Goal: Task Accomplishment & Management: Use online tool/utility

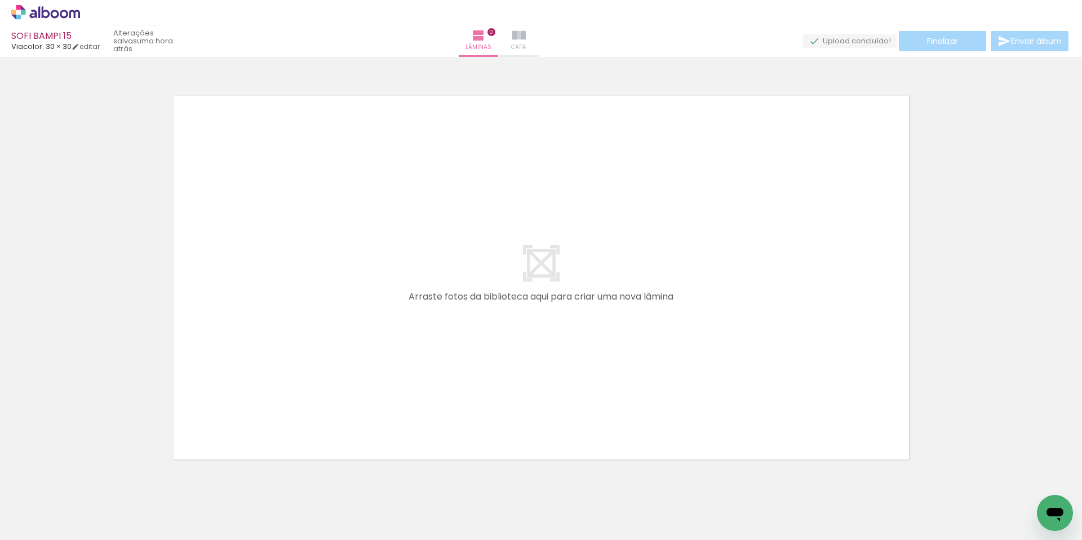
scroll to position [15, 0]
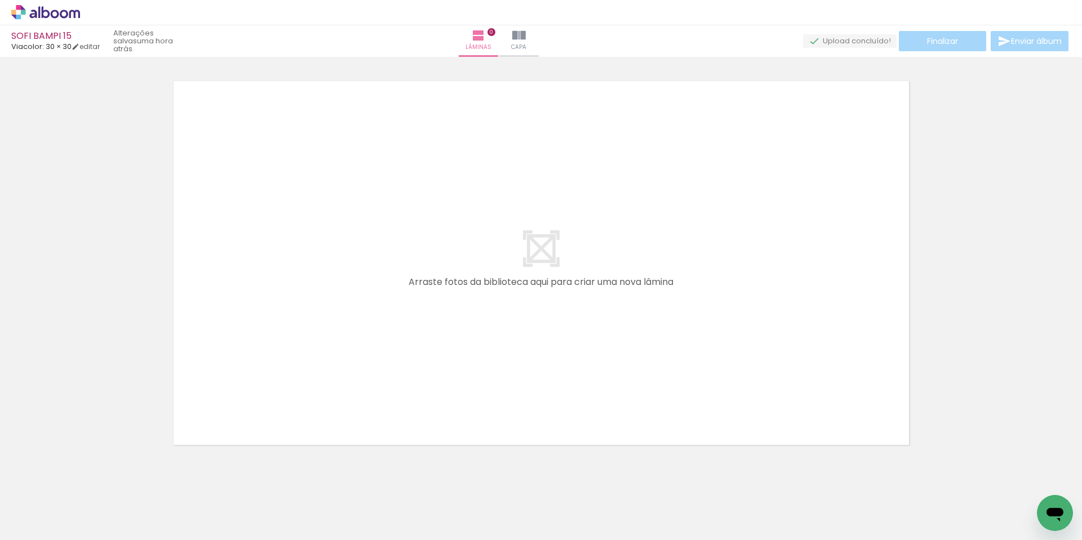
click at [302, 511] on div at bounding box center [302, 502] width 56 height 37
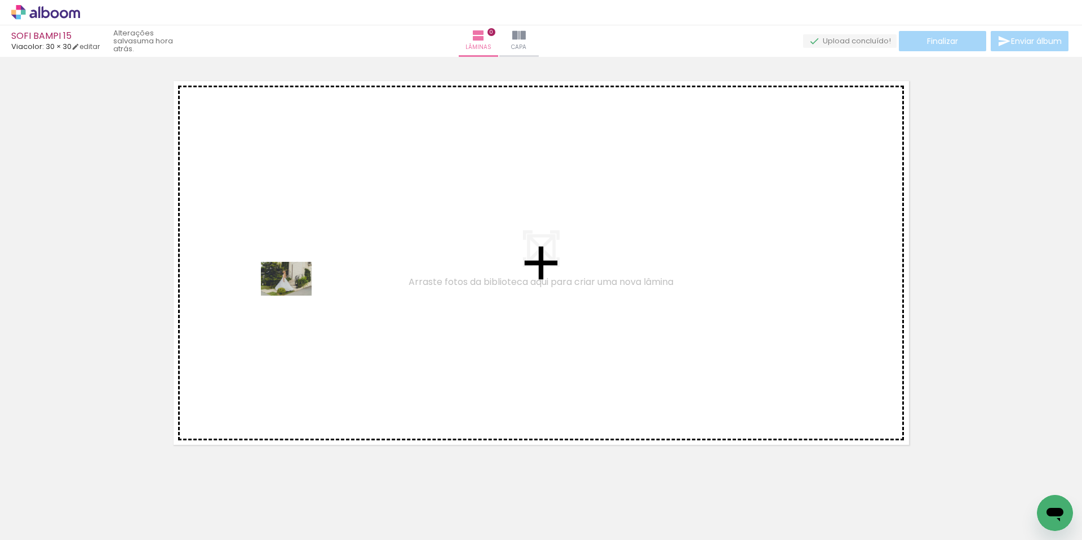
drag, startPoint x: 179, startPoint y: 504, endPoint x: 295, endPoint y: 296, distance: 237.9
click at [295, 296] on quentale-workspace at bounding box center [541, 270] width 1082 height 540
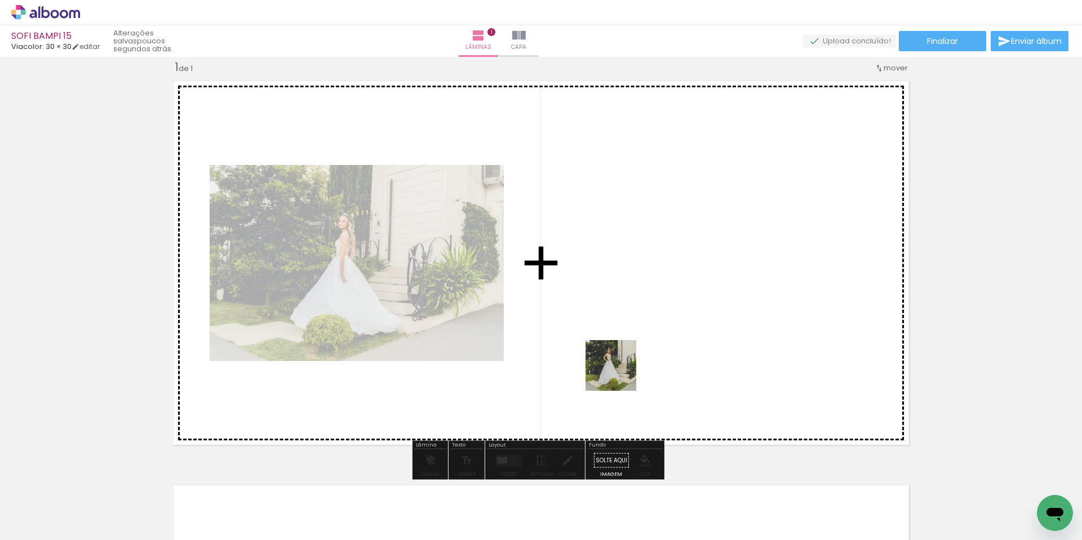
drag, startPoint x: 485, startPoint y: 515, endPoint x: 631, endPoint y: 336, distance: 231.1
click at [631, 336] on quentale-workspace at bounding box center [541, 270] width 1082 height 540
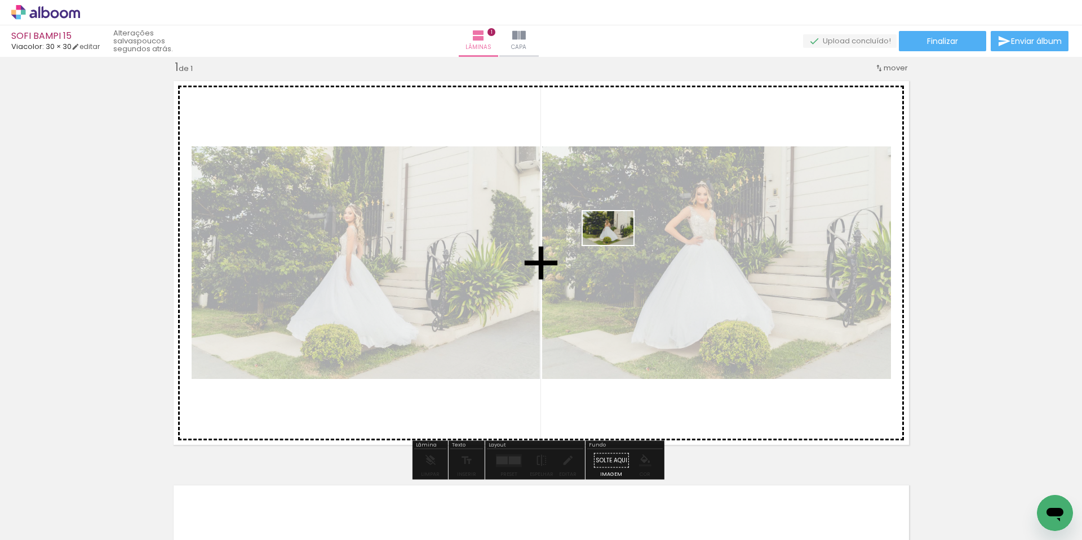
drag, startPoint x: 242, startPoint y: 512, endPoint x: 627, endPoint y: 246, distance: 468.2
click at [627, 246] on quentale-workspace at bounding box center [541, 270] width 1082 height 540
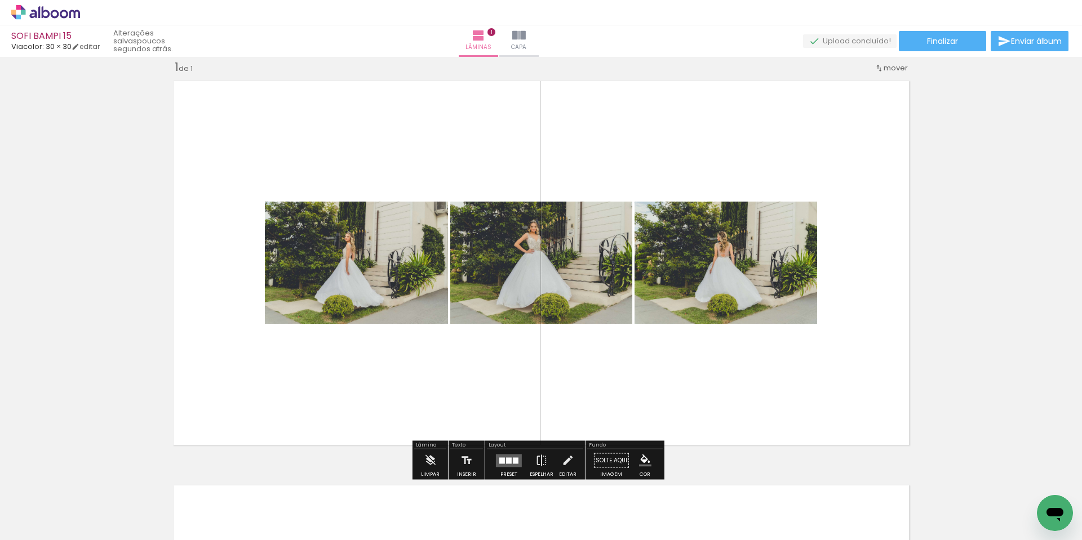
click at [504, 454] on div at bounding box center [509, 461] width 30 height 23
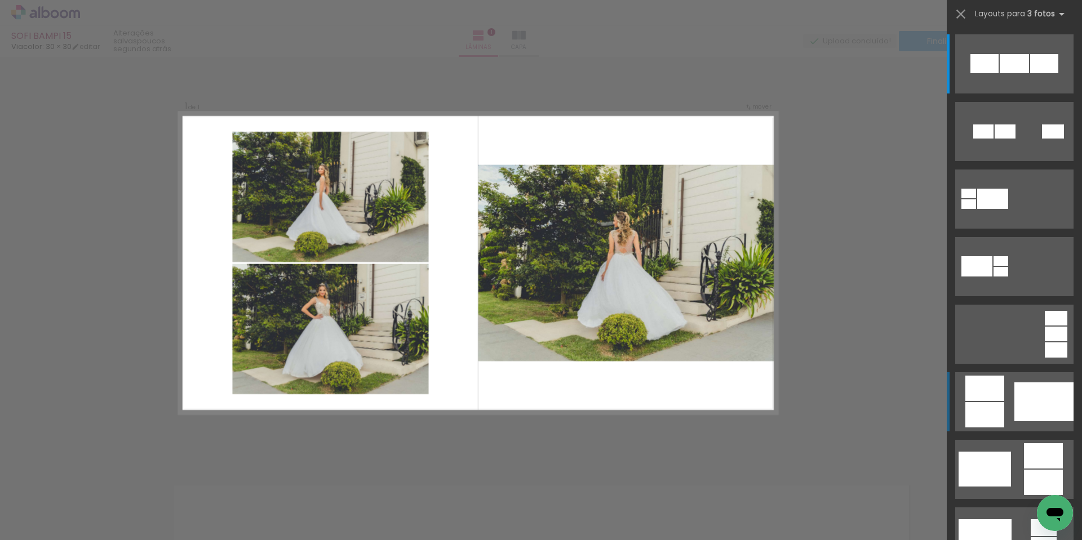
click at [1045, 411] on div at bounding box center [1043, 402] width 59 height 39
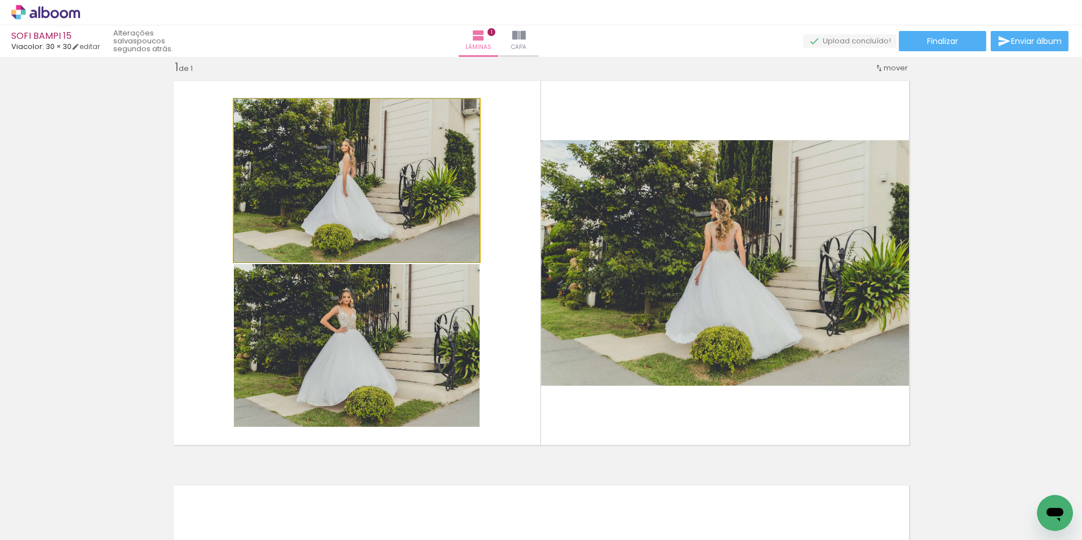
drag, startPoint x: 357, startPoint y: 201, endPoint x: 762, endPoint y: 221, distance: 405.7
click at [0, 0] on slot at bounding box center [0, 0] width 0 height 0
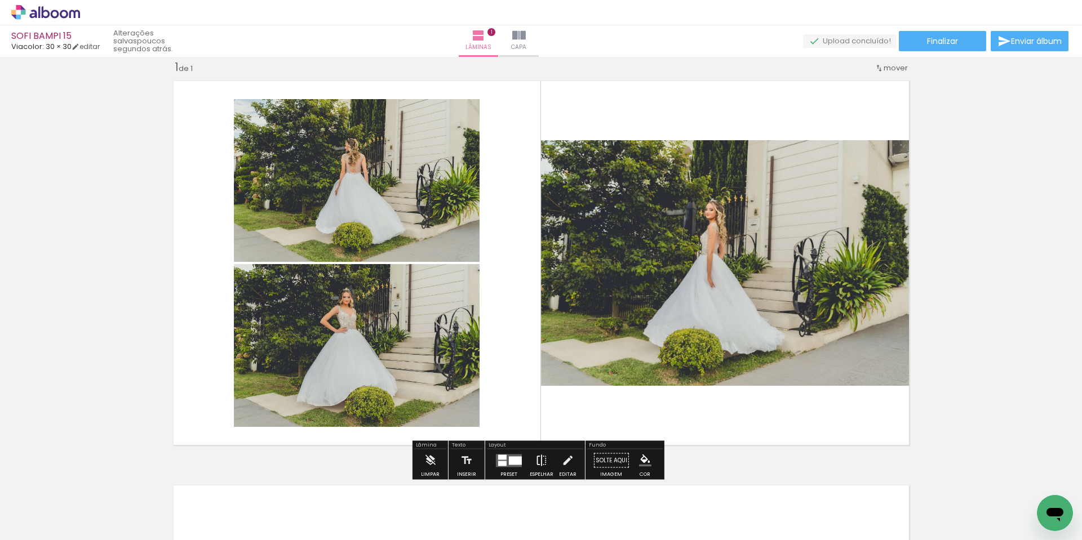
click at [539, 464] on iron-icon at bounding box center [541, 461] width 12 height 23
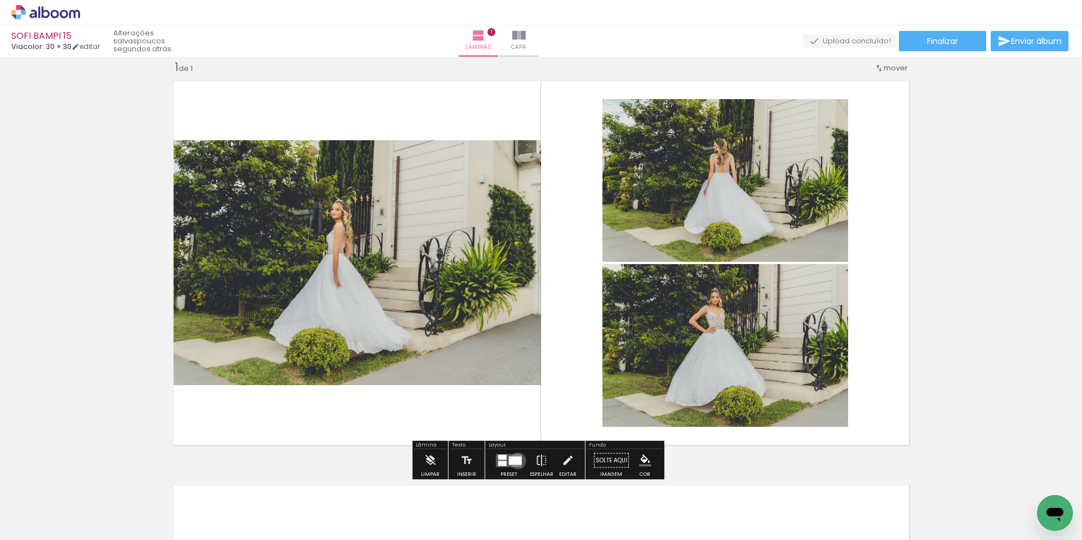
click at [515, 461] on div at bounding box center [515, 461] width 13 height 8
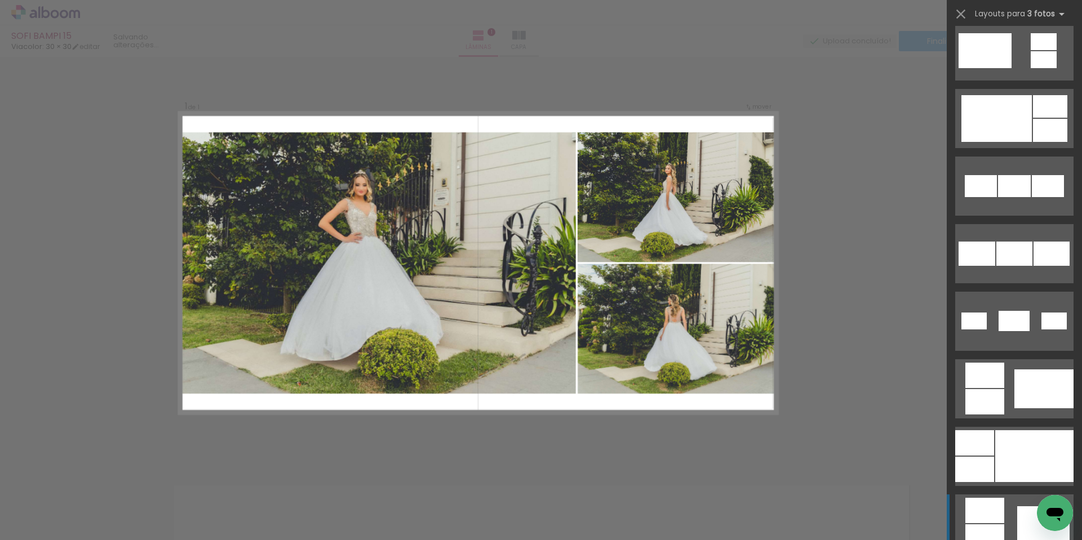
scroll to position [620, 0]
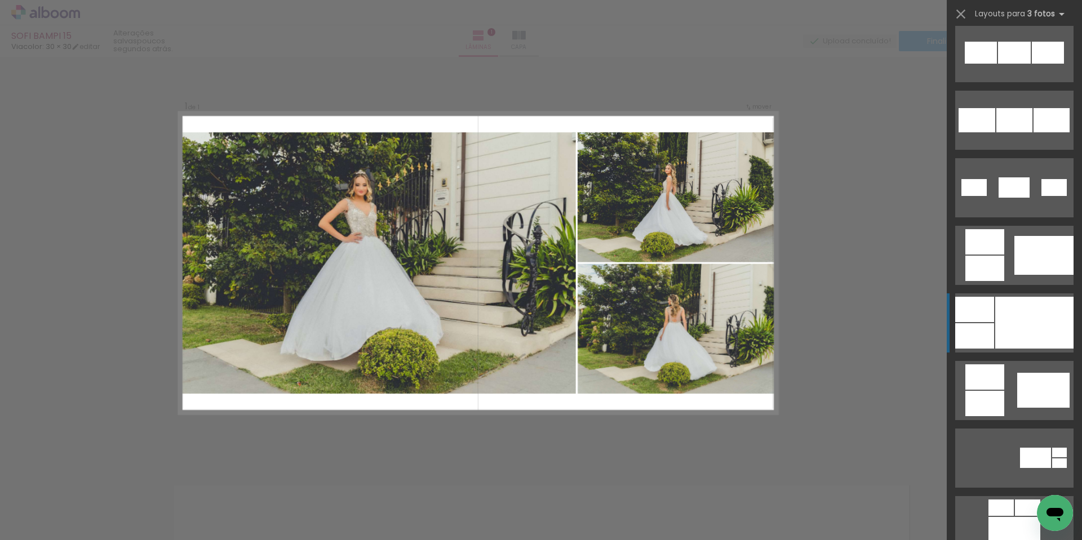
click at [1040, 322] on div at bounding box center [1034, 323] width 78 height 52
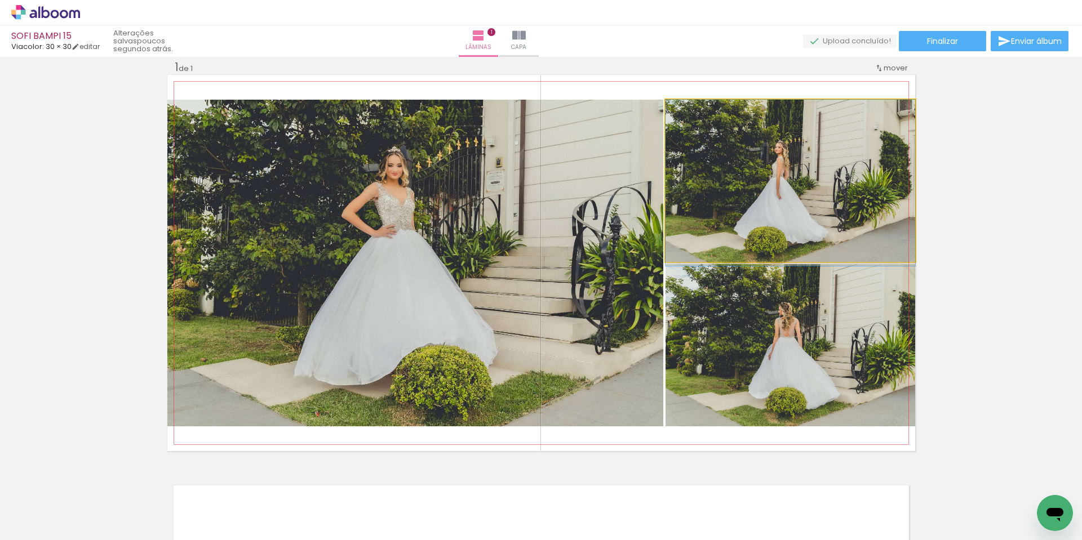
drag, startPoint x: 800, startPoint y: 207, endPoint x: 460, endPoint y: 273, distance: 345.6
click at [0, 0] on slot at bounding box center [0, 0] width 0 height 0
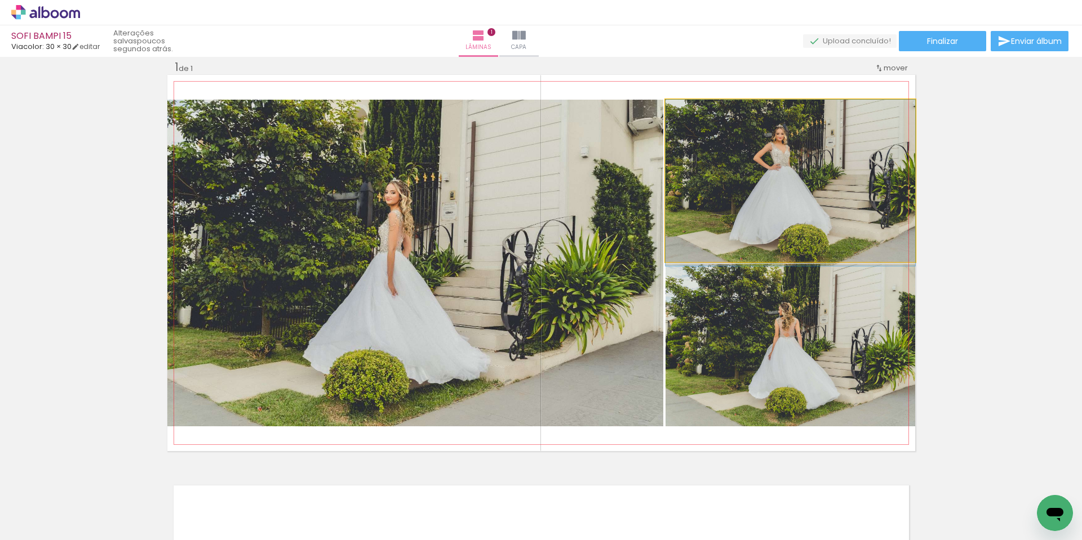
drag, startPoint x: 754, startPoint y: 213, endPoint x: 474, endPoint y: 278, distance: 287.5
click at [0, 0] on slot at bounding box center [0, 0] width 0 height 0
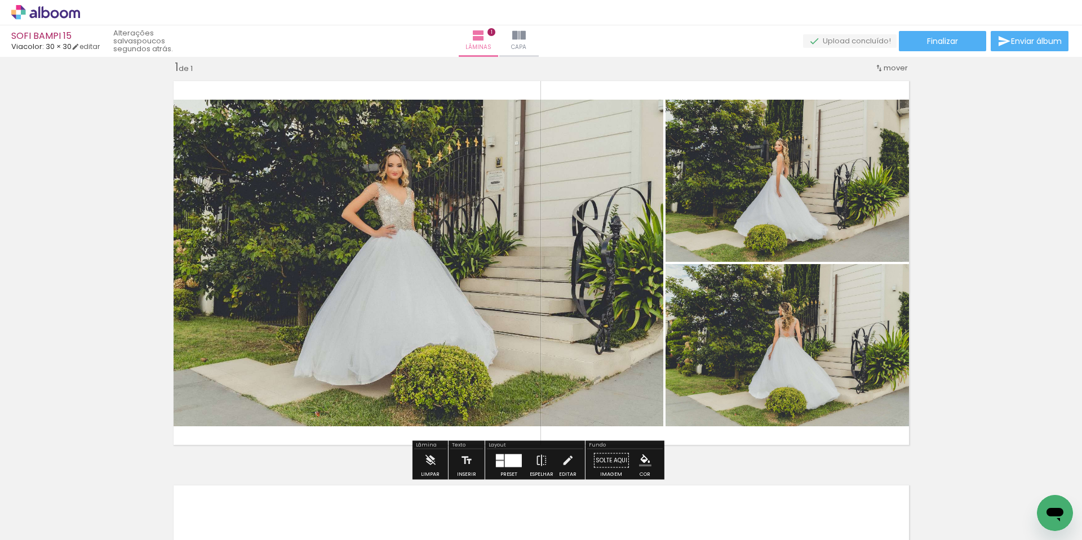
click at [515, 455] on div at bounding box center [513, 460] width 17 height 13
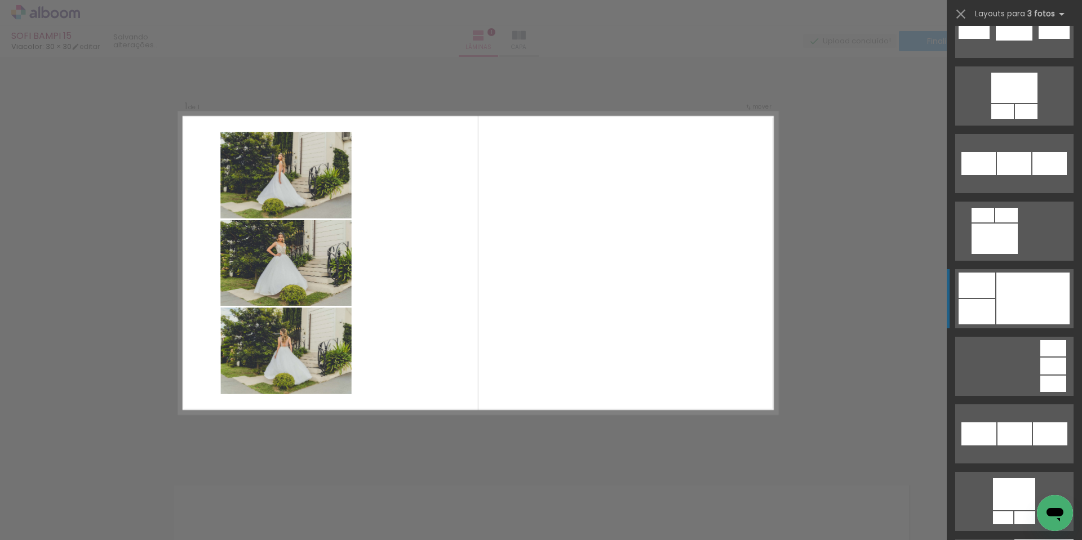
scroll to position [2345, 0]
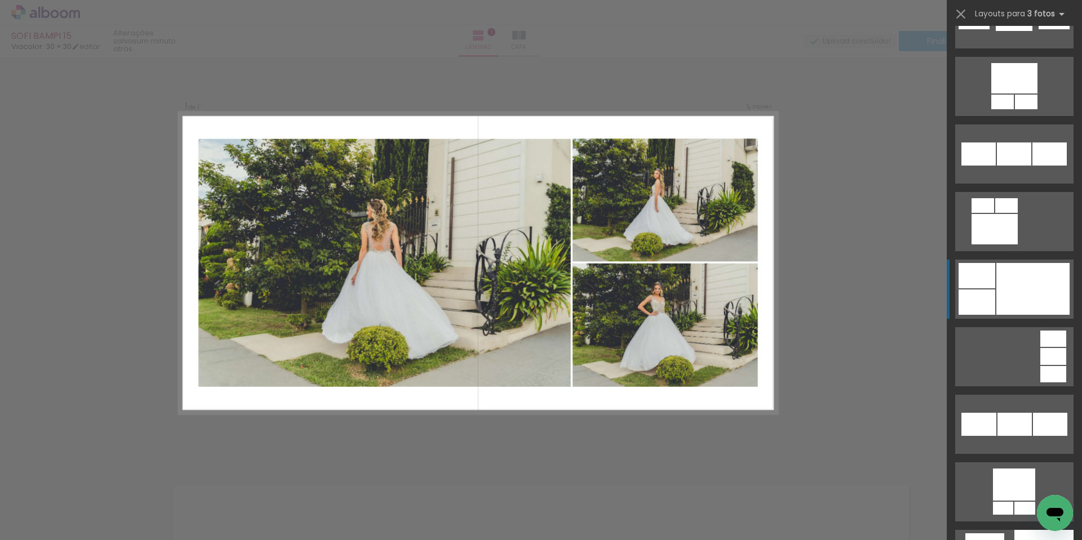
click at [1040, 294] on div at bounding box center [1032, 289] width 73 height 52
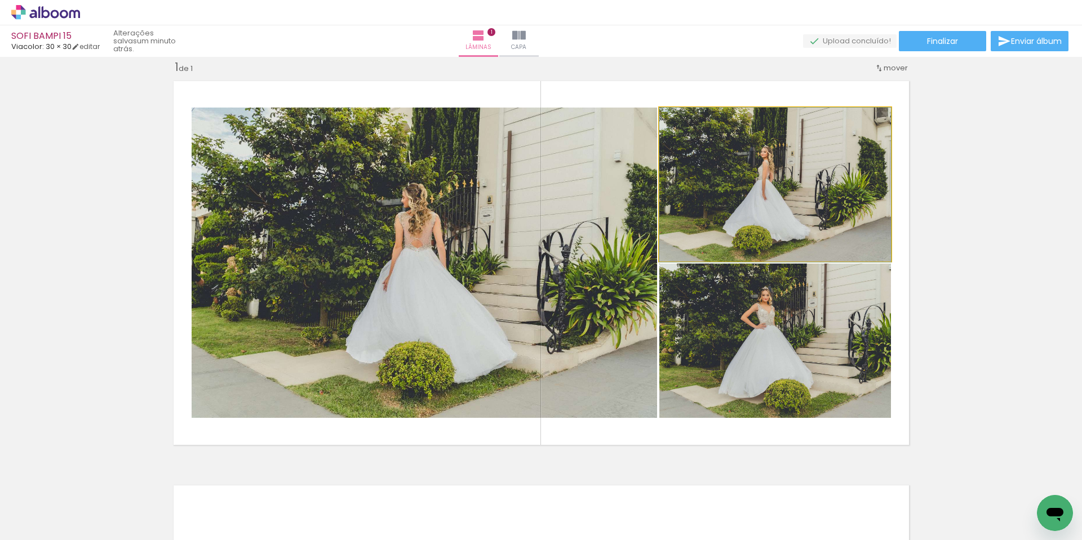
drag, startPoint x: 780, startPoint y: 212, endPoint x: 524, endPoint y: 293, distance: 268.1
click at [0, 0] on slot at bounding box center [0, 0] width 0 height 0
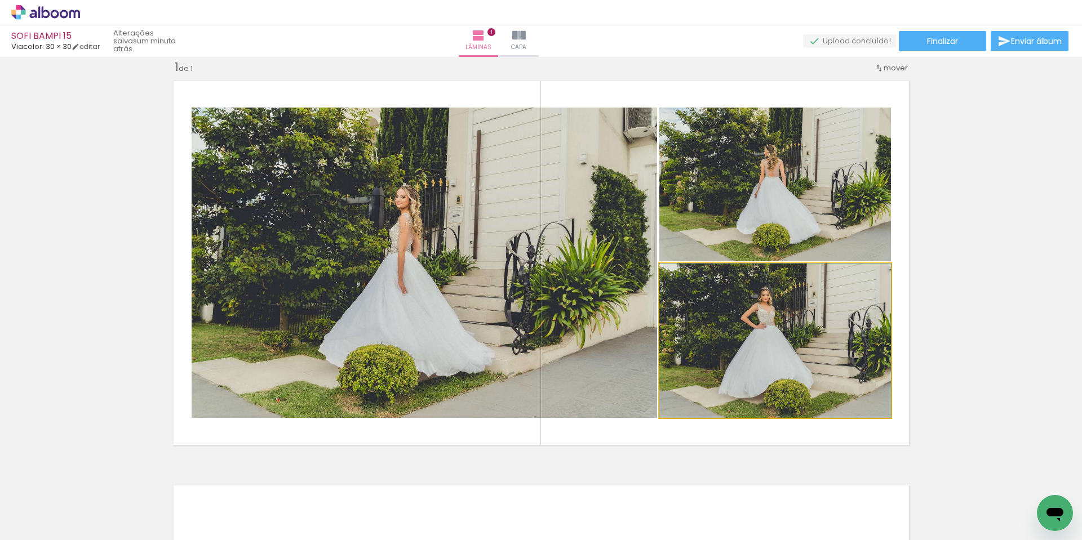
drag, startPoint x: 740, startPoint y: 344, endPoint x: 463, endPoint y: 291, distance: 282.3
click at [0, 0] on slot at bounding box center [0, 0] width 0 height 0
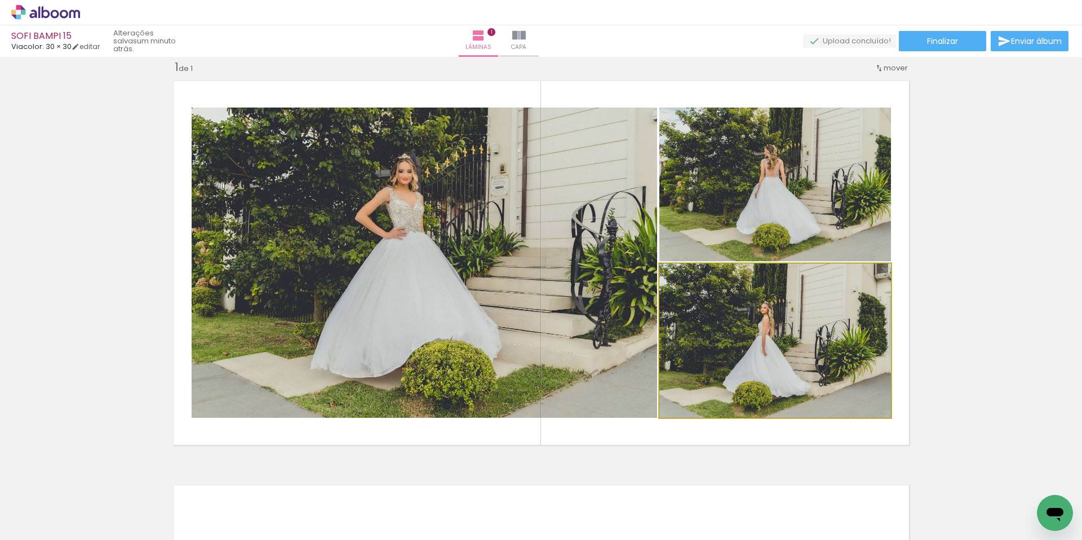
drag, startPoint x: 749, startPoint y: 374, endPoint x: 452, endPoint y: 296, distance: 307.2
click at [0, 0] on slot at bounding box center [0, 0] width 0 height 0
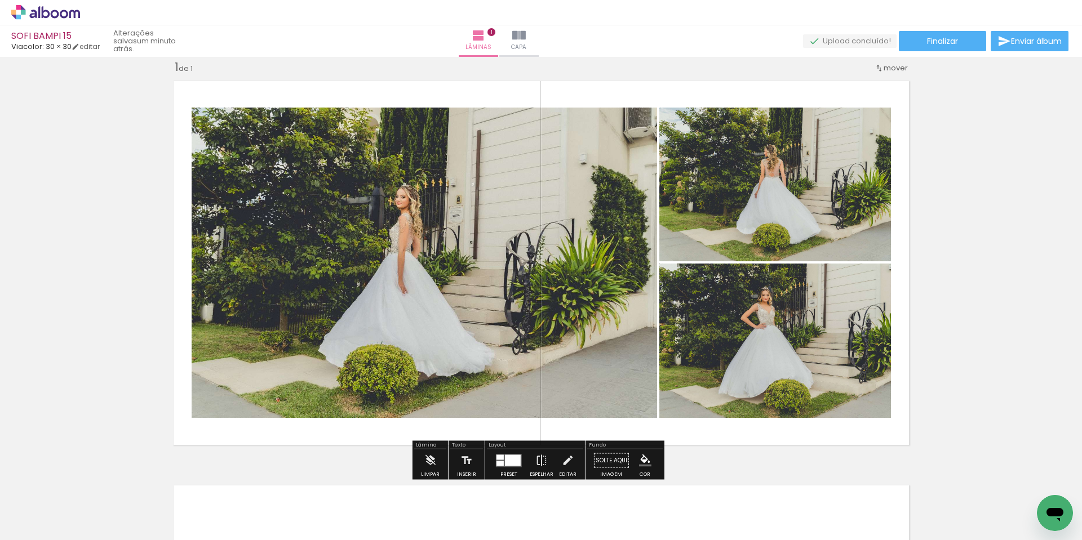
drag, startPoint x: 748, startPoint y: 373, endPoint x: 498, endPoint y: 308, distance: 259.2
click at [0, 0] on slot at bounding box center [0, 0] width 0 height 0
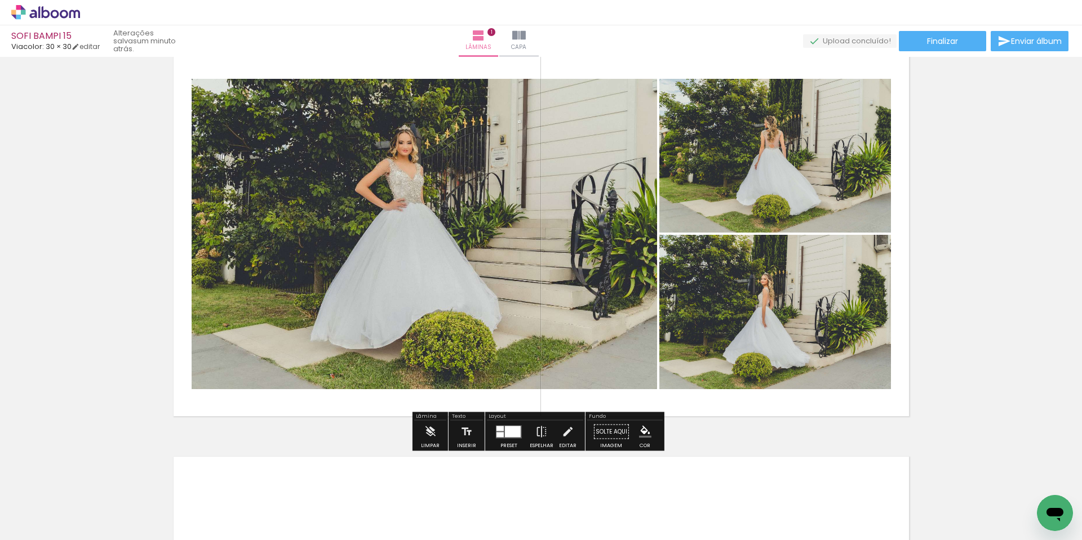
scroll to position [71, 0]
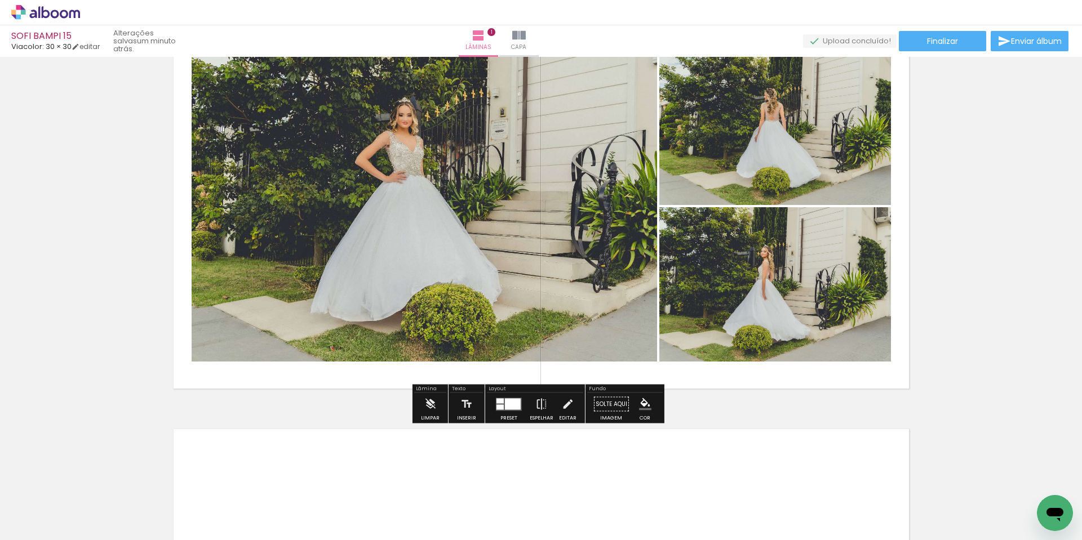
click at [50, 506] on input "Todas as fotos" at bounding box center [31, 507] width 43 height 10
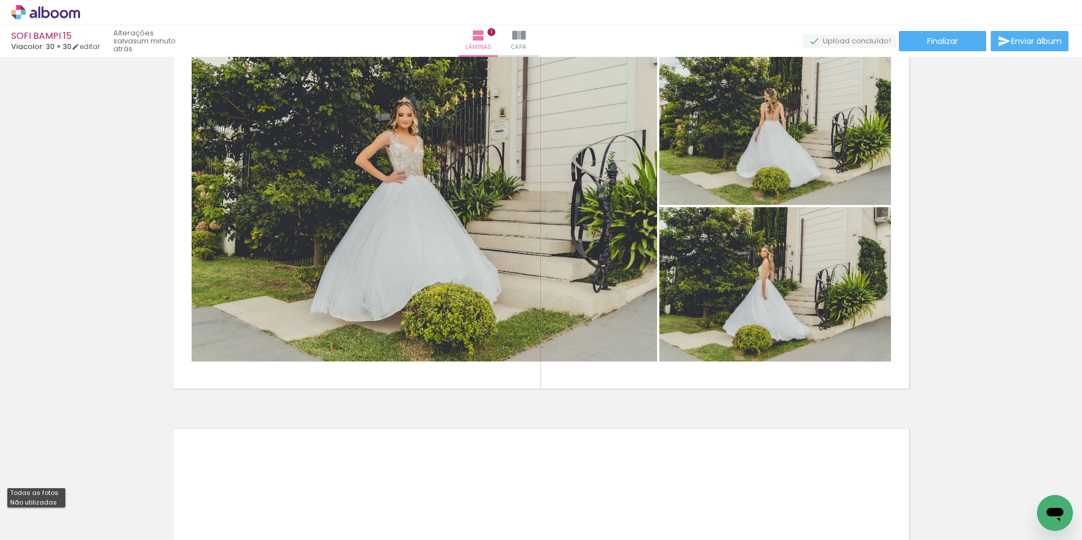
click at [0, 0] on slot "Não utilizadas" at bounding box center [0, 0] width 0 height 0
type input "Não utilizadas"
click at [93, 485] on iron-icon at bounding box center [88, 480] width 12 height 12
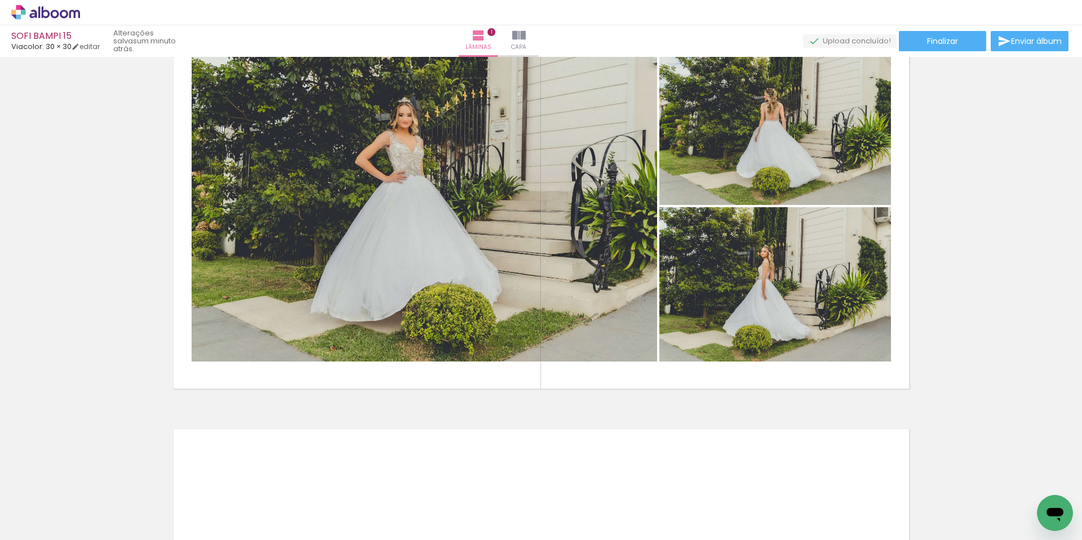
click at [93, 485] on iron-icon at bounding box center [88, 480] width 12 height 12
click at [92, 485] on iron-icon at bounding box center [88, 480] width 12 height 12
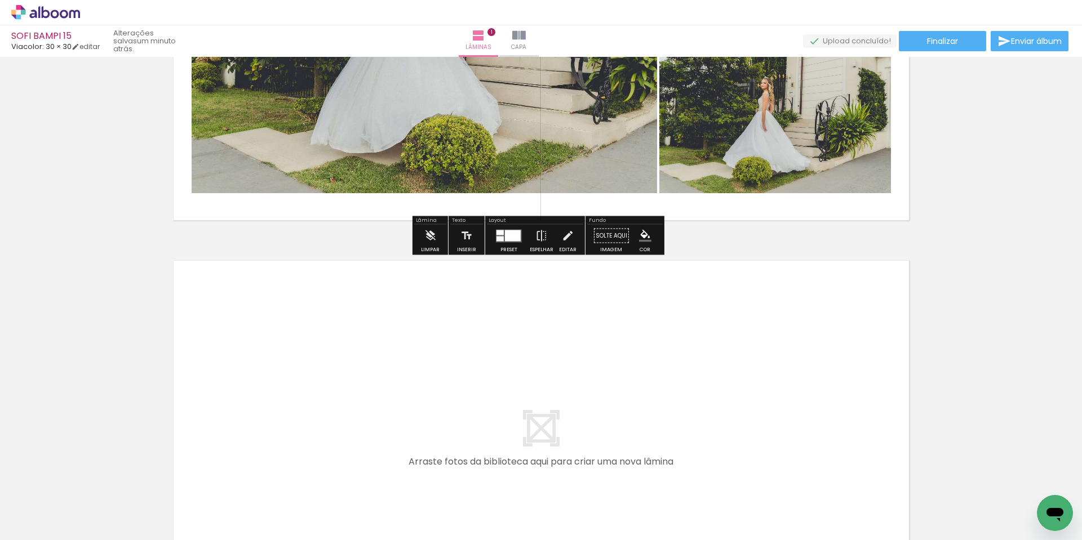
scroll to position [240, 0]
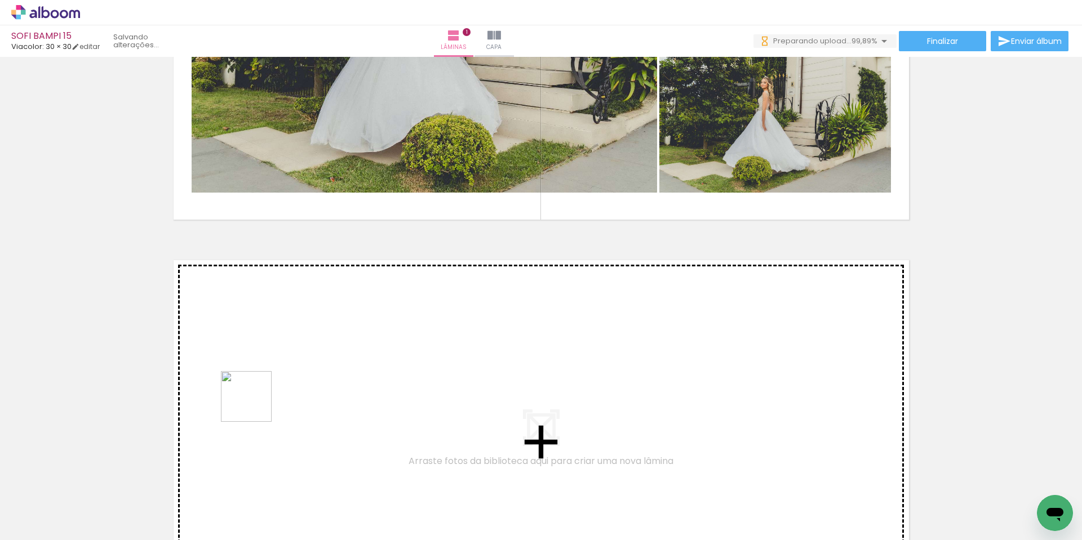
drag, startPoint x: 127, startPoint y: 493, endPoint x: 350, endPoint y: 366, distance: 256.4
click at [350, 366] on quentale-workspace at bounding box center [541, 270] width 1082 height 540
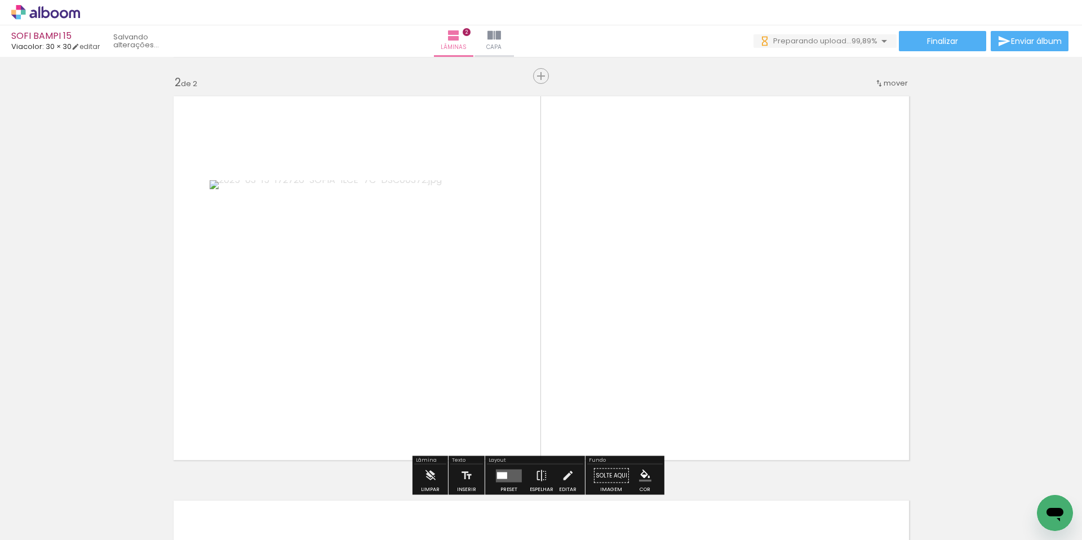
scroll to position [419, 0]
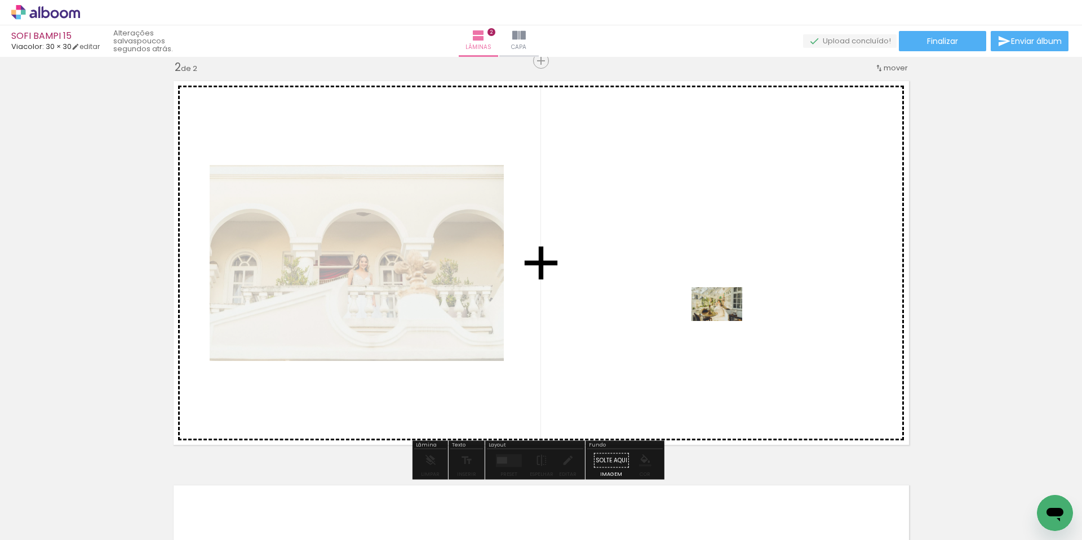
drag, startPoint x: 485, startPoint y: 511, endPoint x: 724, endPoint y: 321, distance: 305.6
click at [724, 321] on quentale-workspace at bounding box center [541, 270] width 1082 height 540
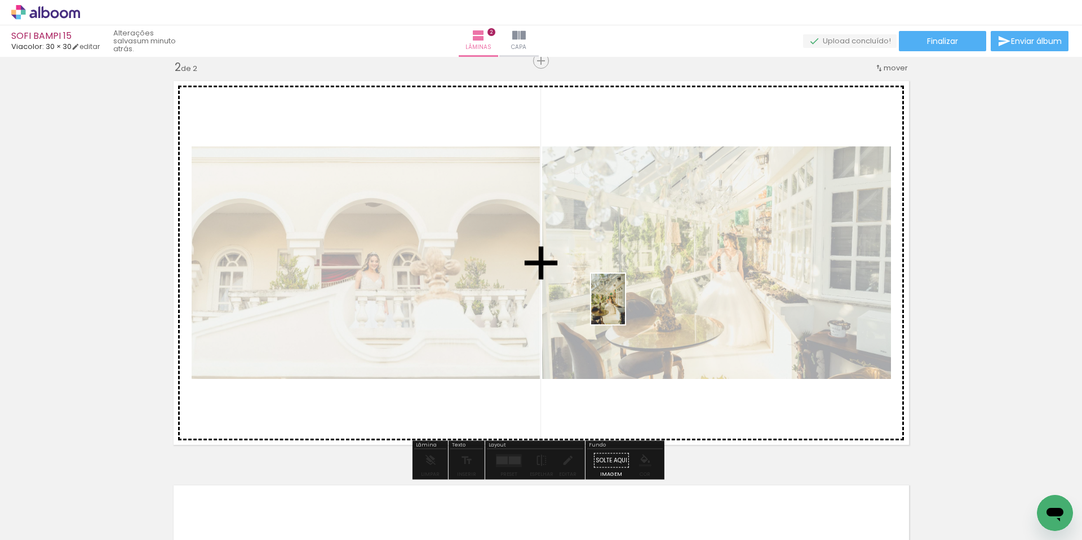
drag, startPoint x: 747, startPoint y: 504, endPoint x: 701, endPoint y: 342, distance: 169.2
click at [635, 285] on quentale-workspace at bounding box center [541, 270] width 1082 height 540
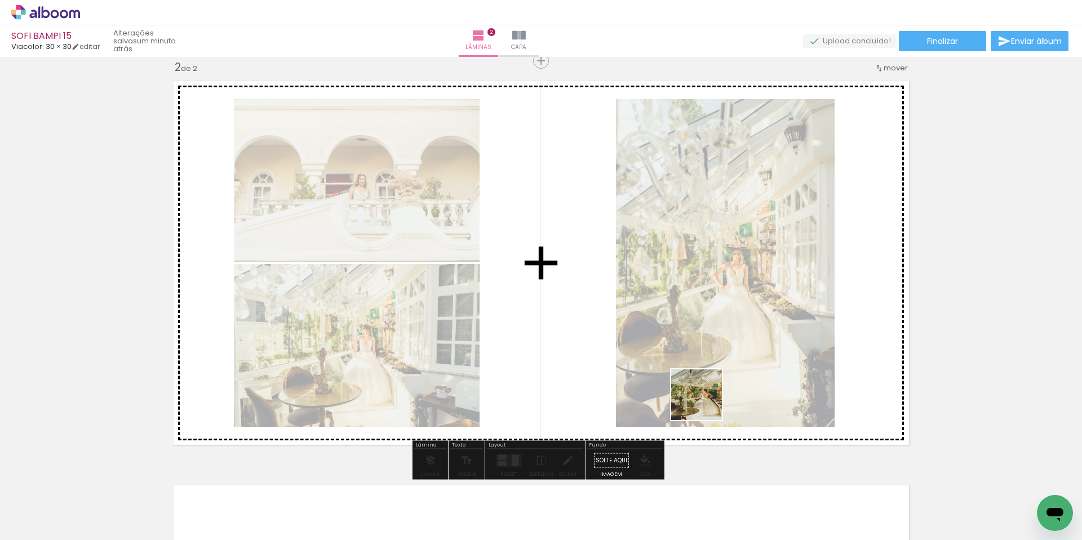
drag, startPoint x: 742, startPoint y: 496, endPoint x: 639, endPoint y: 294, distance: 227.1
click at [653, 304] on quentale-workspace at bounding box center [541, 270] width 1082 height 540
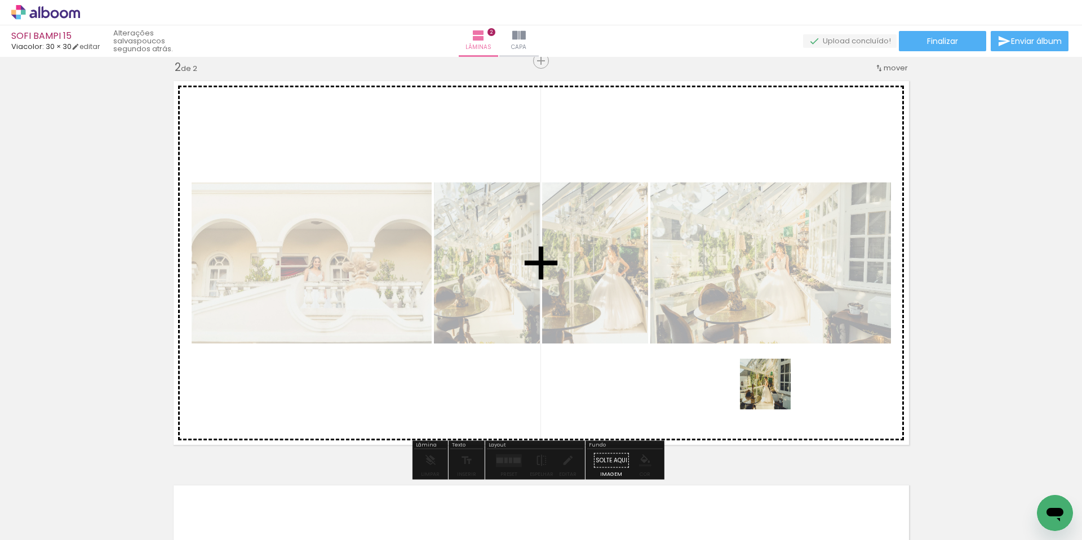
drag, startPoint x: 756, startPoint y: 504, endPoint x: 822, endPoint y: 357, distance: 161.2
click at [775, 357] on quentale-workspace at bounding box center [541, 270] width 1082 height 540
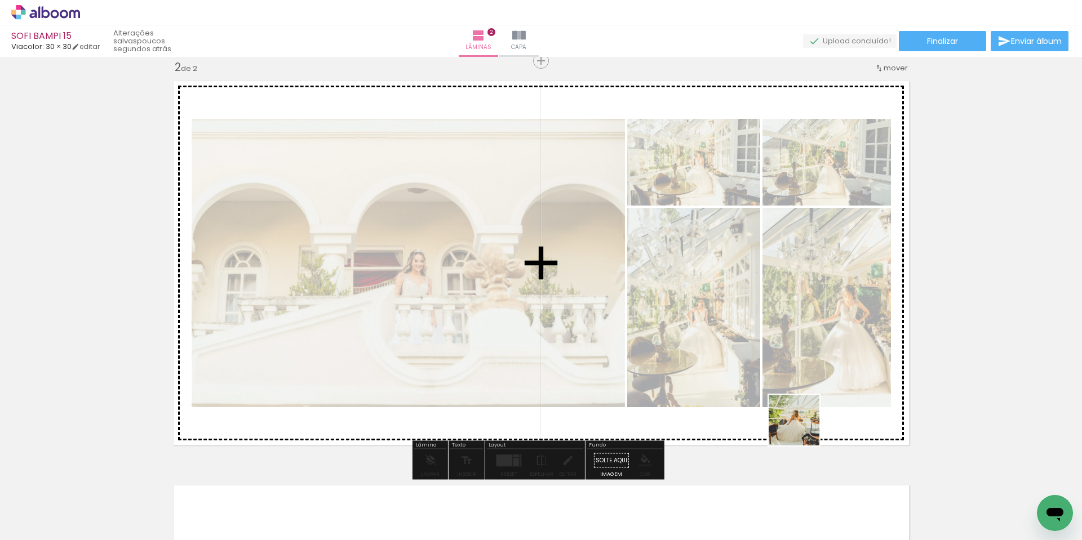
drag, startPoint x: 870, startPoint y: 511, endPoint x: 756, endPoint y: 349, distance: 197.0
click at [756, 349] on quentale-workspace at bounding box center [541, 270] width 1082 height 540
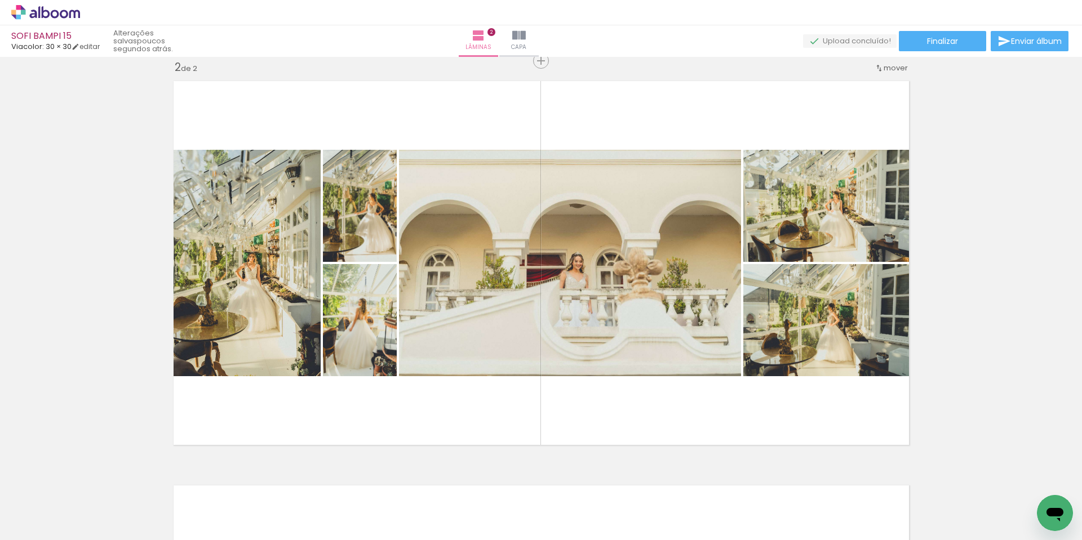
scroll to position [0, 335]
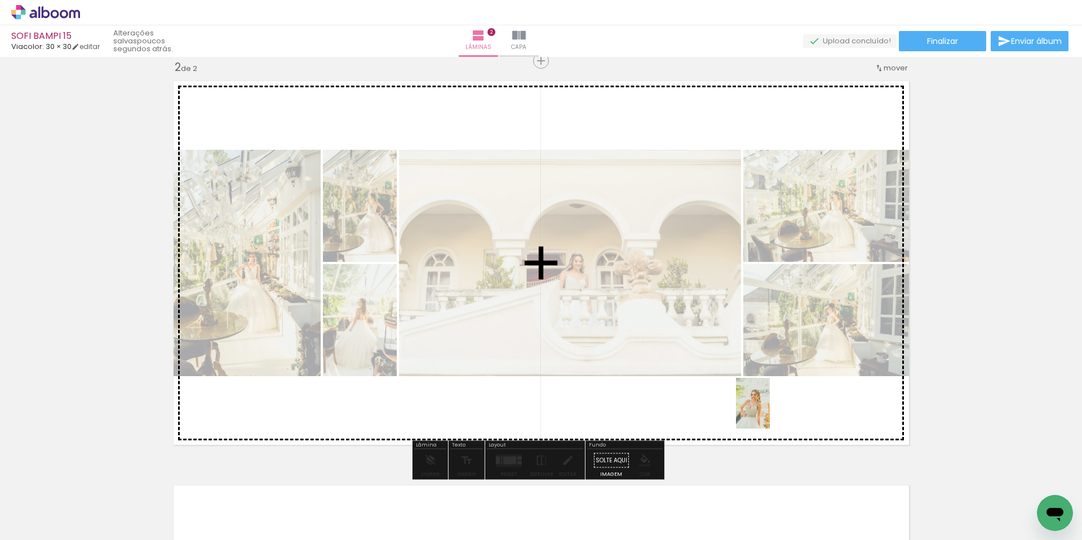
drag, startPoint x: 794, startPoint y: 510, endPoint x: 770, endPoint y: 412, distance: 100.9
click at [770, 412] on quentale-workspace at bounding box center [541, 270] width 1082 height 540
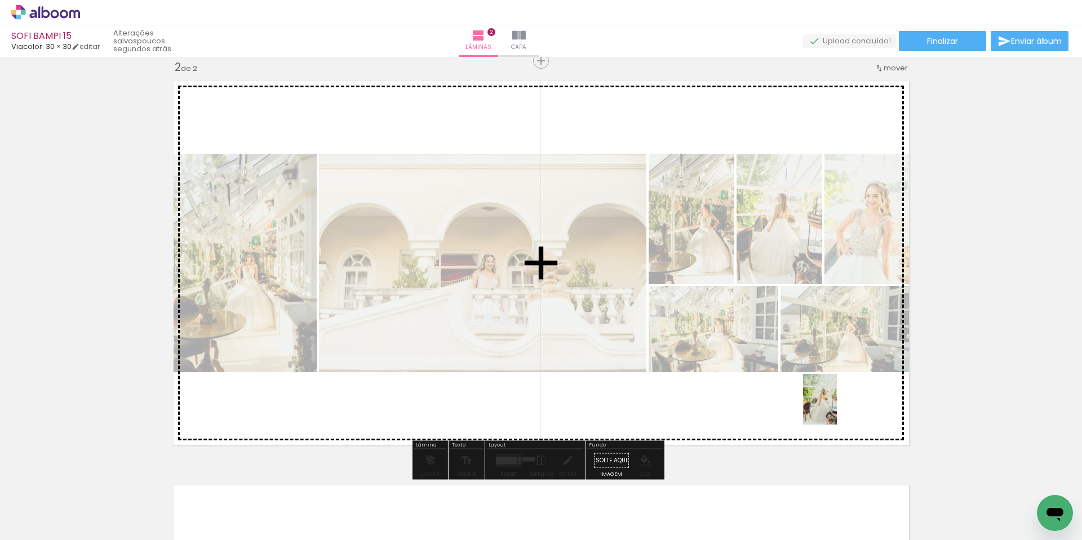
drag, startPoint x: 916, startPoint y: 513, endPoint x: 837, endPoint y: 406, distance: 132.6
click at [837, 407] on quentale-workspace at bounding box center [541, 270] width 1082 height 540
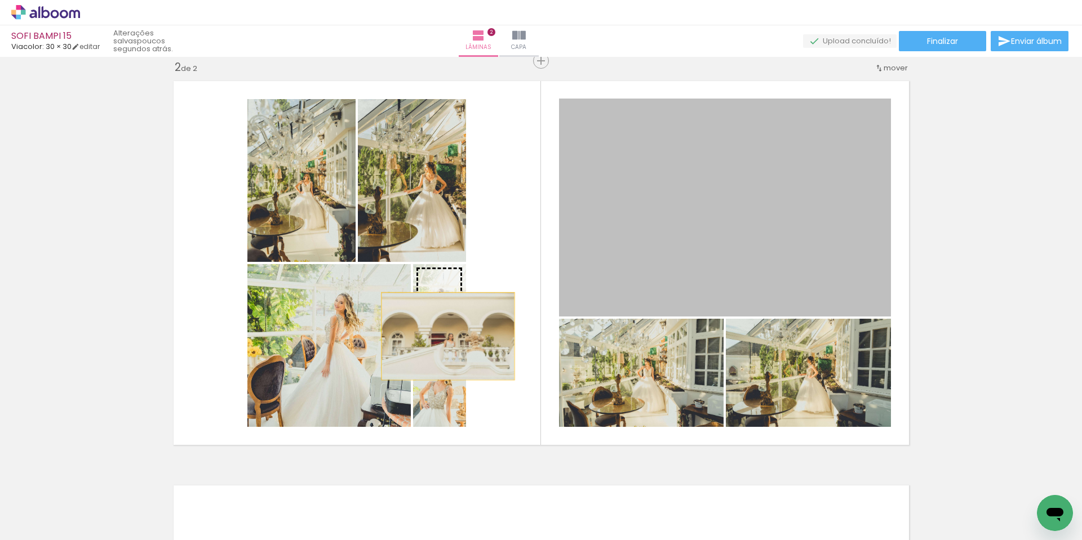
drag, startPoint x: 721, startPoint y: 214, endPoint x: 345, endPoint y: 322, distance: 391.0
click at [0, 0] on slot at bounding box center [0, 0] width 0 height 0
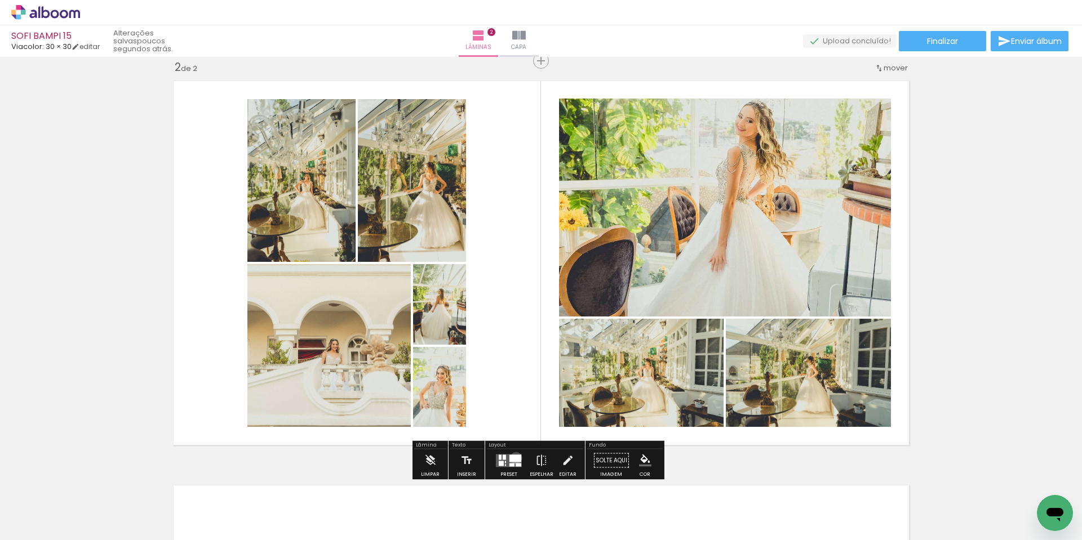
click at [513, 458] on div at bounding box center [515, 458] width 12 height 7
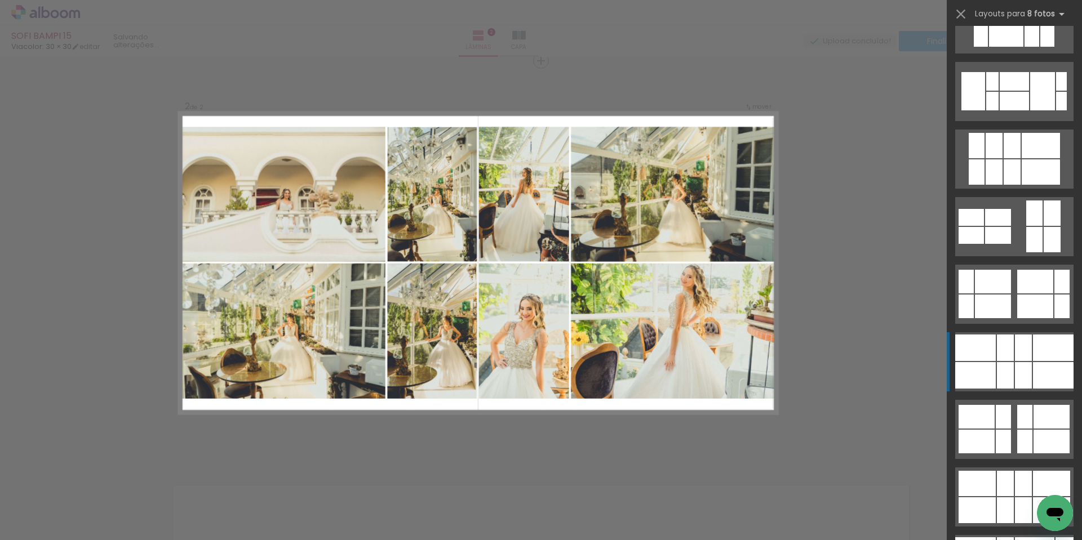
scroll to position [733, 0]
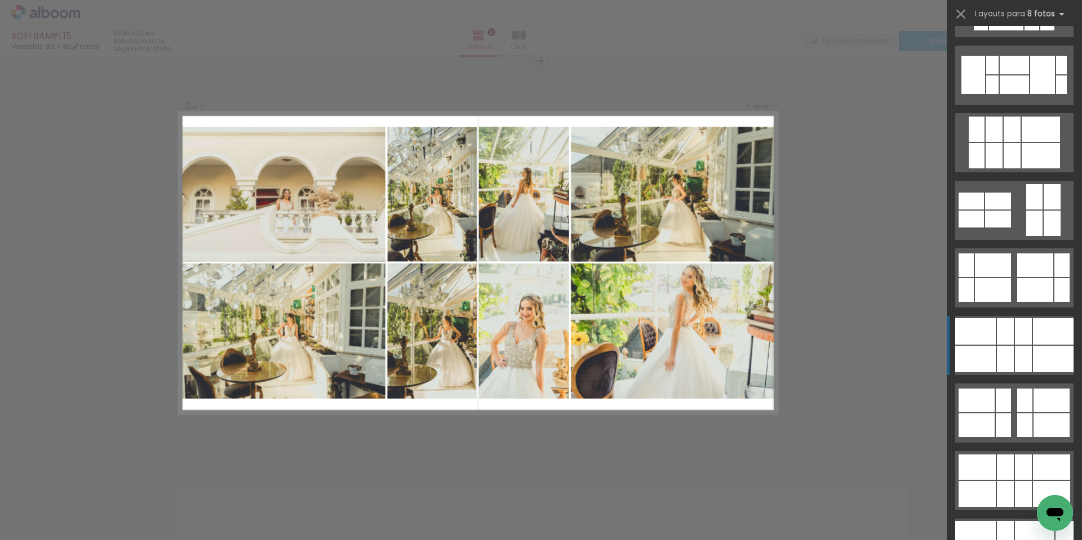
click at [1052, 347] on div at bounding box center [1053, 359] width 41 height 26
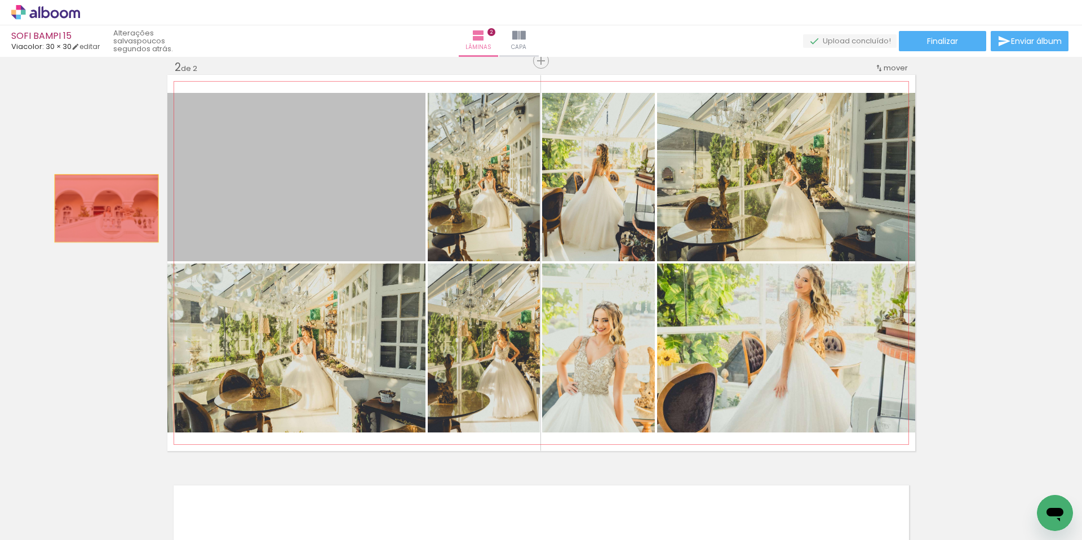
drag, startPoint x: 286, startPoint y: 174, endPoint x: 99, endPoint y: 210, distance: 190.0
click at [100, 210] on div "Inserir lâmina 1 de 2 Inserir lâmina 2 de 2" at bounding box center [541, 249] width 1082 height 1215
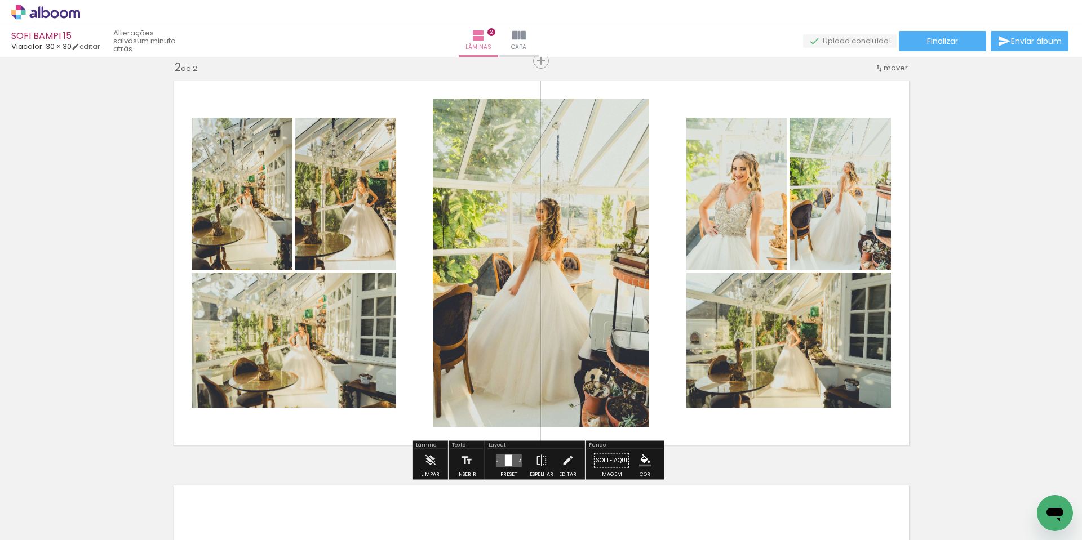
click at [510, 460] on quentale-layouter at bounding box center [509, 460] width 26 height 13
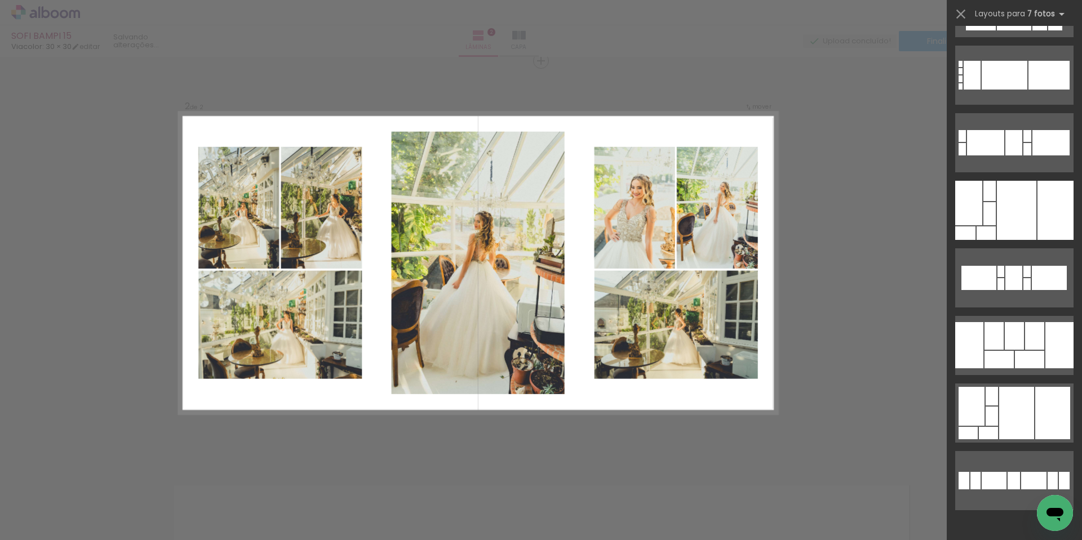
scroll to position [0, 0]
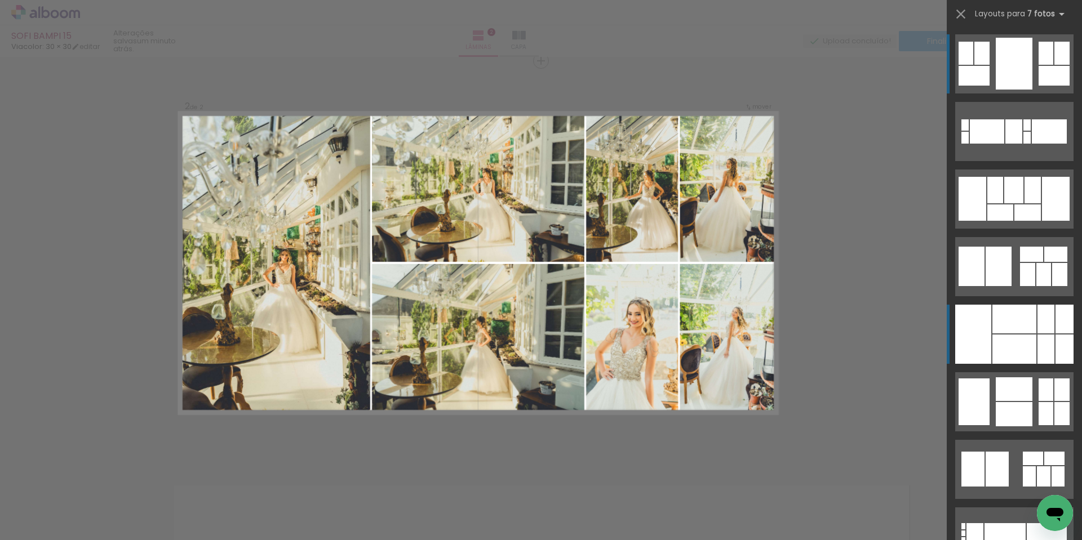
click at [1006, 341] on div at bounding box center [1014, 349] width 44 height 29
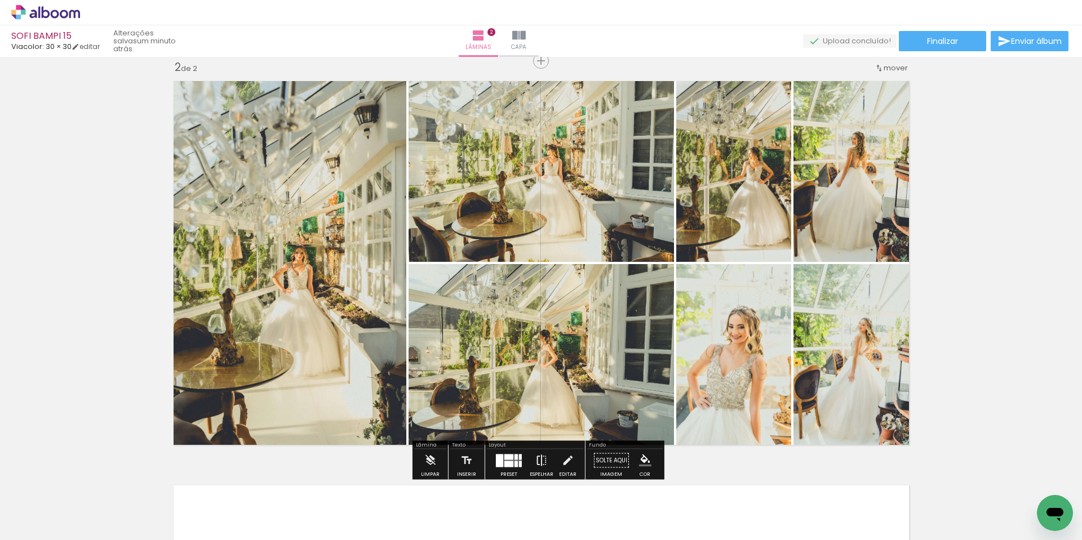
click at [543, 462] on iron-icon at bounding box center [541, 461] width 12 height 23
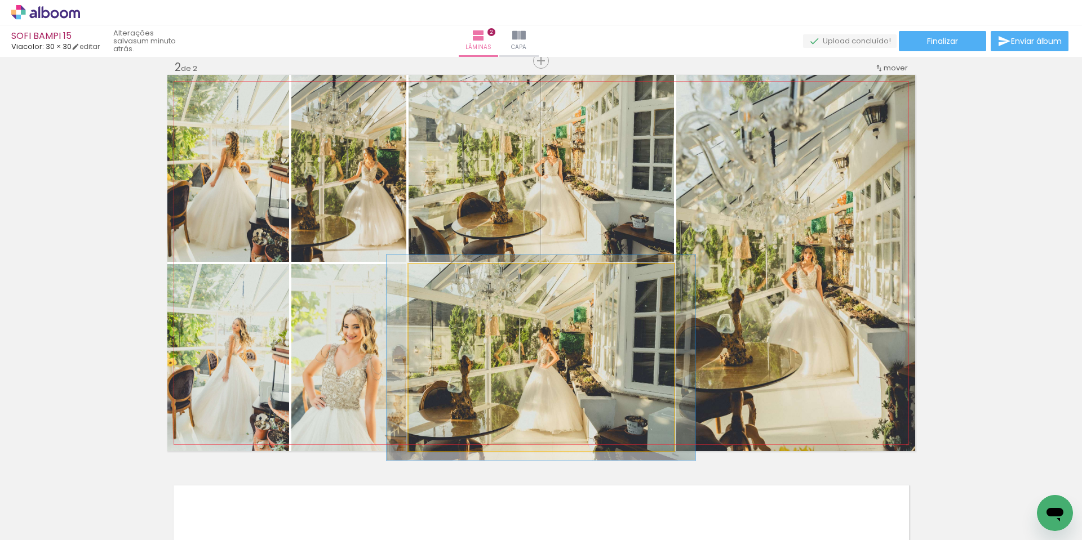
type paper-slider "110"
click at [437, 278] on div at bounding box center [438, 276] width 10 height 10
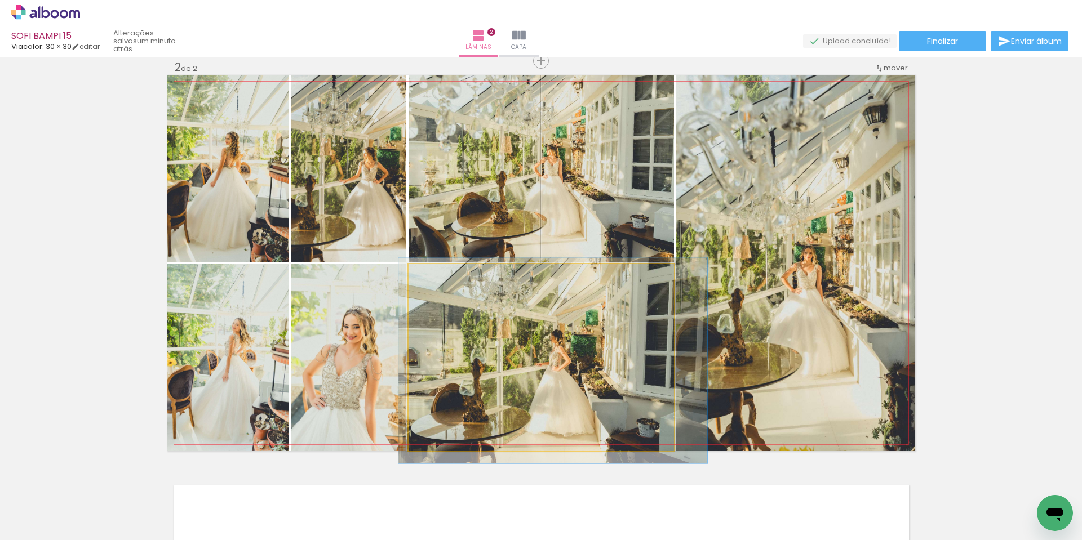
drag, startPoint x: 531, startPoint y: 349, endPoint x: 539, endPoint y: 353, distance: 8.6
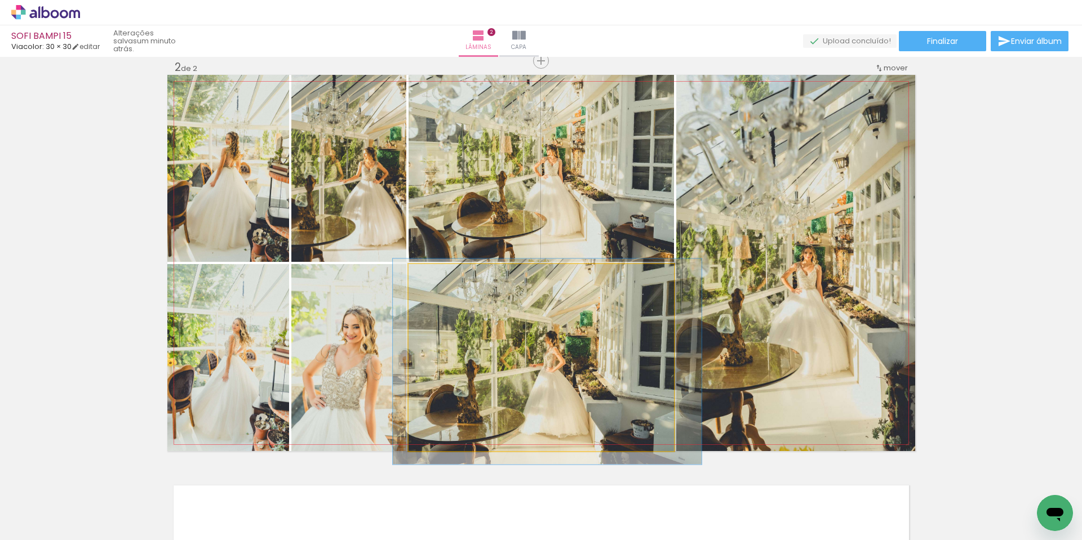
drag, startPoint x: 582, startPoint y: 358, endPoint x: 577, endPoint y: 360, distance: 5.7
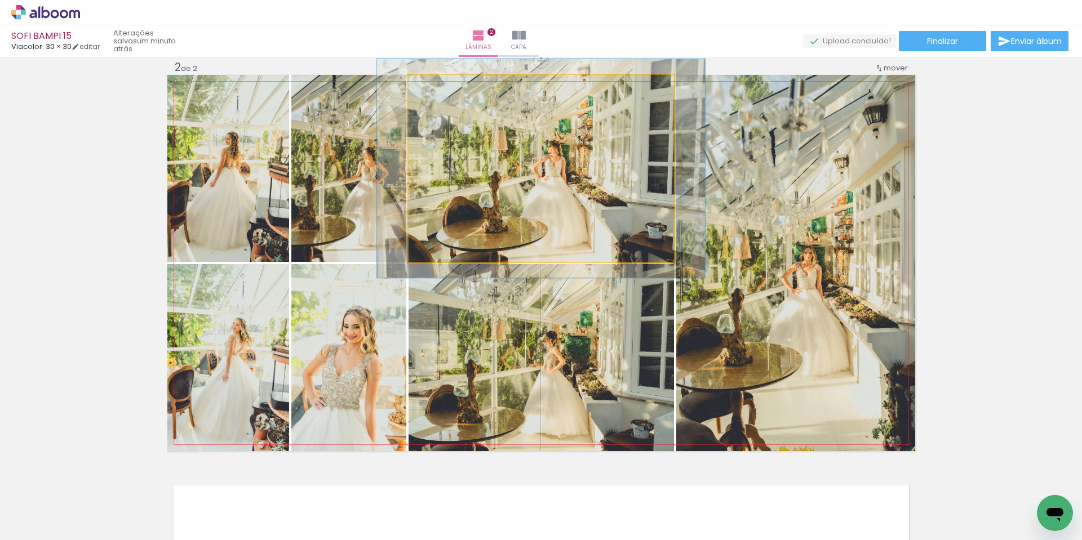
drag, startPoint x: 432, startPoint y: 92, endPoint x: 439, endPoint y: 92, distance: 6.8
type paper-slider "117"
click at [439, 92] on div at bounding box center [441, 87] width 18 height 18
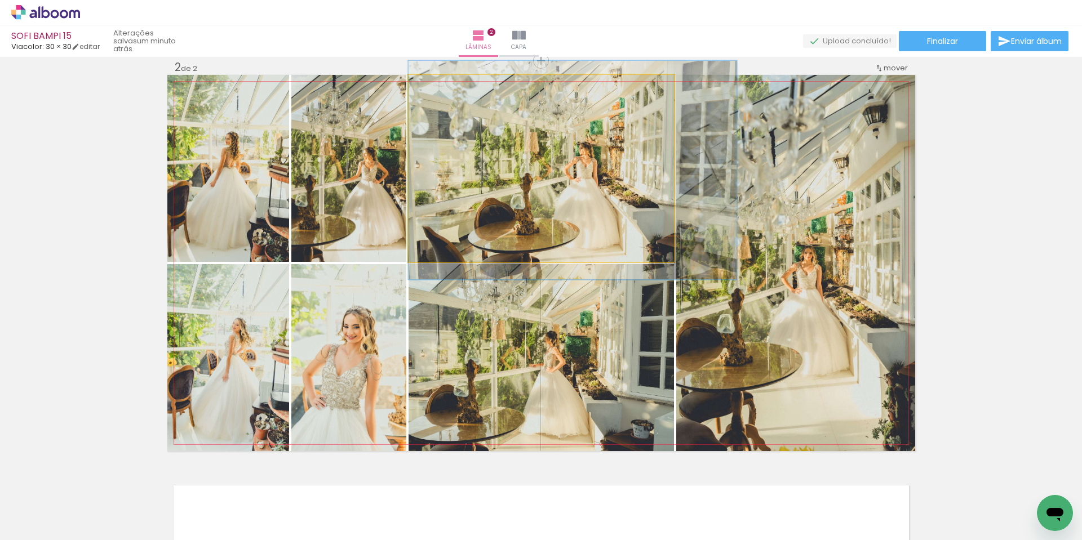
drag, startPoint x: 578, startPoint y: 171, endPoint x: 635, endPoint y: 172, distance: 56.9
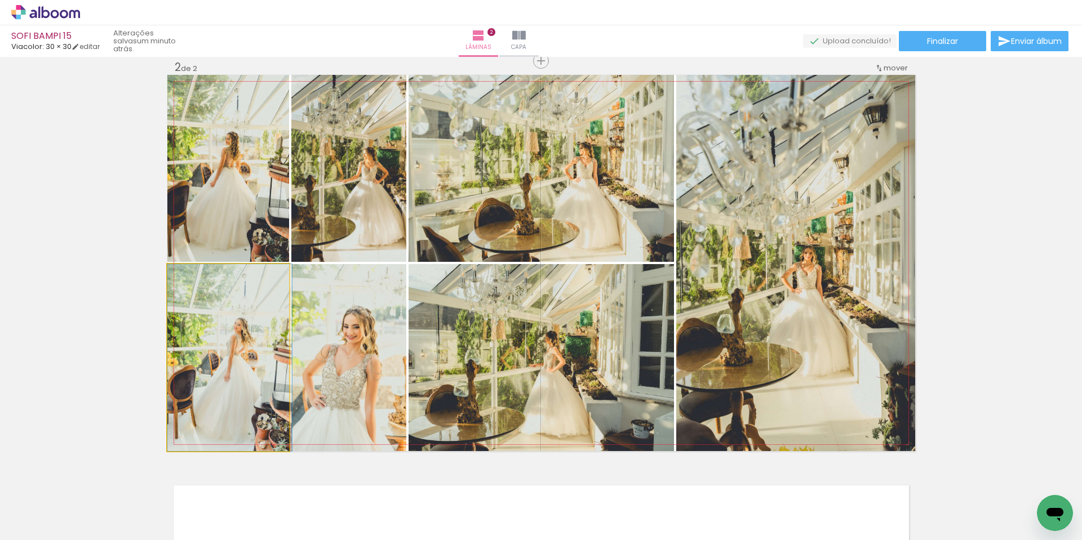
drag, startPoint x: 446, startPoint y: 330, endPoint x: 254, endPoint y: 279, distance: 198.9
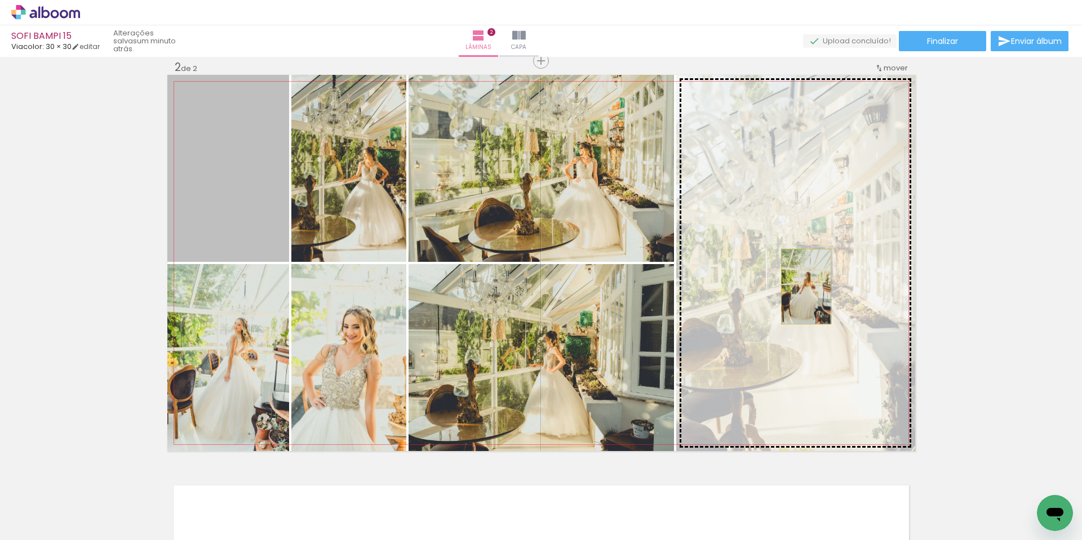
drag, startPoint x: 233, startPoint y: 193, endPoint x: 801, endPoint y: 287, distance: 576.3
click at [0, 0] on slot at bounding box center [0, 0] width 0 height 0
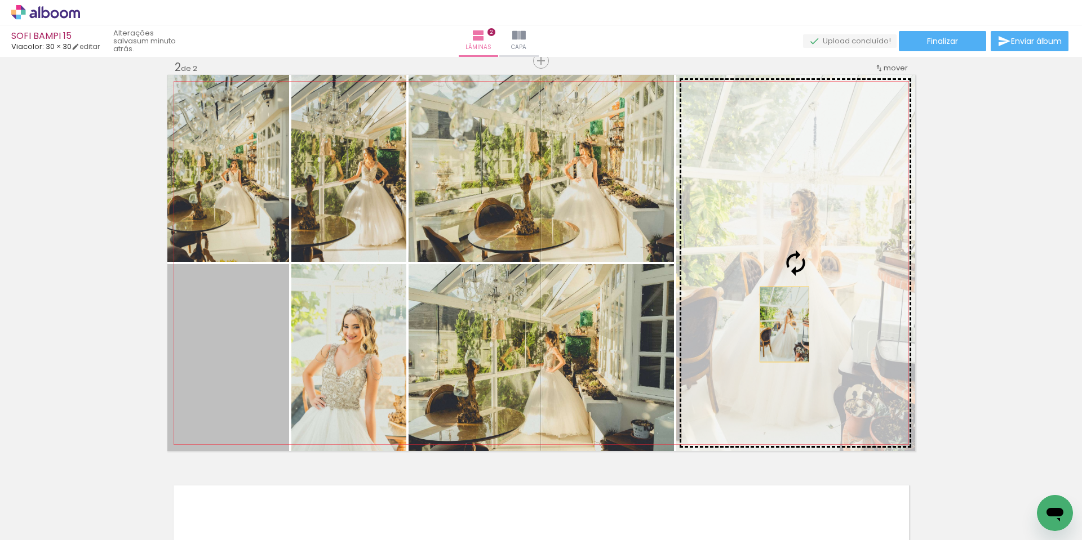
drag, startPoint x: 232, startPoint y: 410, endPoint x: 780, endPoint y: 324, distance: 555.0
click at [0, 0] on slot at bounding box center [0, 0] width 0 height 0
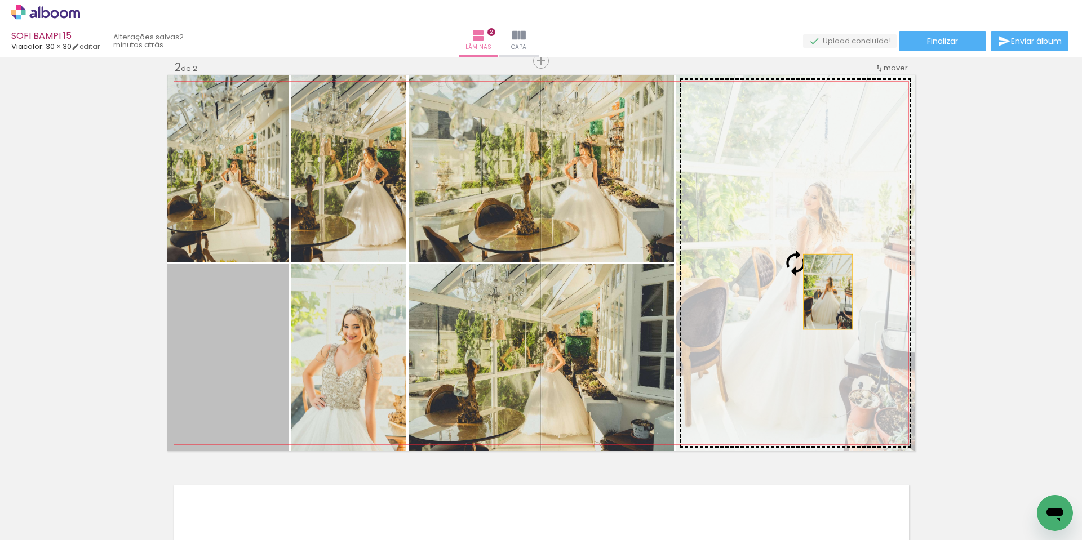
drag, startPoint x: 245, startPoint y: 390, endPoint x: 823, endPoint y: 292, distance: 586.5
click at [0, 0] on slot at bounding box center [0, 0] width 0 height 0
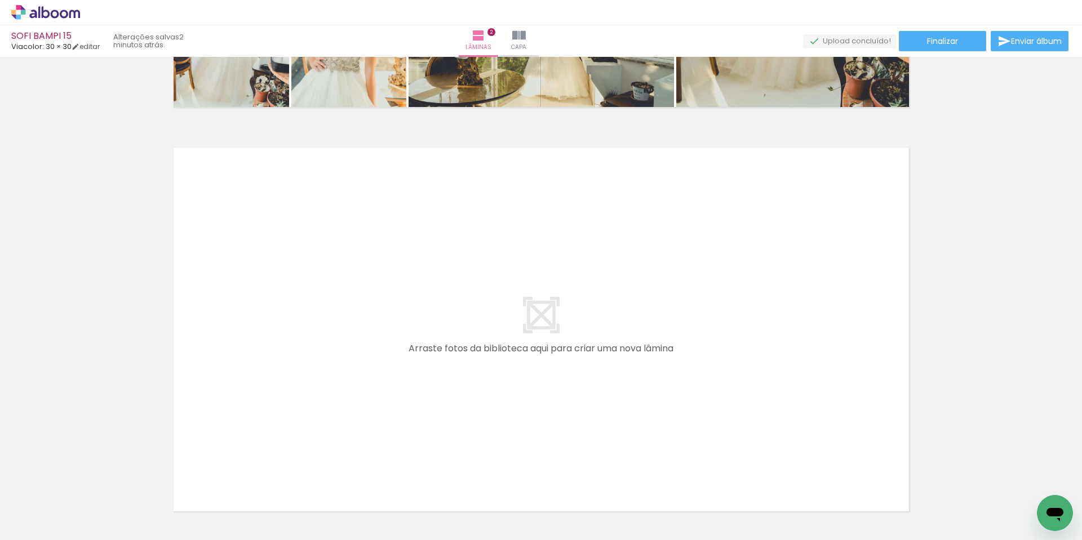
click at [156, 482] on iron-icon at bounding box center [151, 480] width 12 height 12
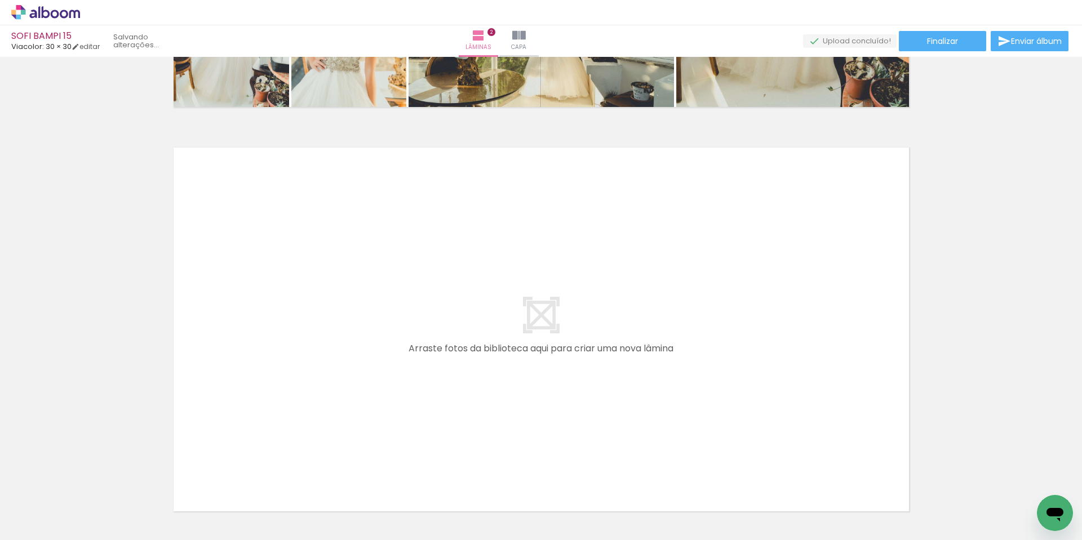
click at [156, 482] on iron-icon at bounding box center [151, 480] width 12 height 12
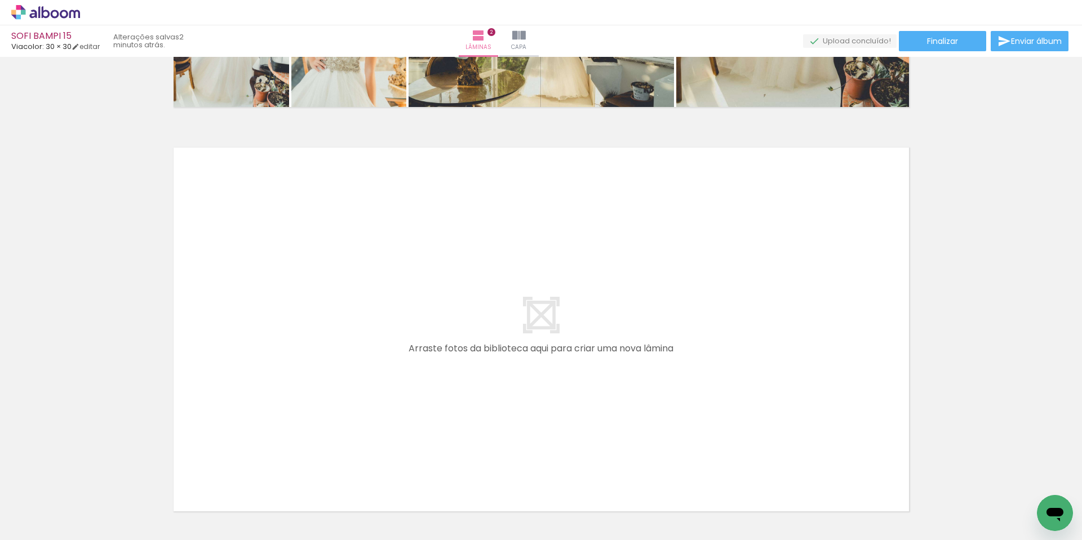
click at [156, 482] on iron-icon at bounding box center [151, 480] width 12 height 12
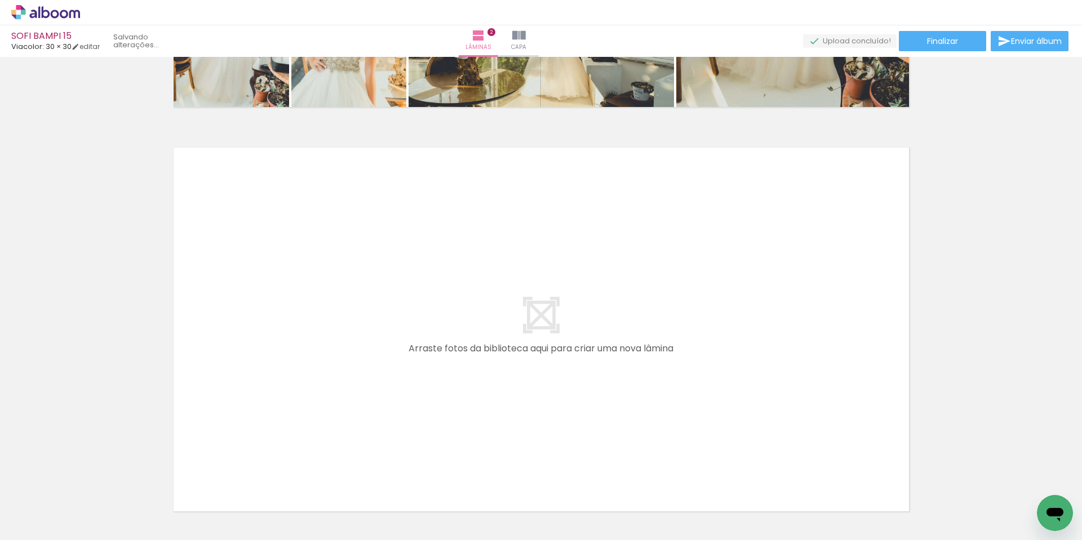
click at [156, 482] on iron-icon at bounding box center [151, 480] width 12 height 12
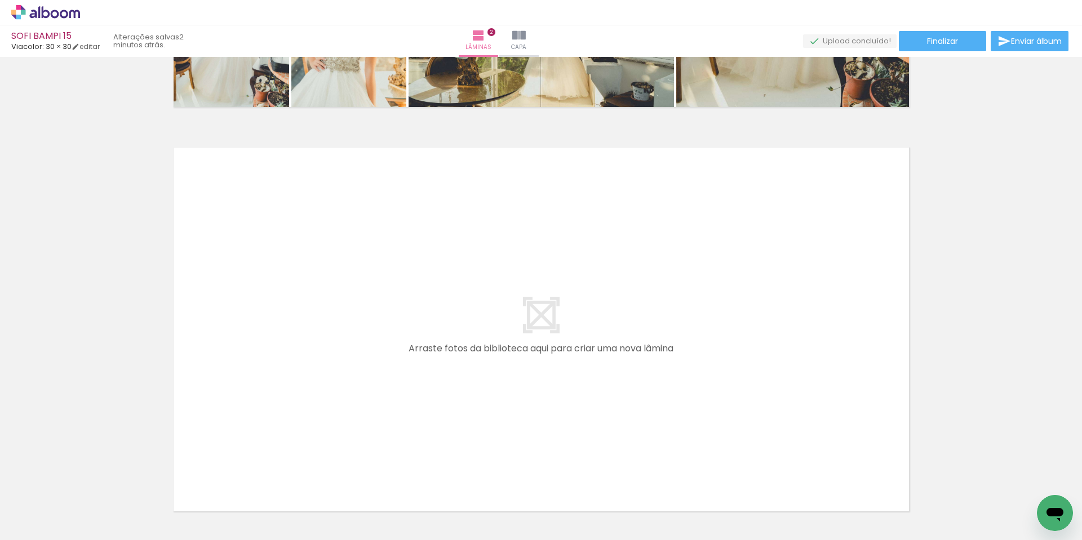
click at [156, 482] on iron-icon at bounding box center [151, 480] width 12 height 12
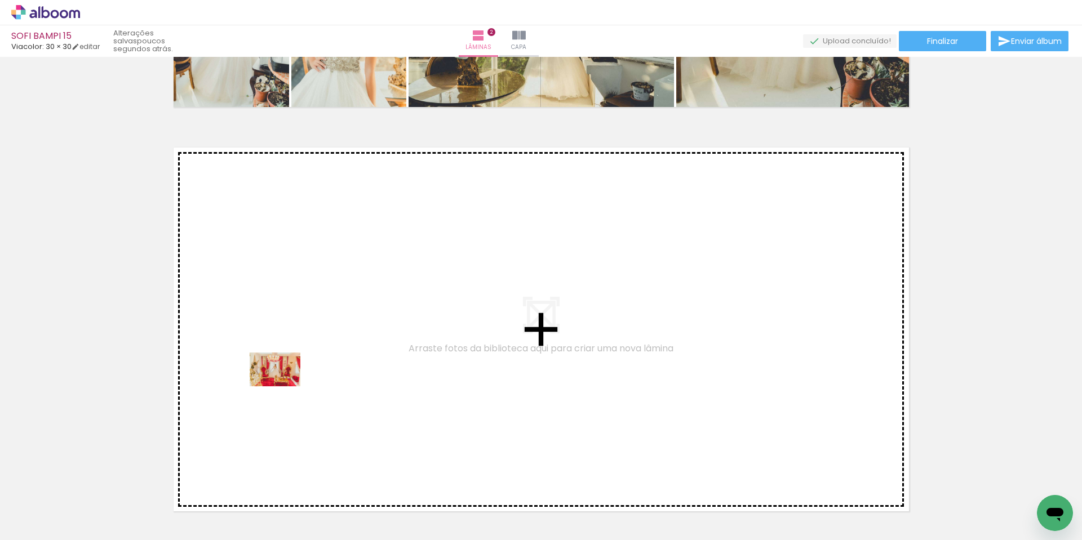
drag, startPoint x: 185, startPoint y: 509, endPoint x: 276, endPoint y: 372, distance: 164.8
click at [276, 372] on quentale-workspace at bounding box center [541, 270] width 1082 height 540
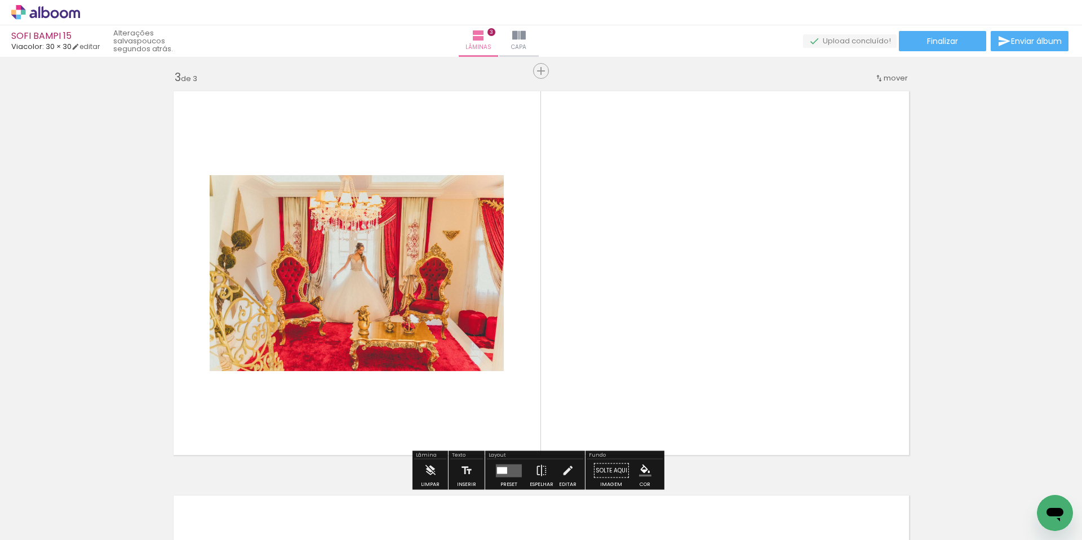
scroll to position [824, 0]
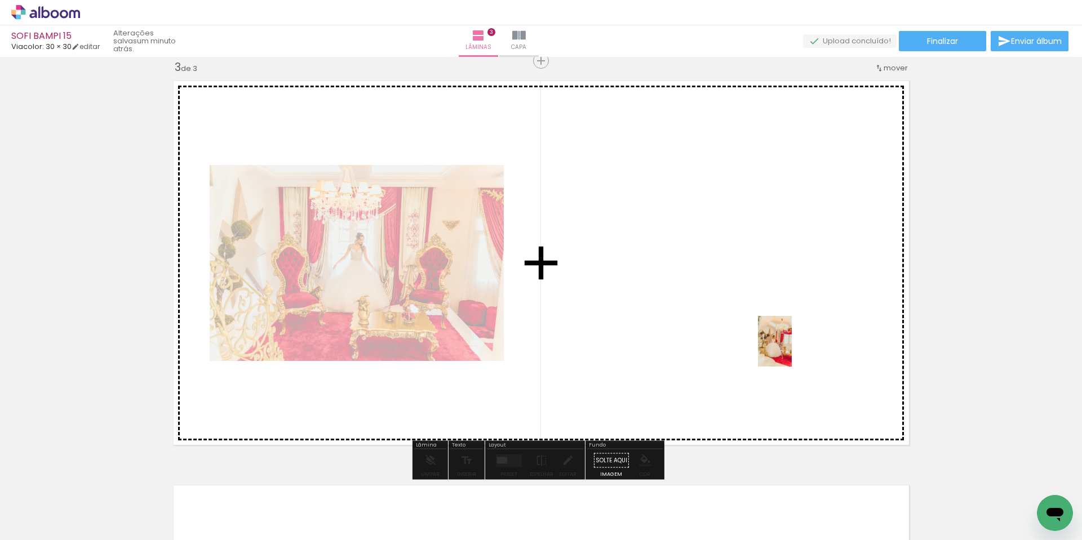
drag, startPoint x: 926, startPoint y: 512, endPoint x: 792, endPoint y: 348, distance: 211.4
click at [792, 349] on quentale-workspace at bounding box center [541, 270] width 1082 height 540
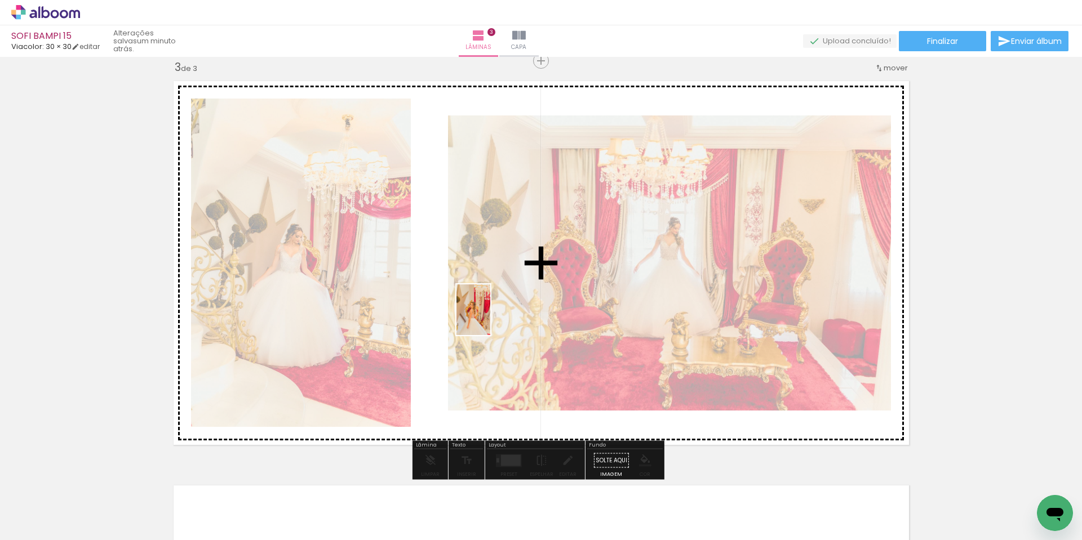
drag, startPoint x: 688, startPoint y: 513, endPoint x: 462, endPoint y: 307, distance: 306.0
click at [462, 307] on quentale-workspace at bounding box center [541, 270] width 1082 height 540
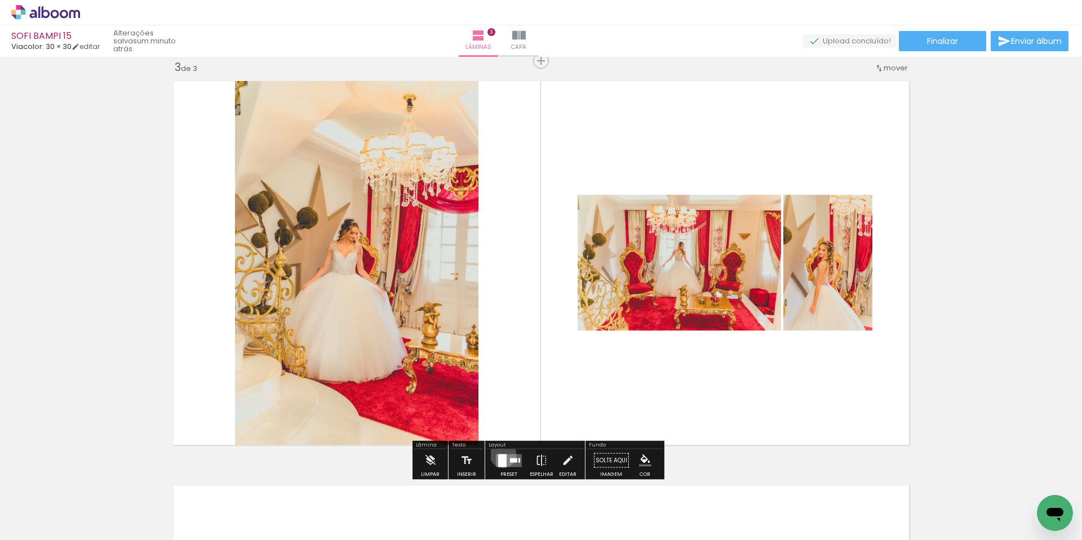
click at [500, 455] on div at bounding box center [502, 460] width 8 height 13
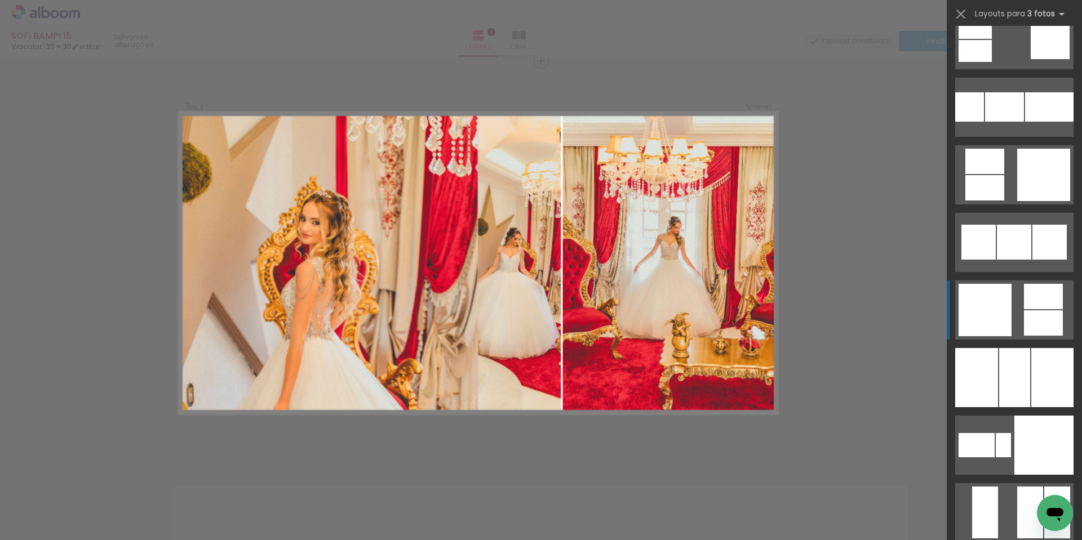
scroll to position [8454, 0]
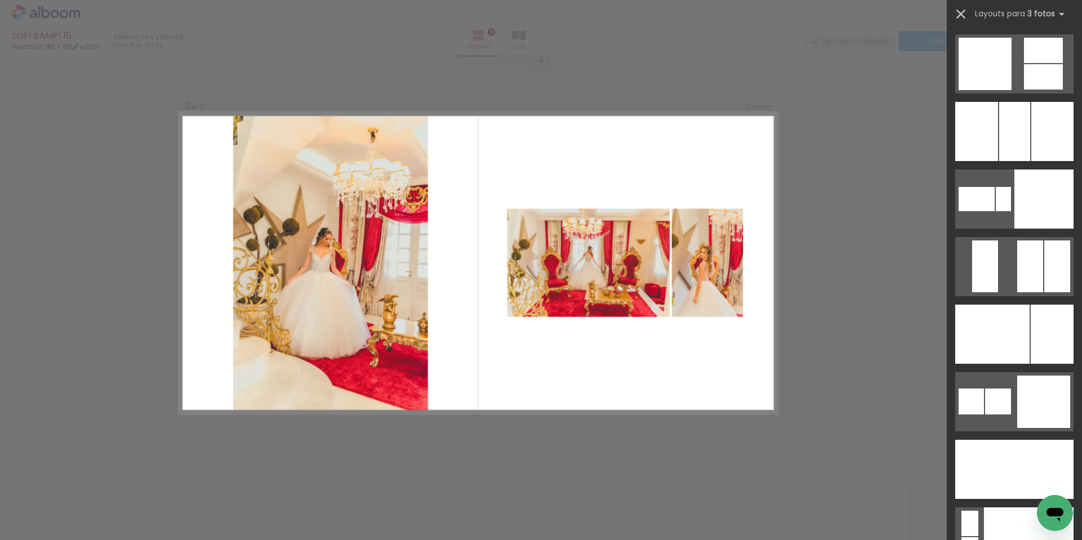
click at [965, 13] on iron-icon at bounding box center [961, 14] width 16 height 16
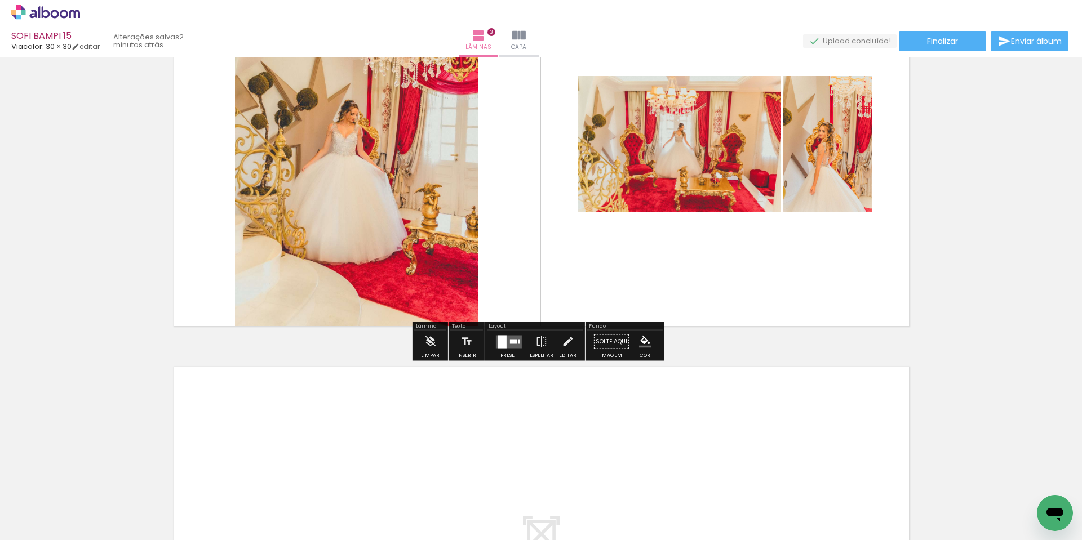
scroll to position [937, 0]
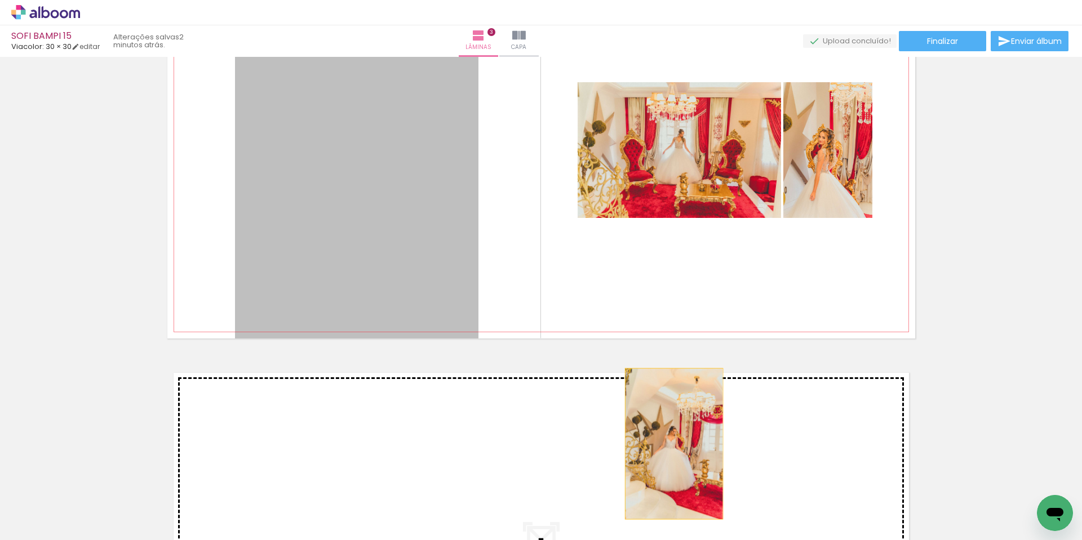
drag, startPoint x: 333, startPoint y: 247, endPoint x: 739, endPoint y: 338, distance: 416.4
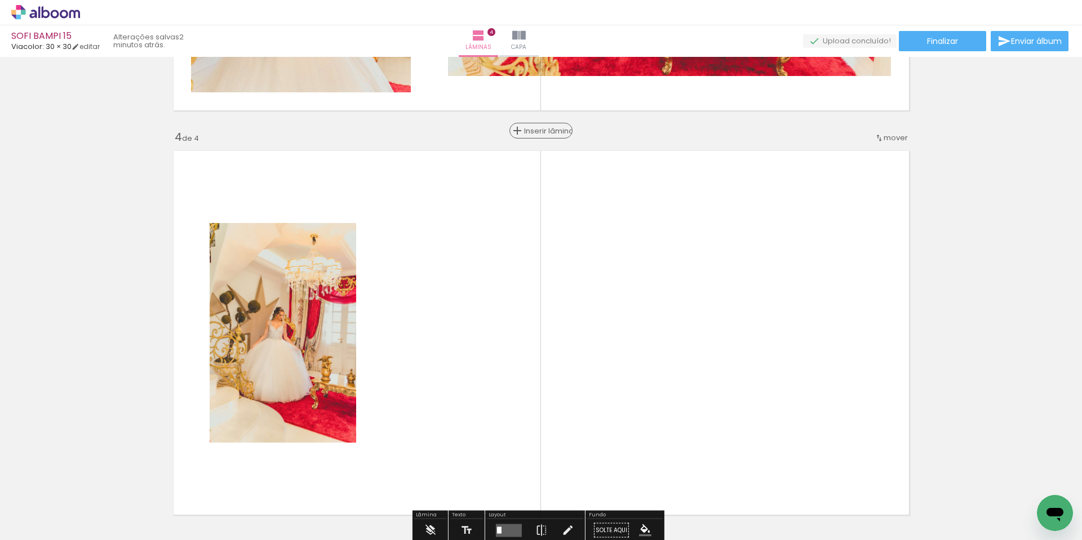
scroll to position [1003, 0]
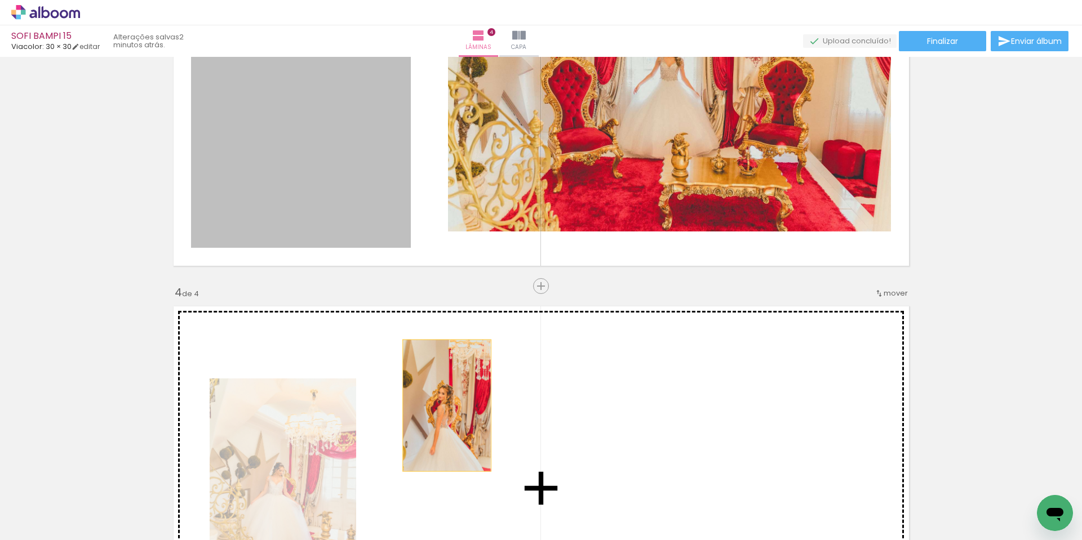
drag, startPoint x: 351, startPoint y: 187, endPoint x: 442, endPoint y: 406, distance: 237.2
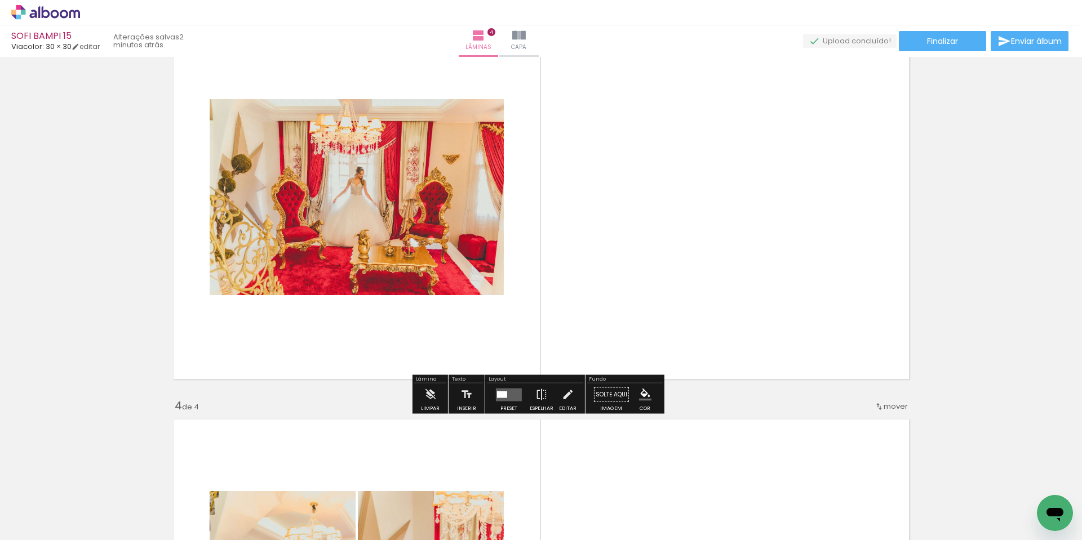
scroll to position [890, 0]
click at [505, 391] on quentale-layouter at bounding box center [509, 394] width 26 height 13
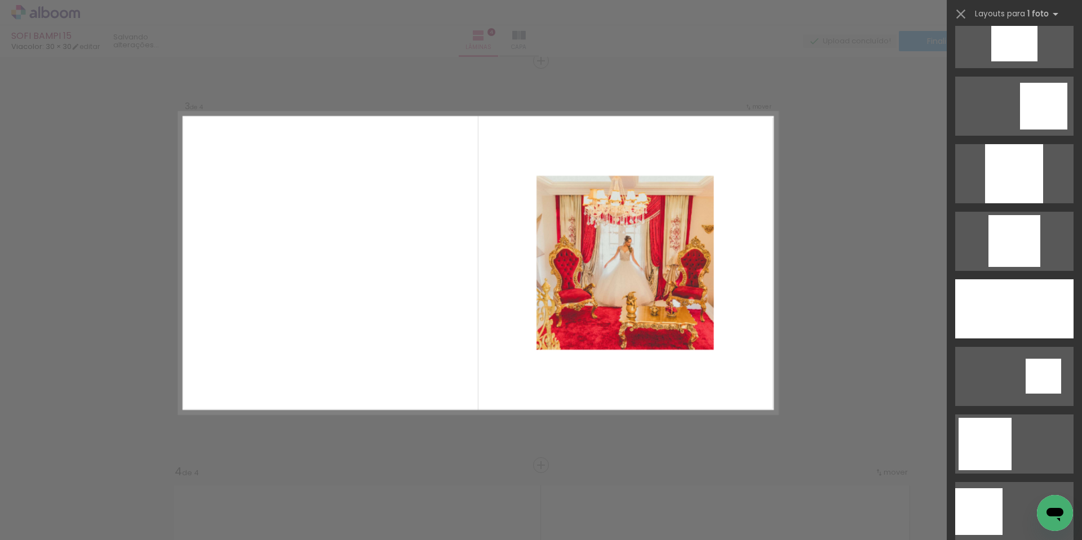
scroll to position [1127, 0]
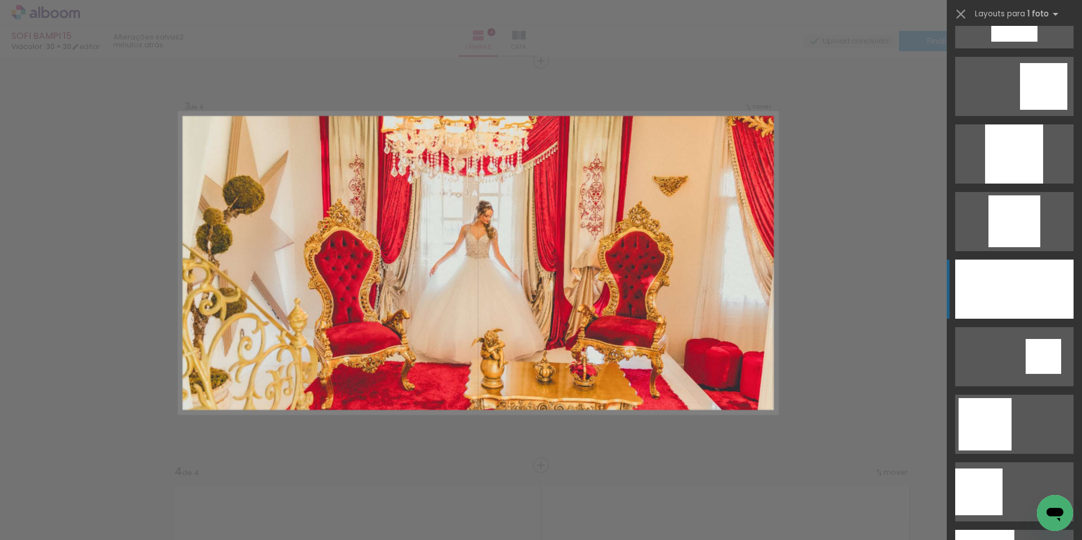
click at [1040, 312] on div at bounding box center [1014, 289] width 118 height 59
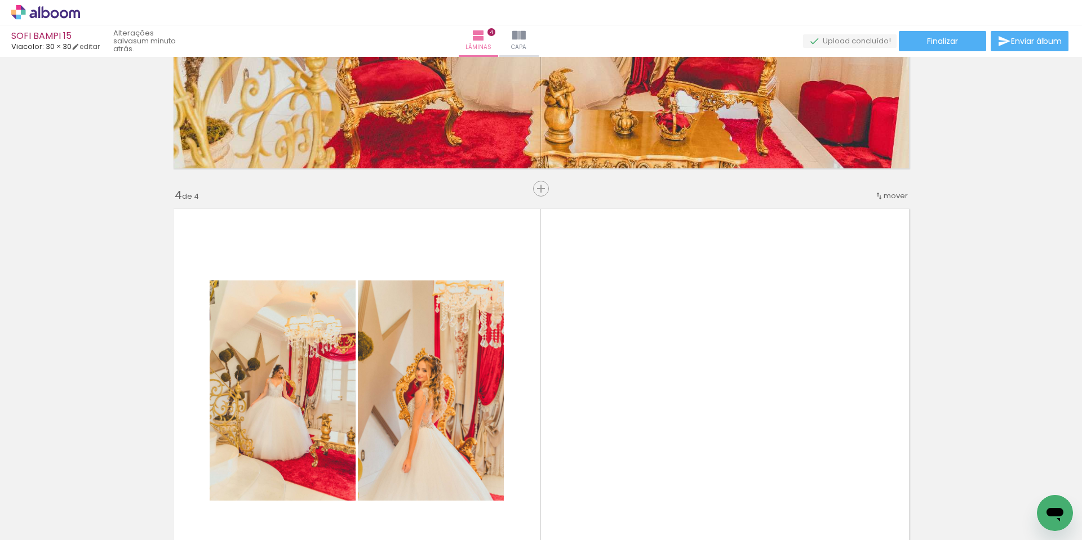
scroll to position [1162, 0]
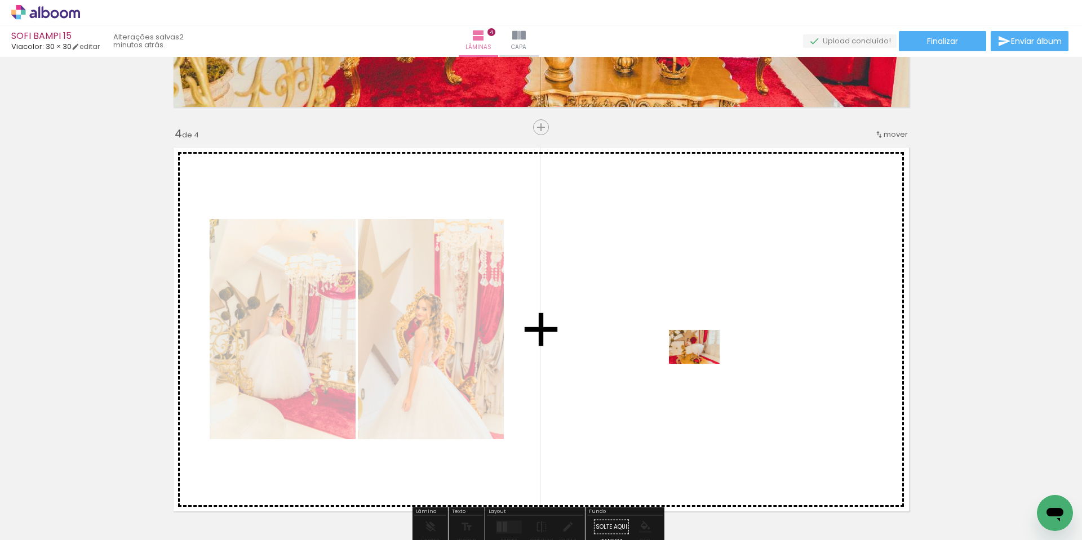
drag, startPoint x: 876, startPoint y: 513, endPoint x: 700, endPoint y: 352, distance: 238.6
click at [700, 352] on quentale-workspace at bounding box center [541, 270] width 1082 height 540
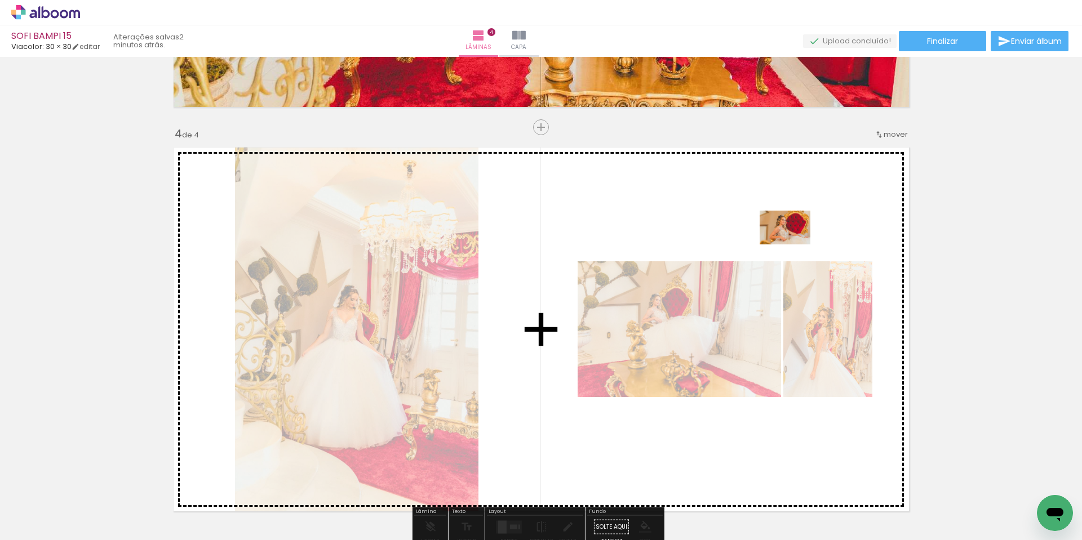
drag, startPoint x: 1069, startPoint y: 495, endPoint x: 794, endPoint y: 245, distance: 371.8
click at [794, 245] on quentale-workspace at bounding box center [541, 270] width 1082 height 540
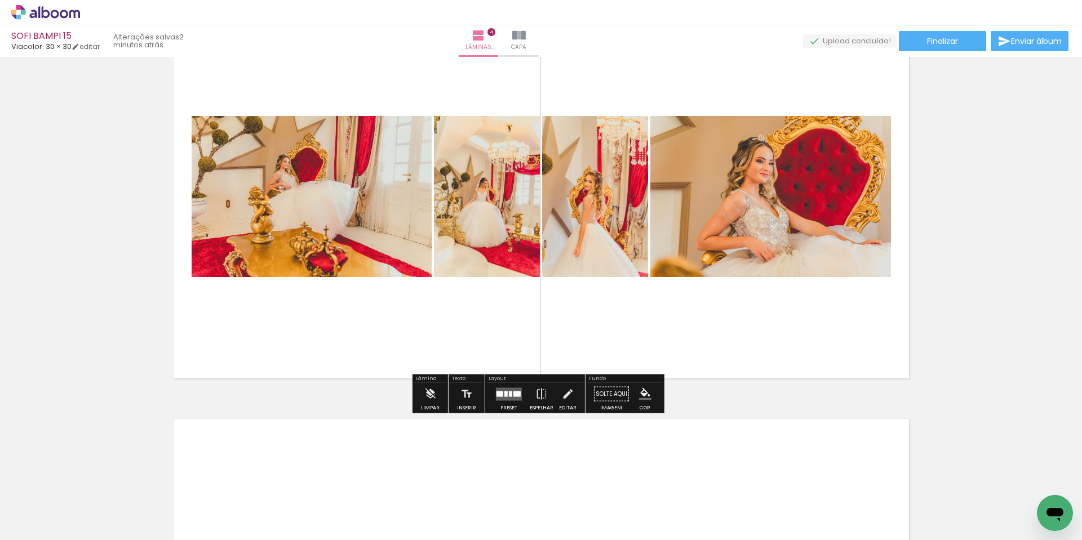
scroll to position [1331, 0]
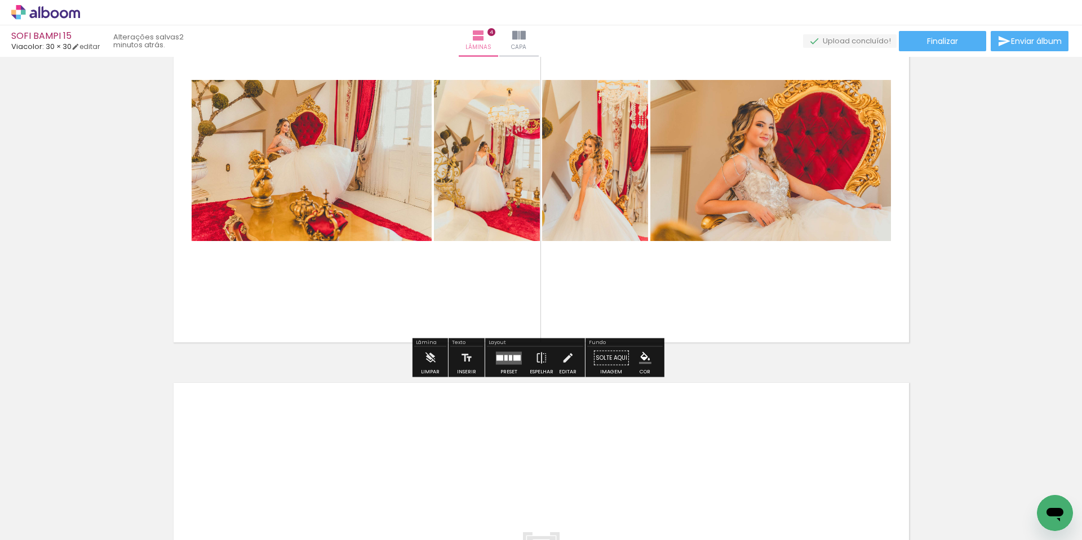
click at [506, 356] on quentale-layouter at bounding box center [509, 358] width 26 height 13
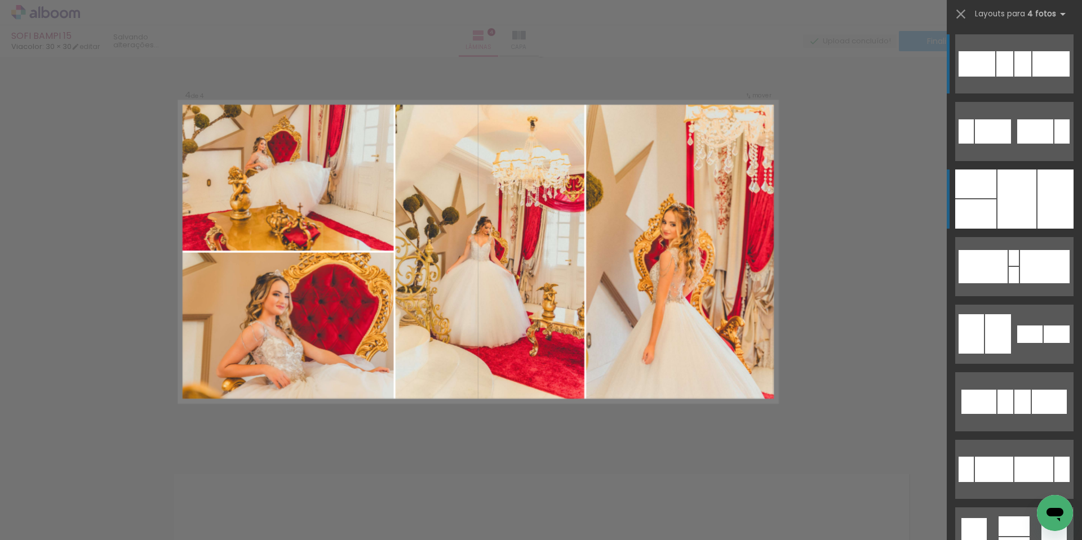
scroll to position [1229, 0]
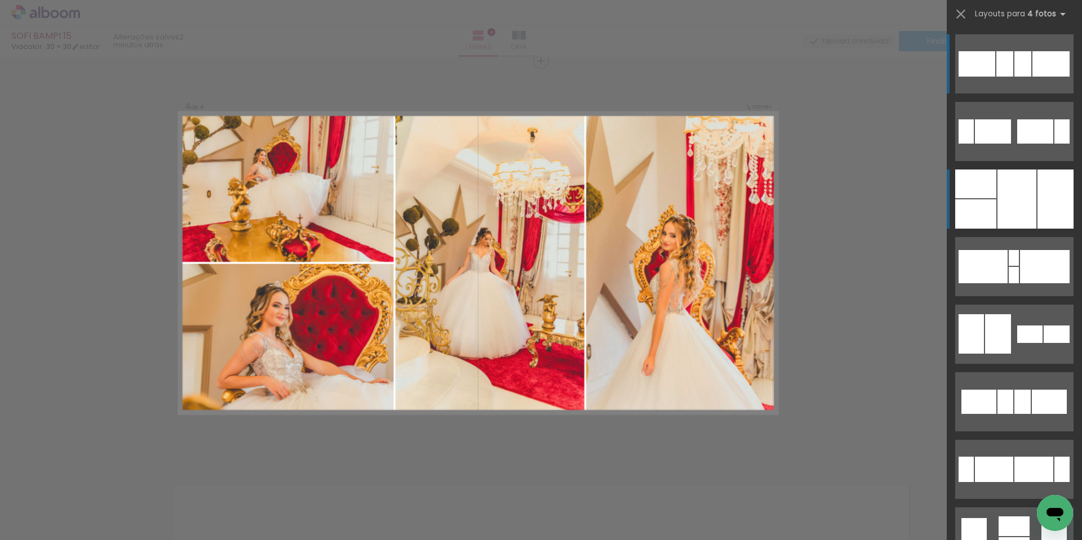
click at [1045, 213] on div at bounding box center [1056, 199] width 36 height 59
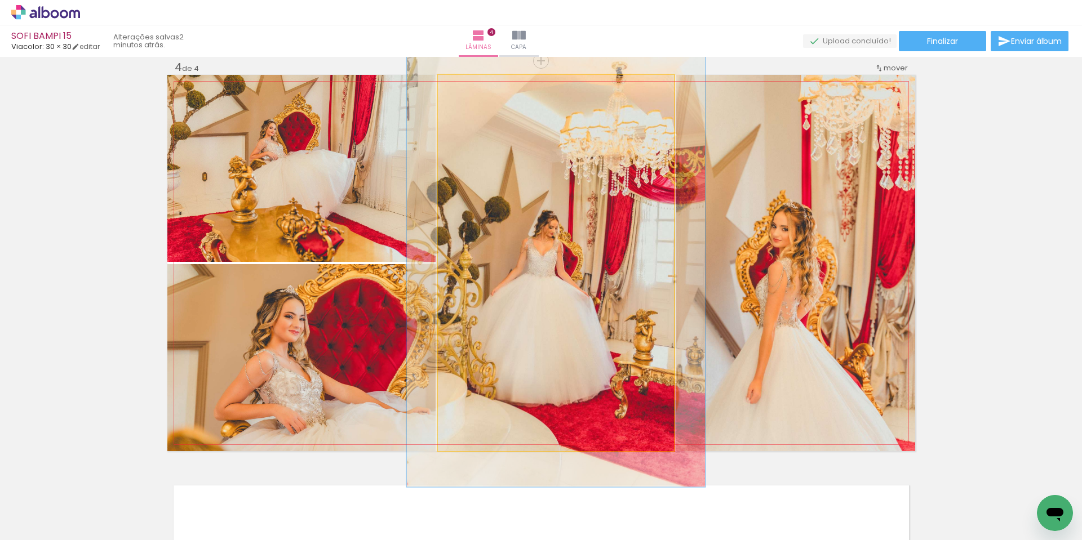
drag, startPoint x: 459, startPoint y: 87, endPoint x: 467, endPoint y: 87, distance: 7.3
type paper-slider "119"
click at [467, 87] on div at bounding box center [472, 87] width 10 height 10
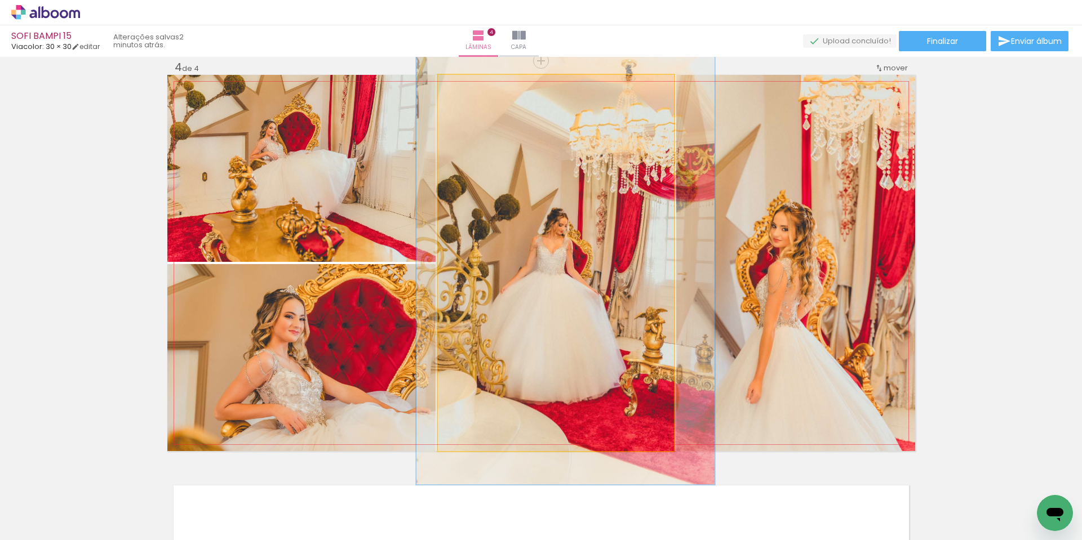
drag, startPoint x: 564, startPoint y: 158, endPoint x: 574, endPoint y: 156, distance: 9.8
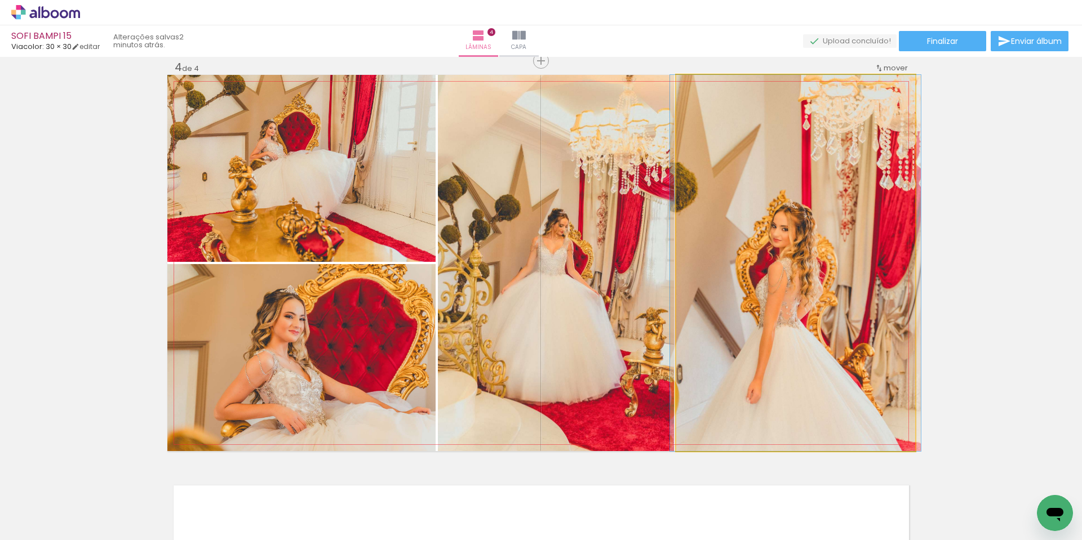
drag, startPoint x: 703, startPoint y: 86, endPoint x: 687, endPoint y: 100, distance: 21.6
click at [687, 100] on quentale-photo at bounding box center [795, 263] width 239 height 376
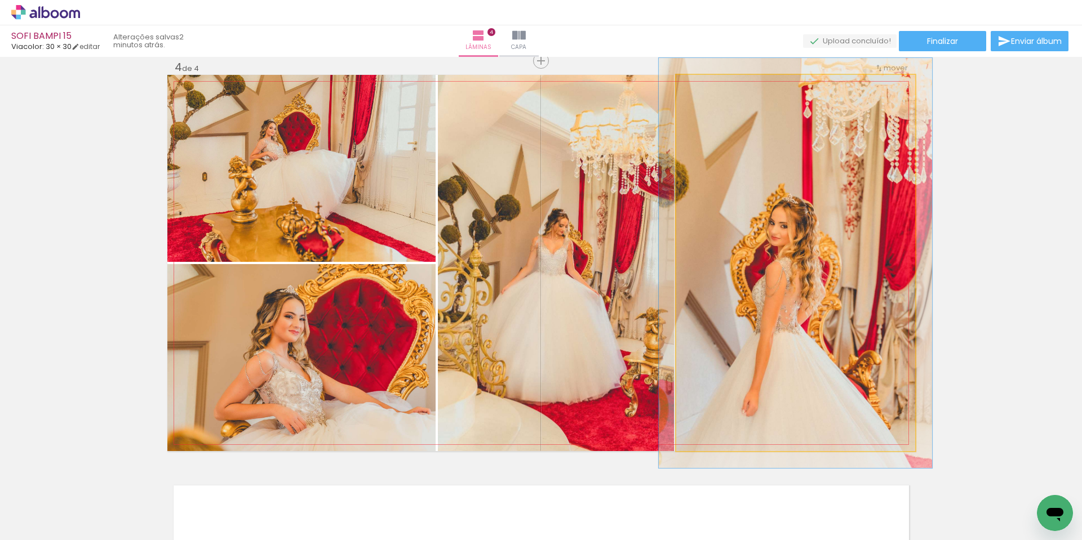
click at [706, 85] on div at bounding box center [706, 87] width 18 height 18
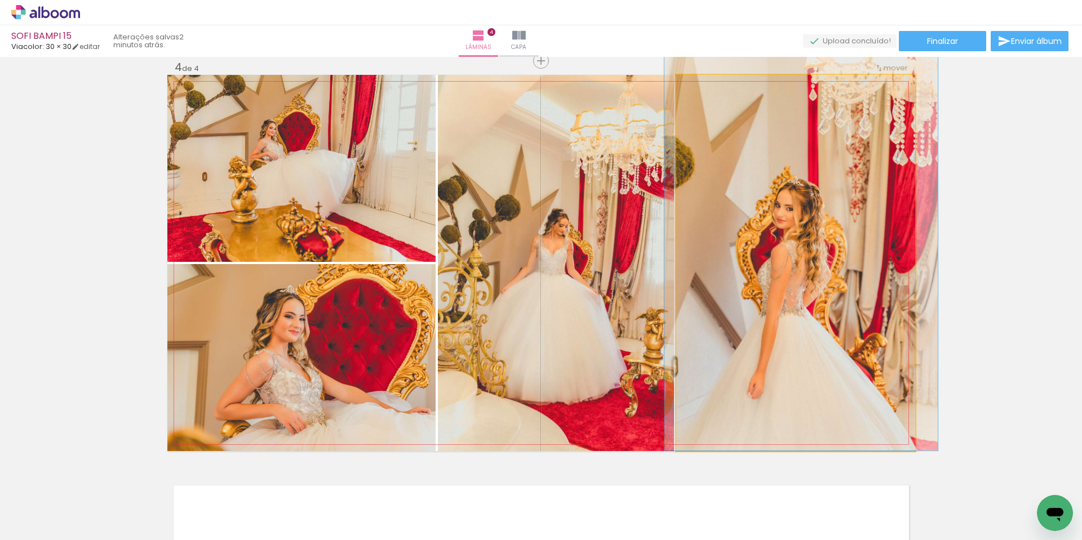
drag, startPoint x: 828, startPoint y: 224, endPoint x: 834, endPoint y: 156, distance: 68.9
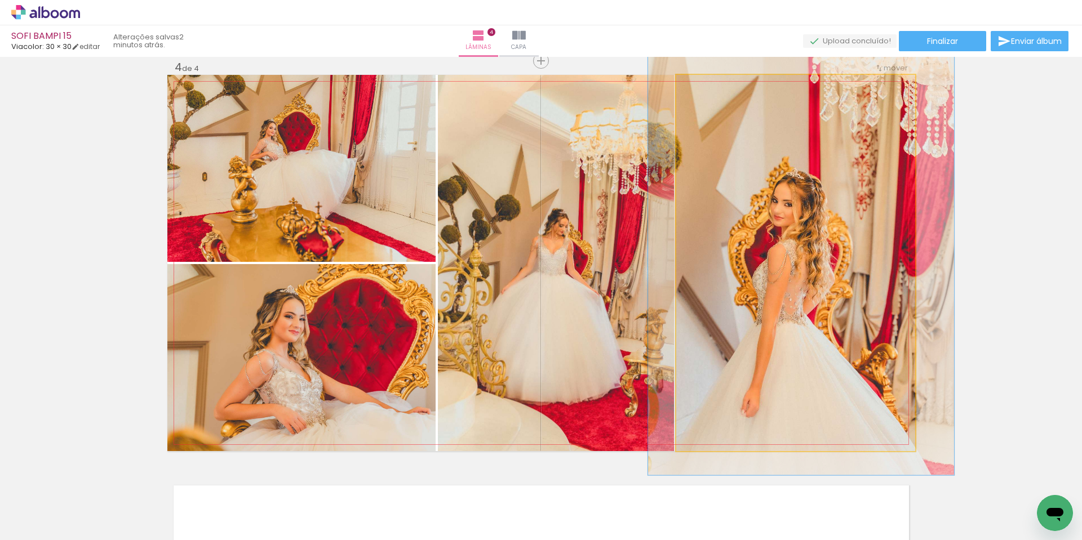
drag, startPoint x: 710, startPoint y: 88, endPoint x: 715, endPoint y: 88, distance: 5.7
type paper-slider "122"
click at [715, 88] on div at bounding box center [712, 87] width 18 height 18
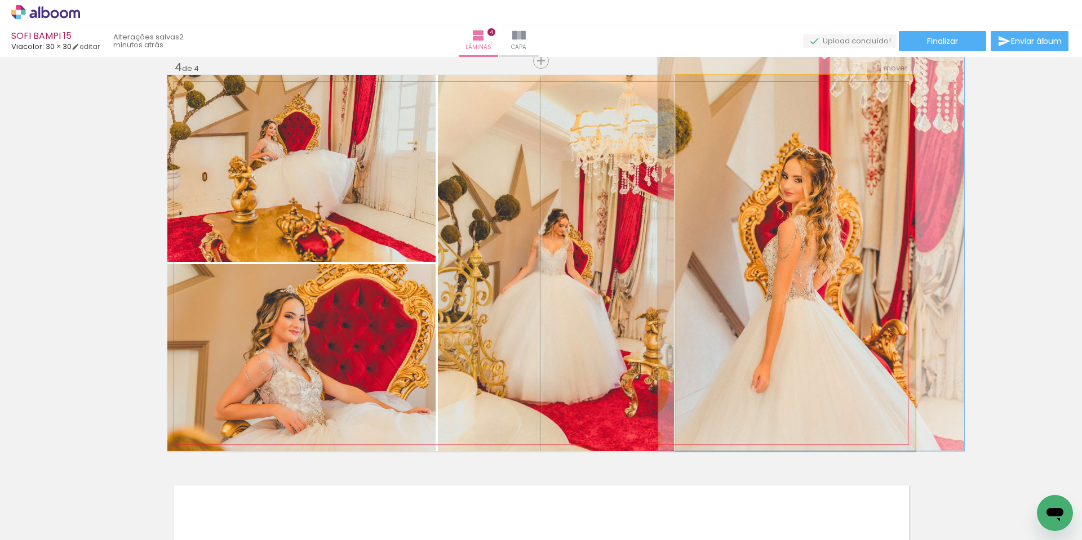
drag, startPoint x: 821, startPoint y: 205, endPoint x: 831, endPoint y: 162, distance: 44.0
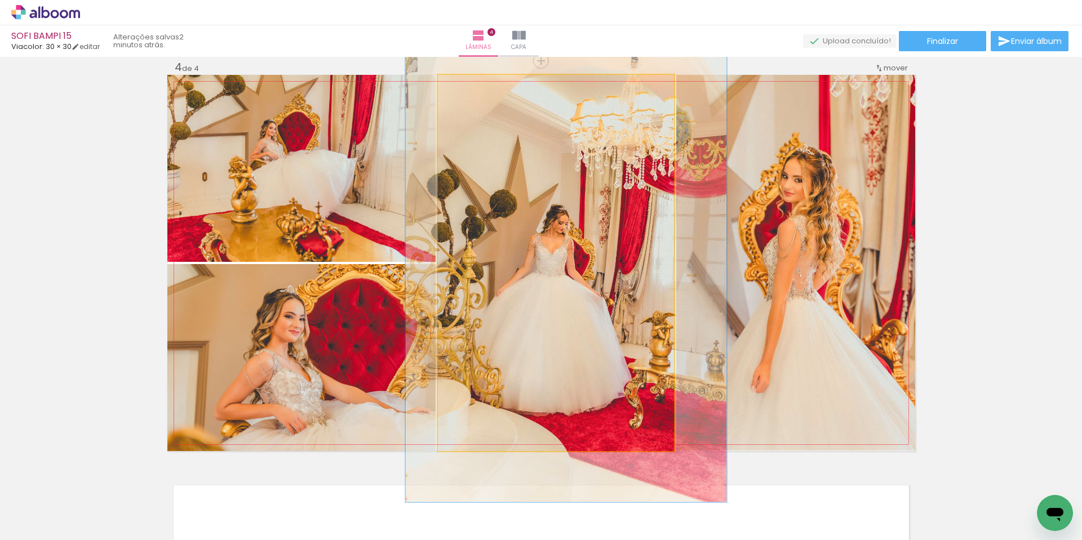
click at [472, 87] on div at bounding box center [476, 87] width 10 height 10
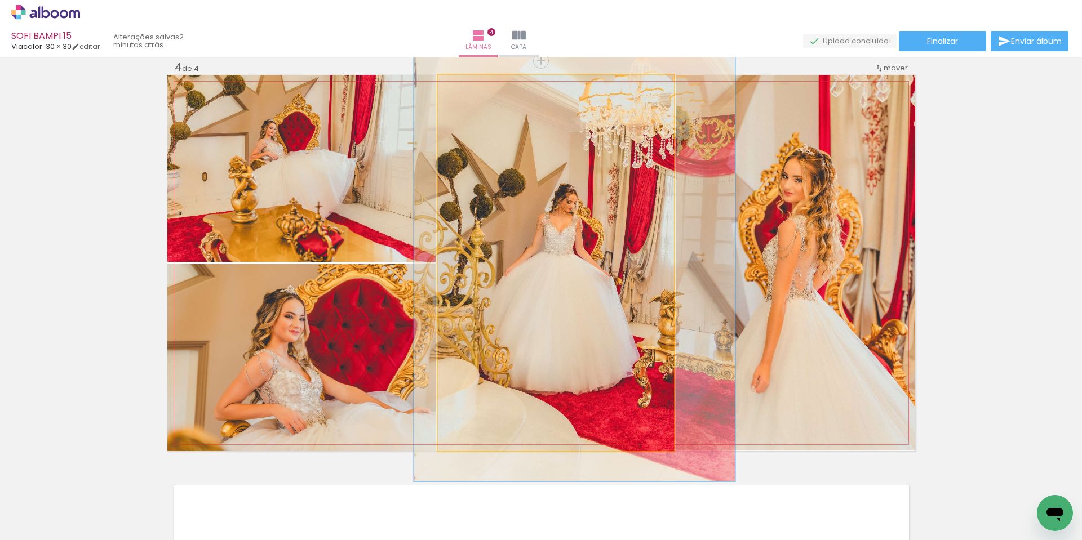
drag, startPoint x: 570, startPoint y: 188, endPoint x: 574, endPoint y: 168, distance: 20.8
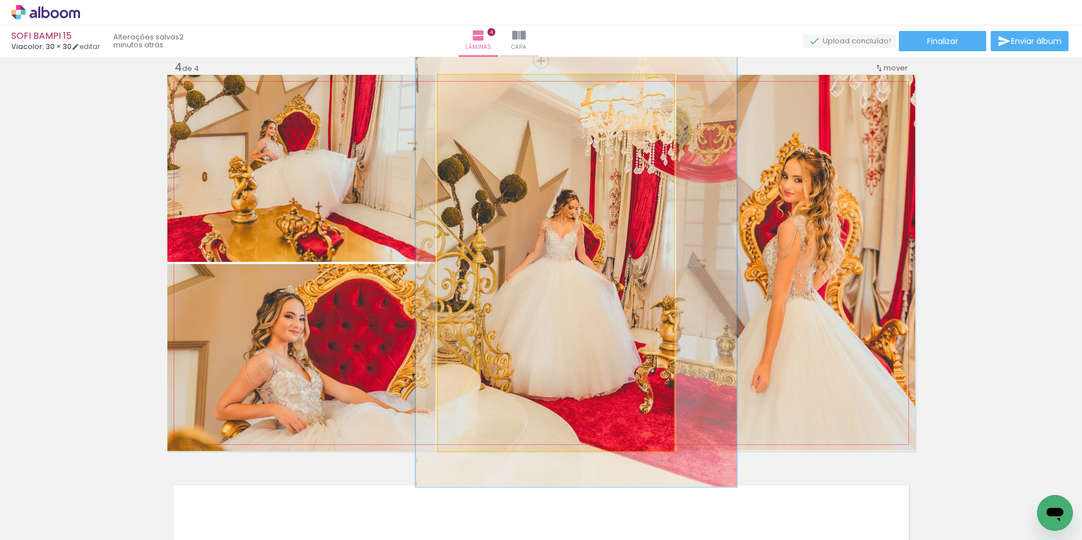
drag, startPoint x: 574, startPoint y: 169, endPoint x: 576, endPoint y: 174, distance: 5.9
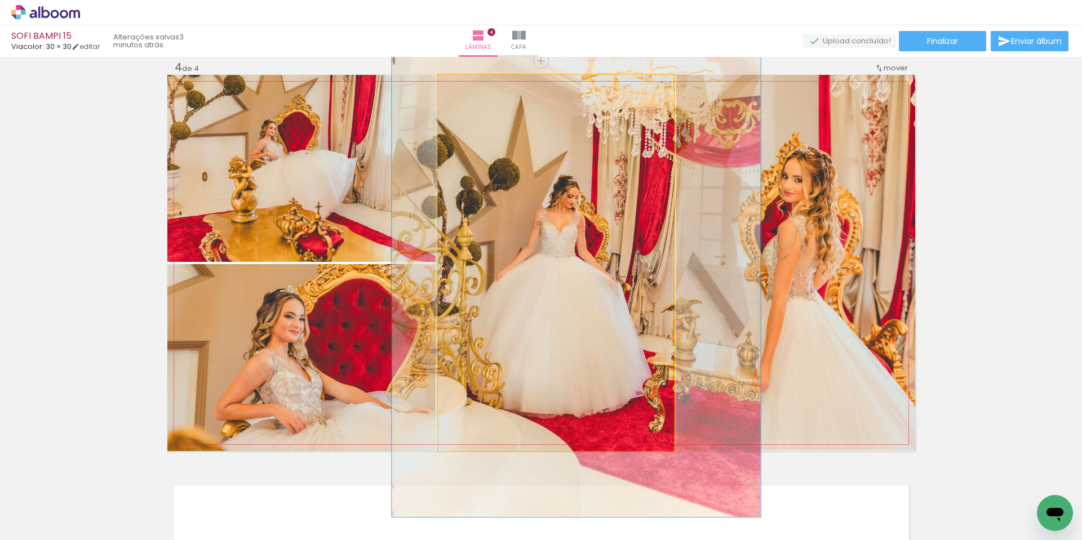
drag, startPoint x: 471, startPoint y: 88, endPoint x: 478, endPoint y: 91, distance: 8.2
type paper-slider "147"
click at [480, 91] on div at bounding box center [485, 87] width 10 height 10
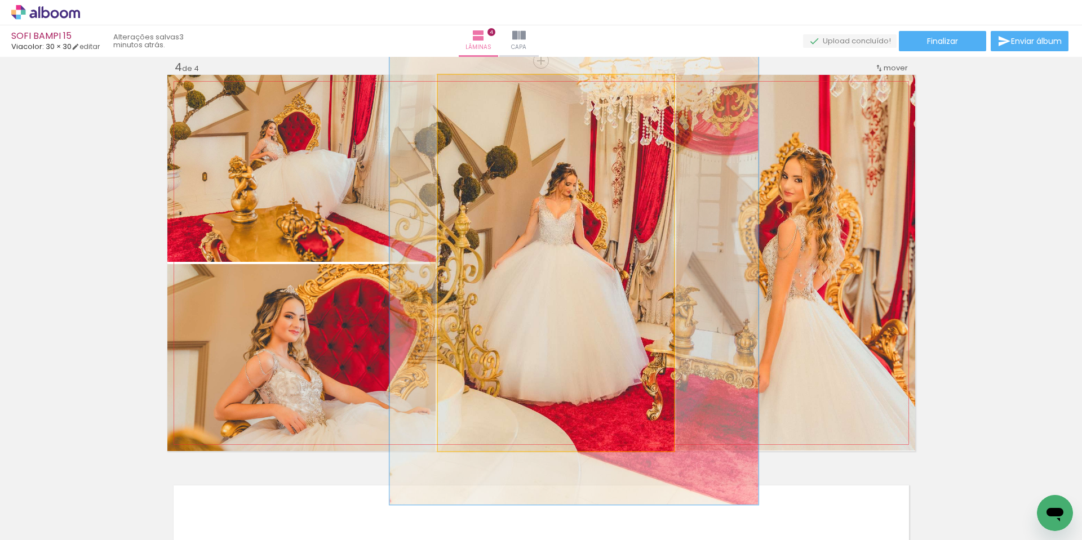
drag, startPoint x: 641, startPoint y: 241, endPoint x: 639, endPoint y: 229, distance: 12.6
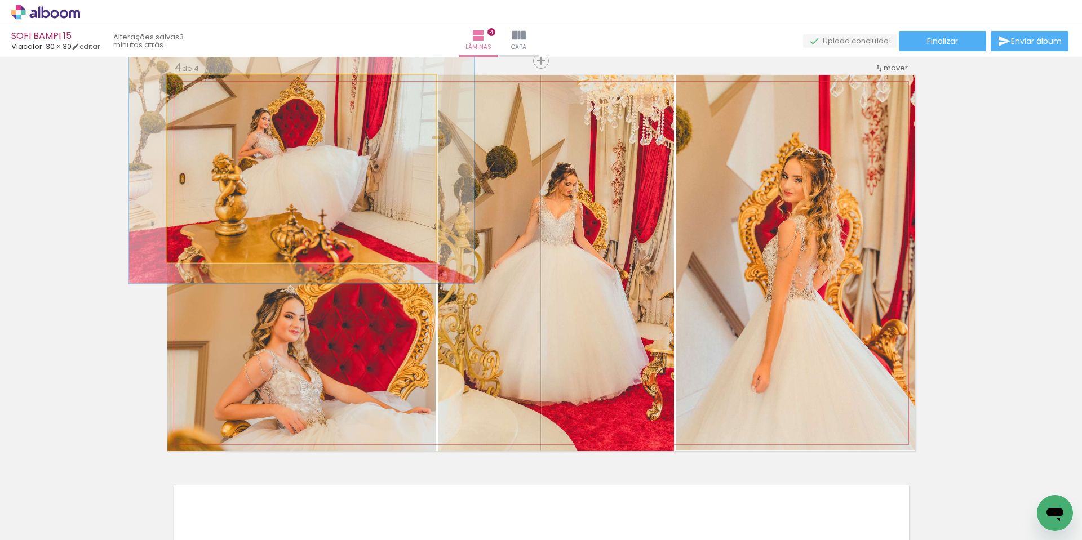
drag, startPoint x: 187, startPoint y: 90, endPoint x: 196, endPoint y: 91, distance: 9.0
click at [196, 91] on div at bounding box center [203, 87] width 18 height 18
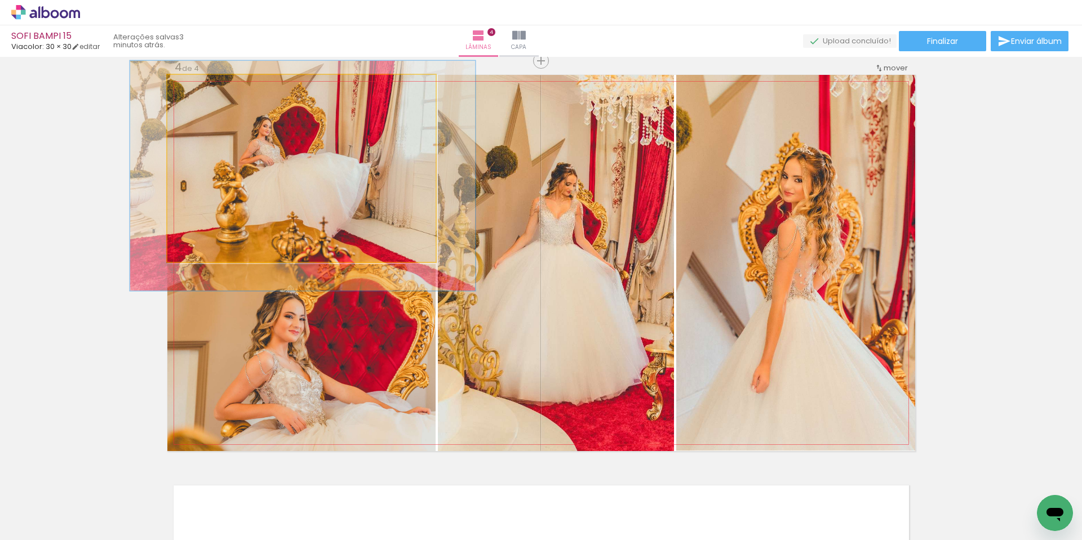
drag, startPoint x: 312, startPoint y: 132, endPoint x: 313, endPoint y: 140, distance: 7.4
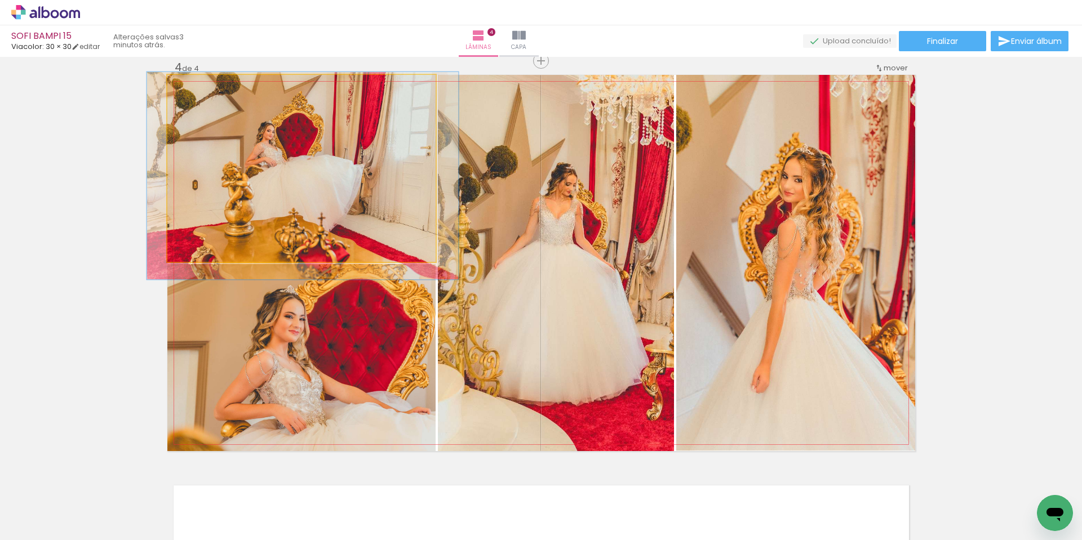
type paper-slider "111"
click at [194, 90] on div at bounding box center [198, 87] width 10 height 10
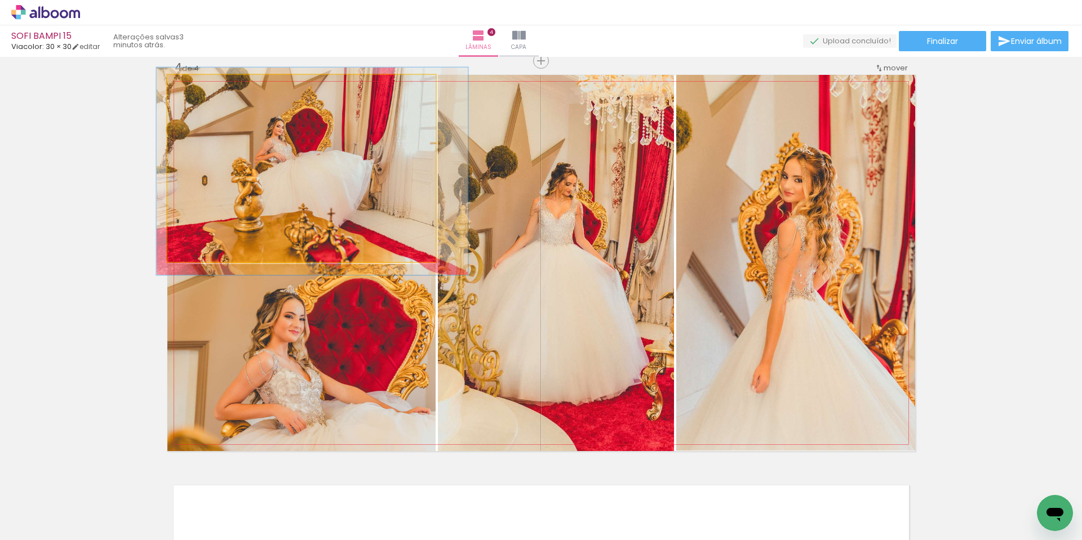
drag, startPoint x: 290, startPoint y: 147, endPoint x: 300, endPoint y: 143, distance: 10.6
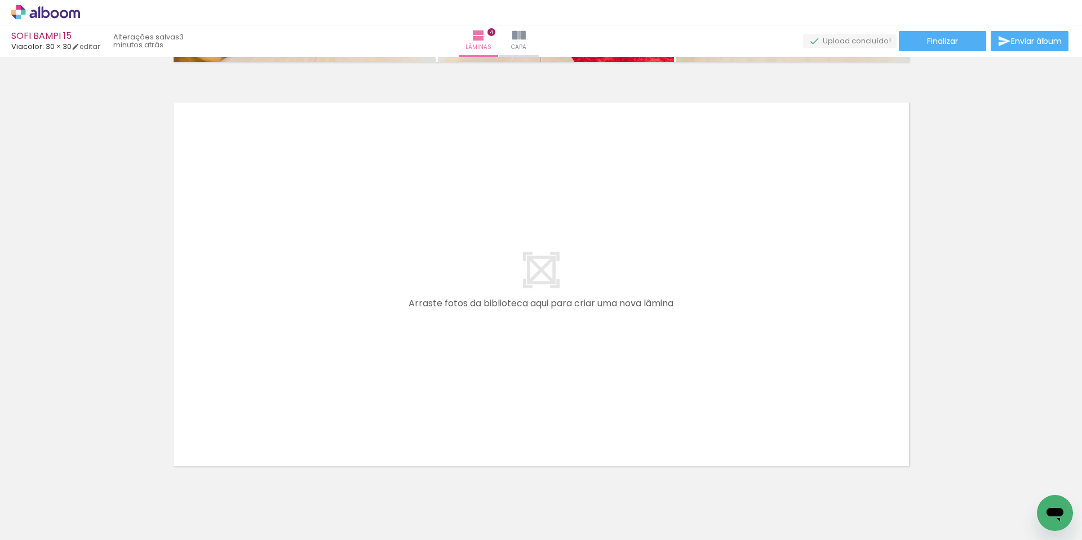
scroll to position [1623, 0]
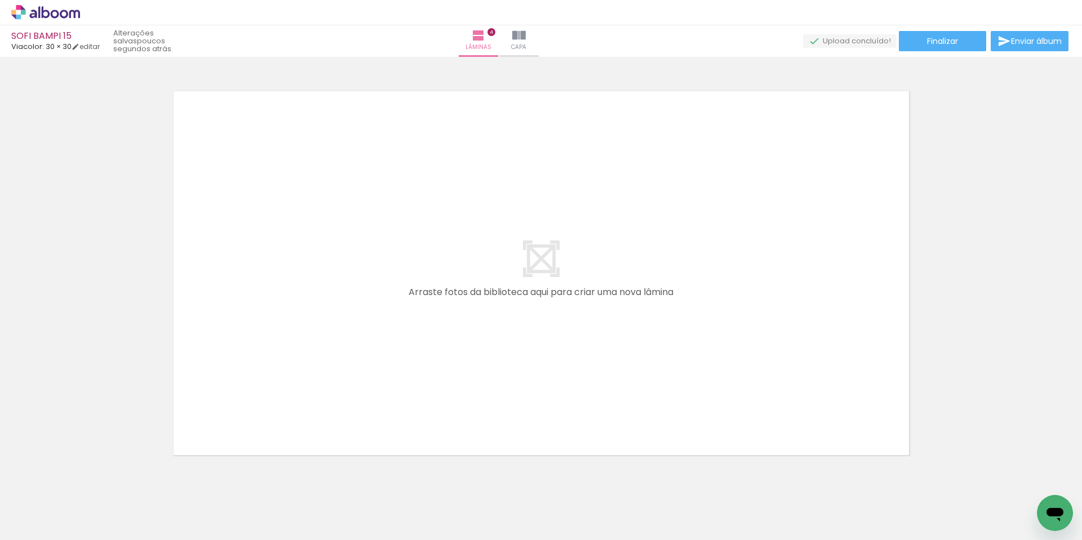
click at [157, 480] on iron-icon at bounding box center [151, 480] width 12 height 12
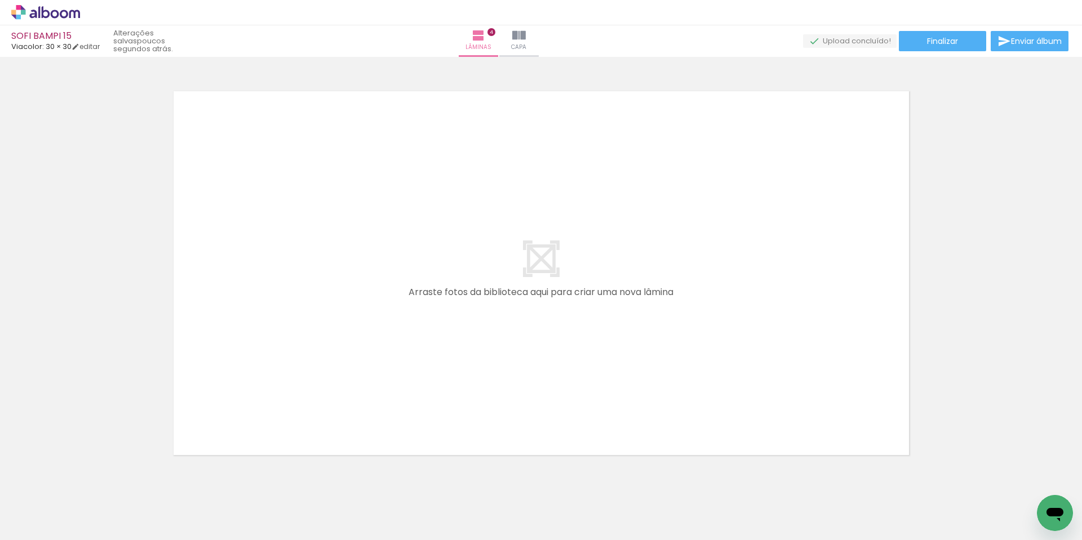
click at [157, 480] on iron-icon at bounding box center [151, 480] width 12 height 12
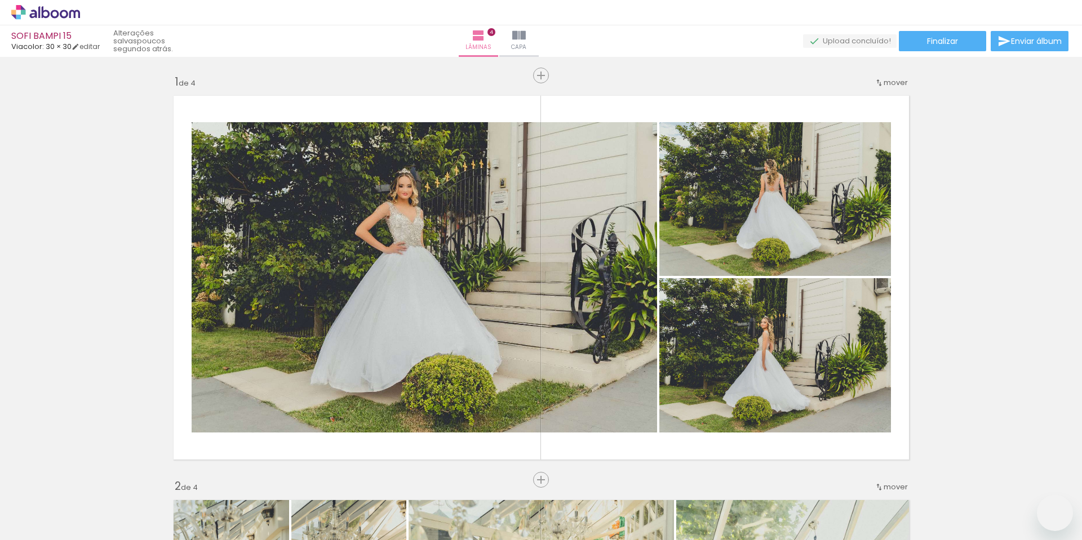
click at [157, 480] on iron-icon at bounding box center [151, 480] width 12 height 12
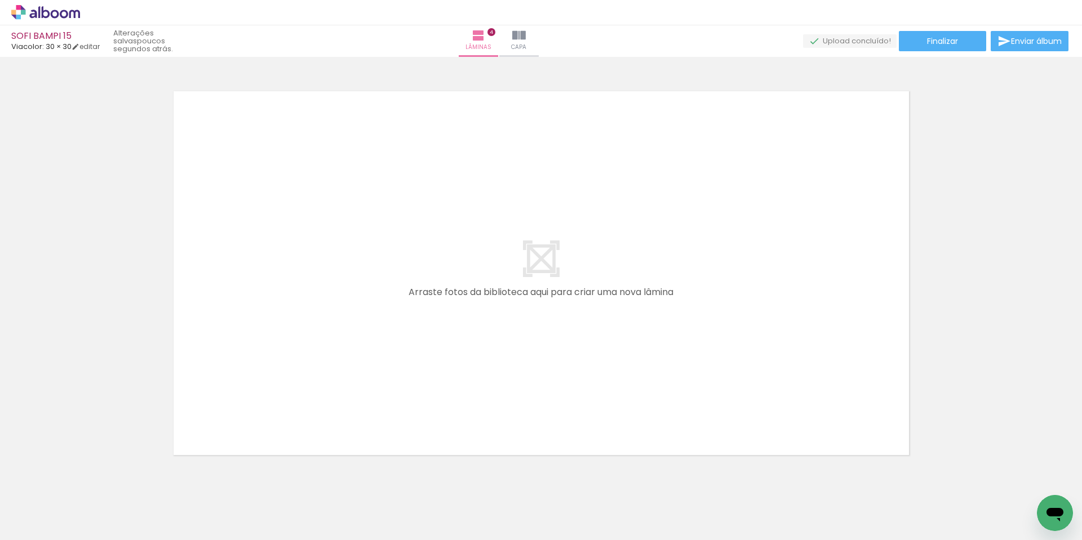
click at [157, 480] on iron-icon at bounding box center [151, 480] width 12 height 12
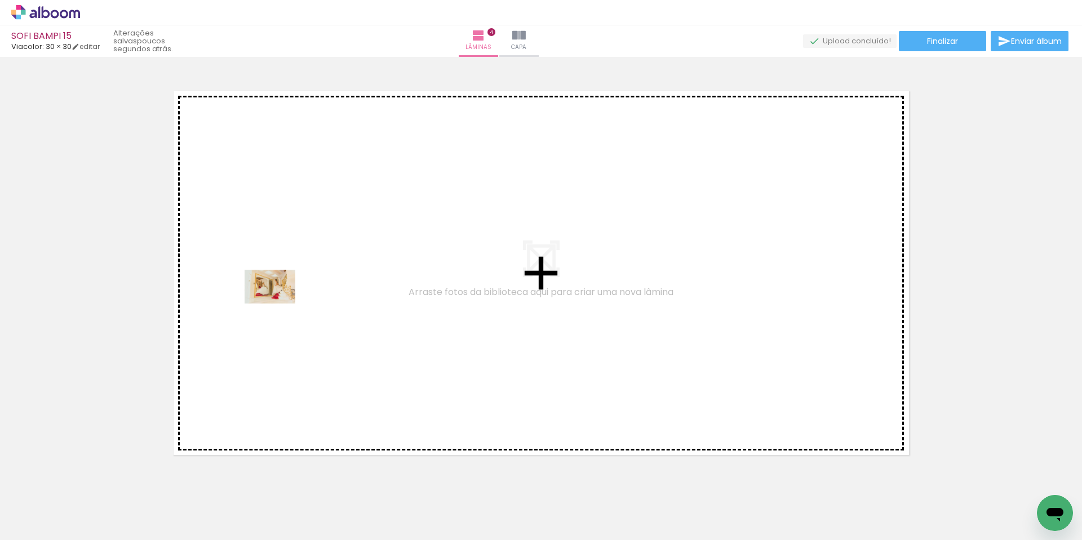
drag, startPoint x: 502, startPoint y: 508, endPoint x: 278, endPoint y: 289, distance: 312.9
click at [278, 289] on quentale-workspace at bounding box center [541, 270] width 1082 height 540
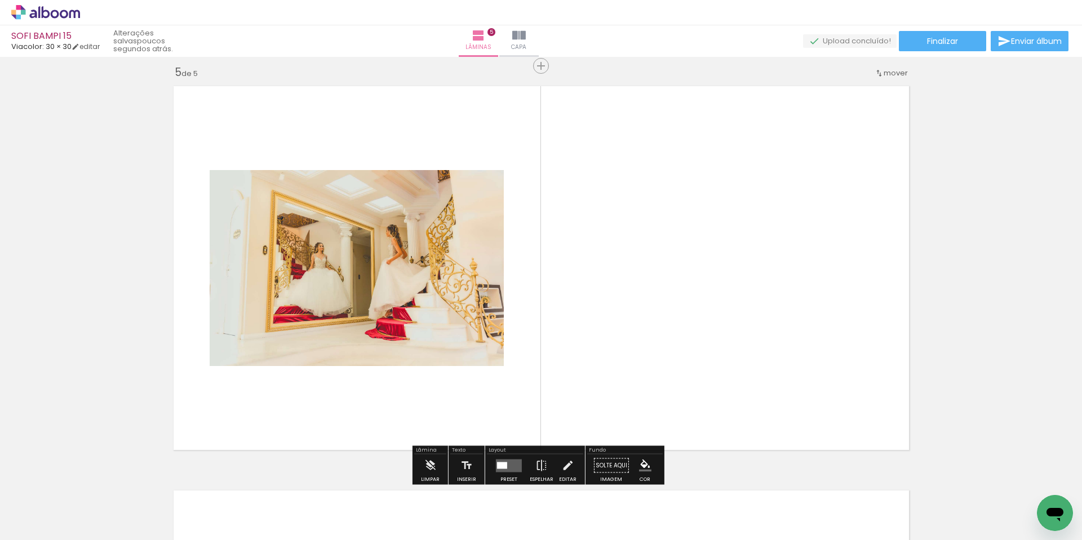
scroll to position [1633, 0]
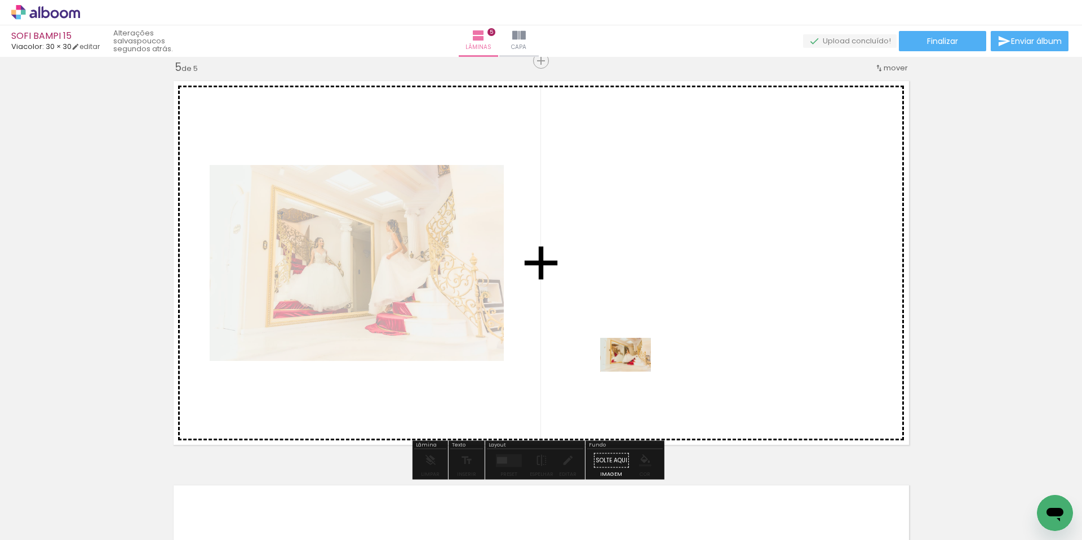
drag, startPoint x: 508, startPoint y: 509, endPoint x: 639, endPoint y: 355, distance: 201.9
click at [639, 355] on quentale-workspace at bounding box center [541, 270] width 1082 height 540
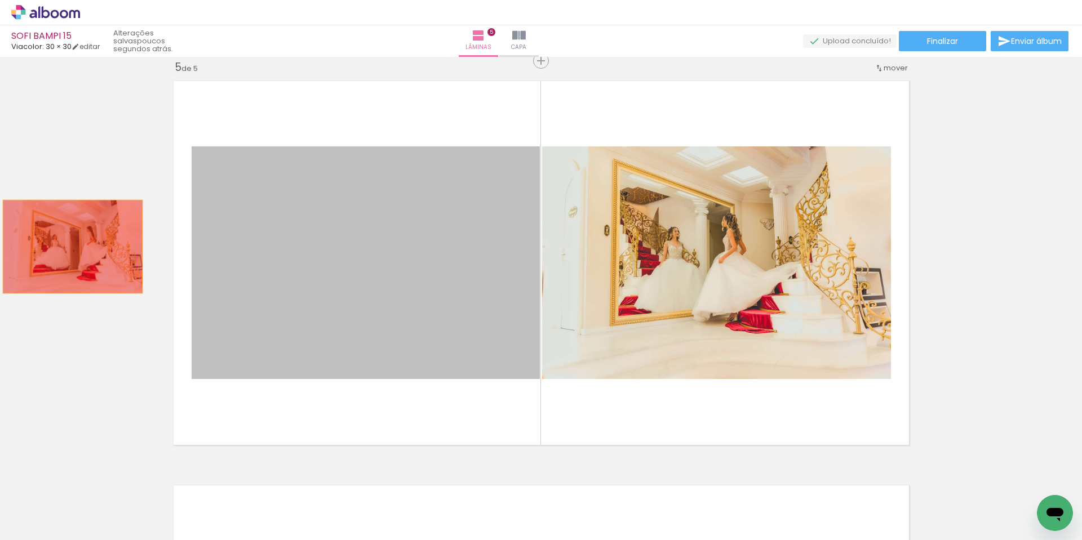
drag, startPoint x: 321, startPoint y: 315, endPoint x: 64, endPoint y: 246, distance: 265.6
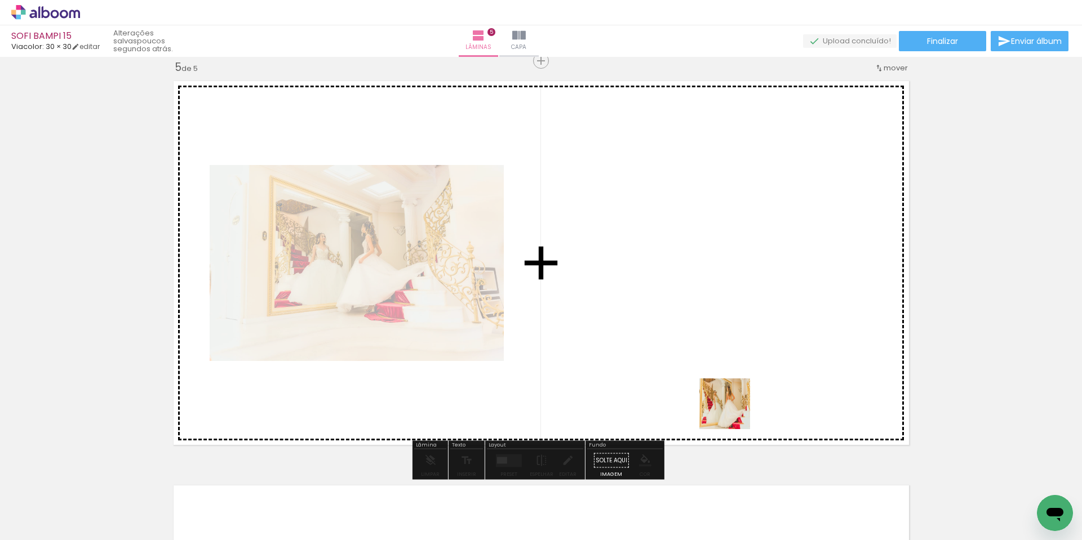
drag, startPoint x: 765, startPoint y: 454, endPoint x: 697, endPoint y: 328, distance: 143.0
click at [697, 328] on quentale-workspace at bounding box center [541, 270] width 1082 height 540
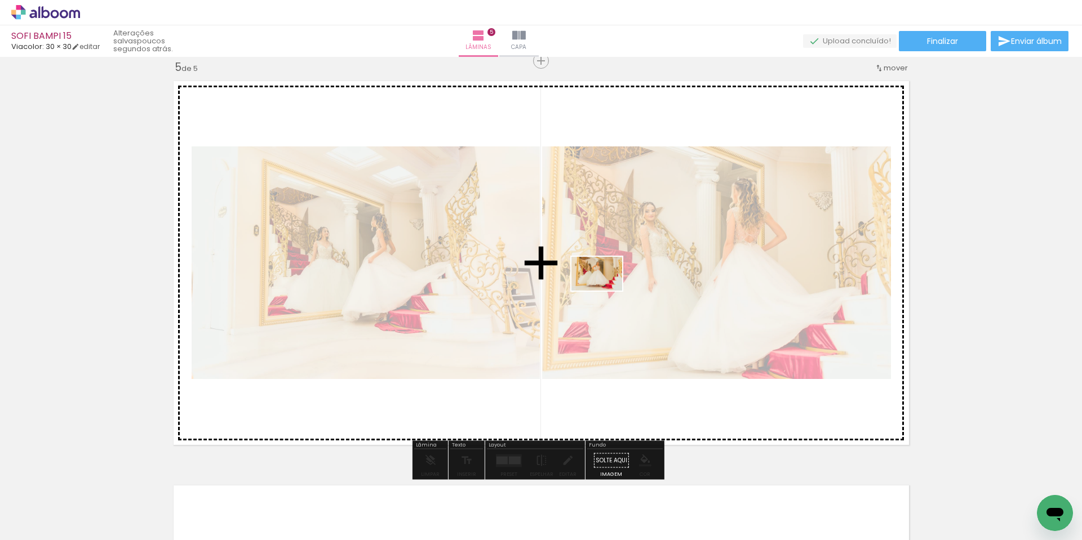
drag, startPoint x: 879, startPoint y: 516, endPoint x: 605, endPoint y: 291, distance: 354.8
click at [605, 291] on quentale-workspace at bounding box center [541, 270] width 1082 height 540
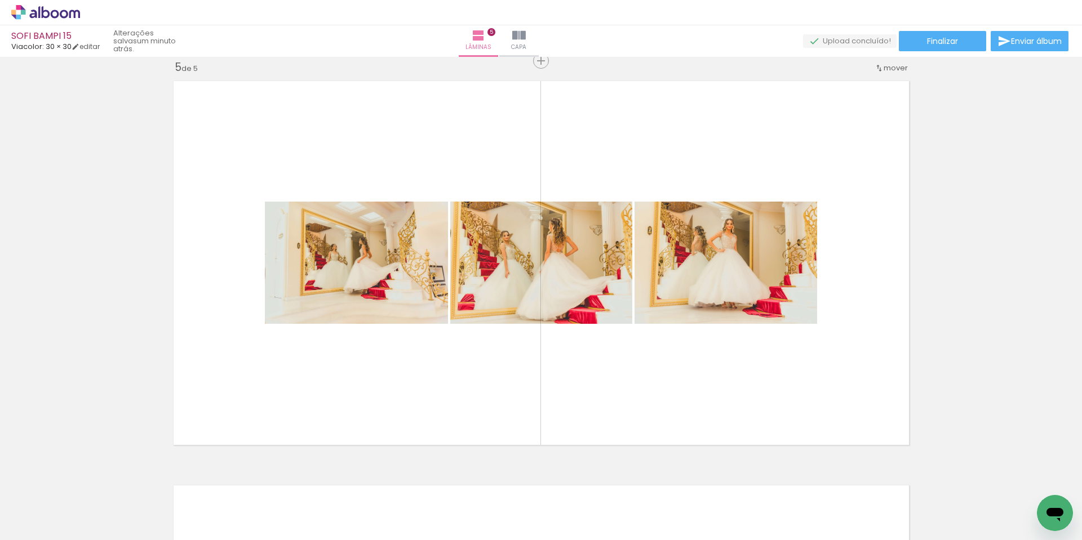
scroll to position [0, 604]
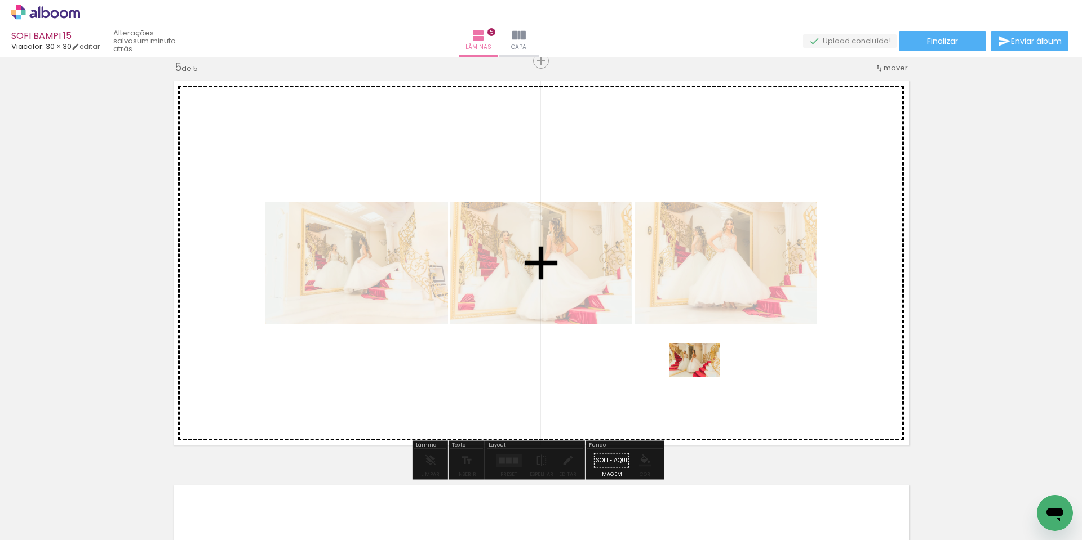
drag, startPoint x: 964, startPoint y: 507, endPoint x: 703, endPoint y: 377, distance: 290.9
click at [703, 377] on quentale-workspace at bounding box center [541, 270] width 1082 height 540
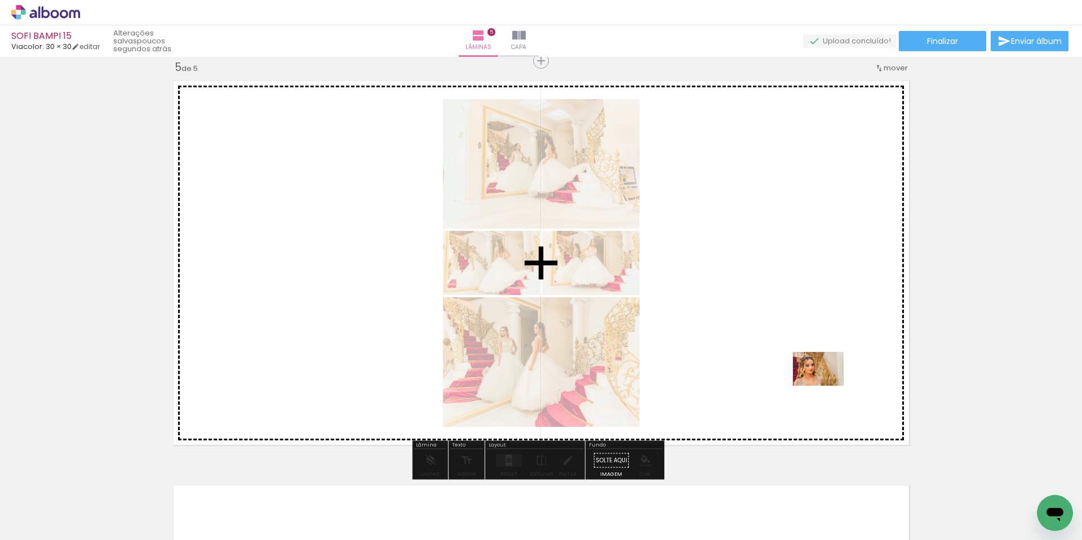
drag, startPoint x: 1013, startPoint y: 499, endPoint x: 833, endPoint y: 345, distance: 236.7
click at [833, 346] on quentale-workspace at bounding box center [541, 270] width 1082 height 540
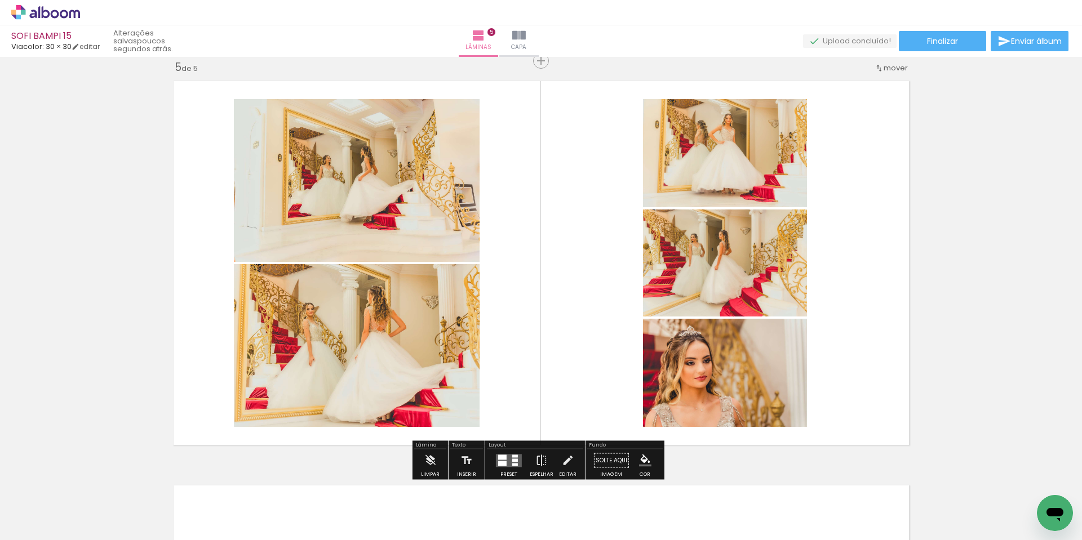
click at [506, 458] on quentale-layouter at bounding box center [509, 460] width 26 height 13
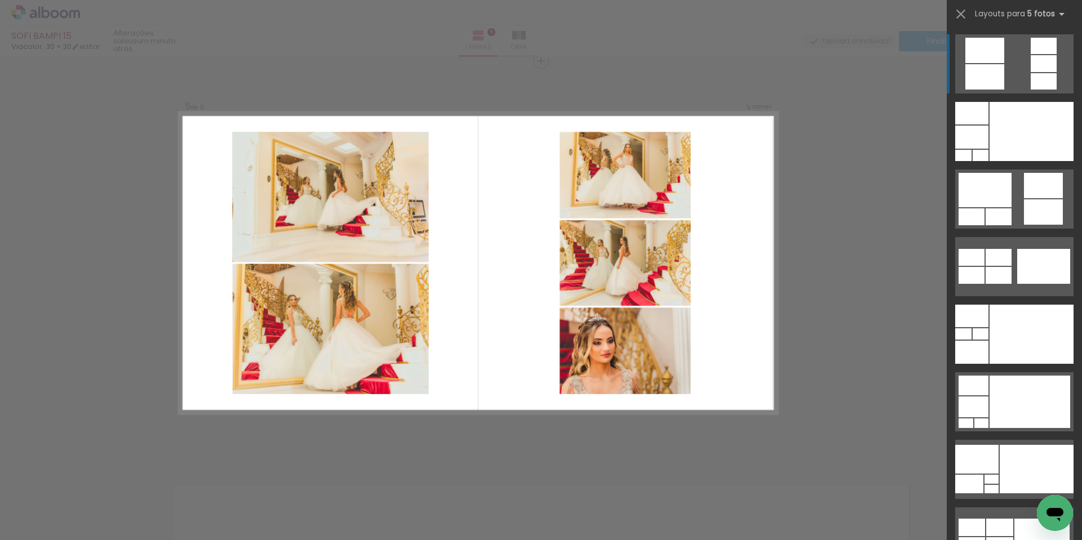
scroll to position [0, 0]
click at [157, 482] on iron-icon at bounding box center [151, 480] width 12 height 12
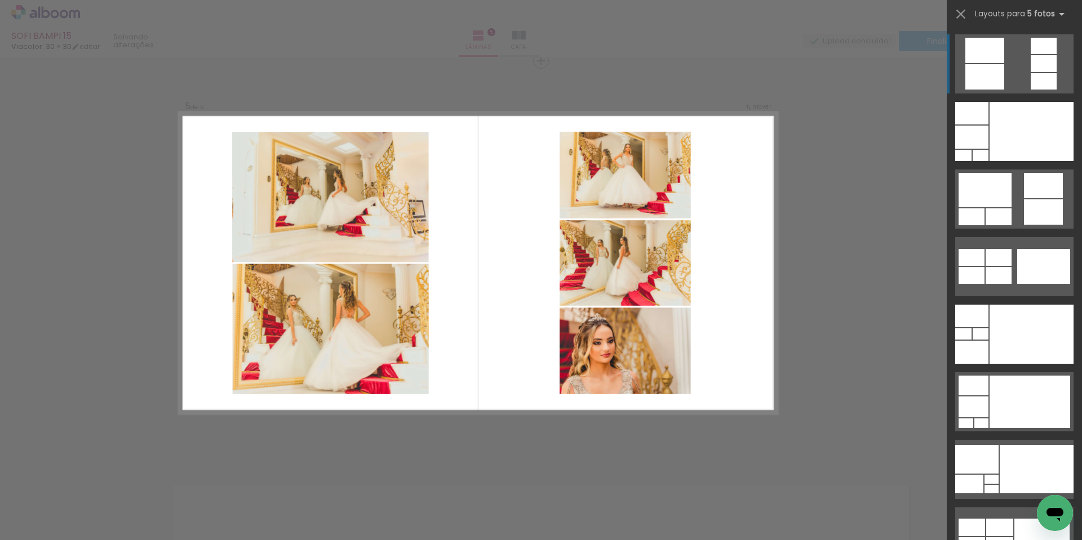
click at [157, 482] on iron-icon at bounding box center [151, 480] width 12 height 12
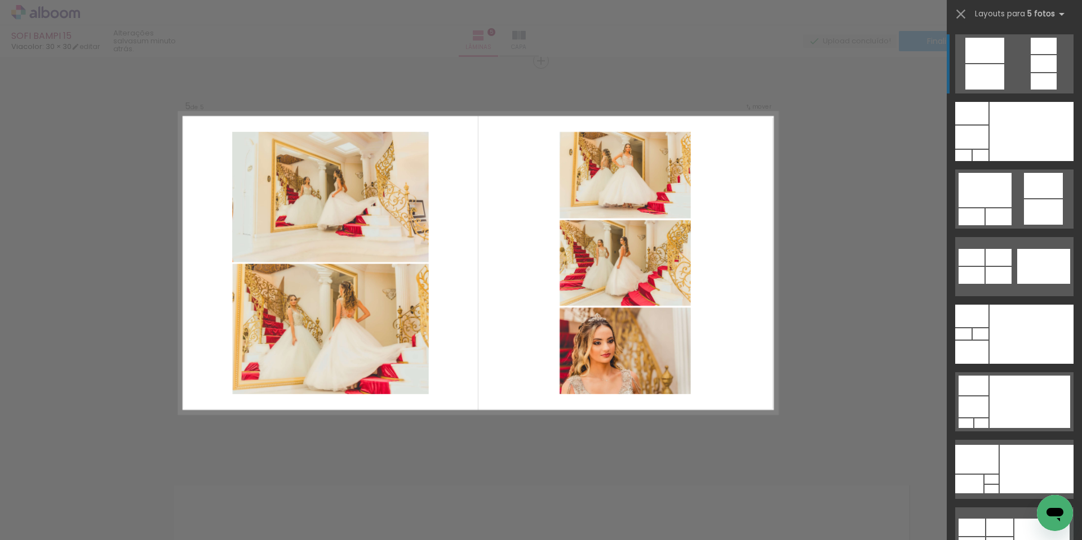
click at [157, 482] on iron-icon at bounding box center [151, 480] width 12 height 12
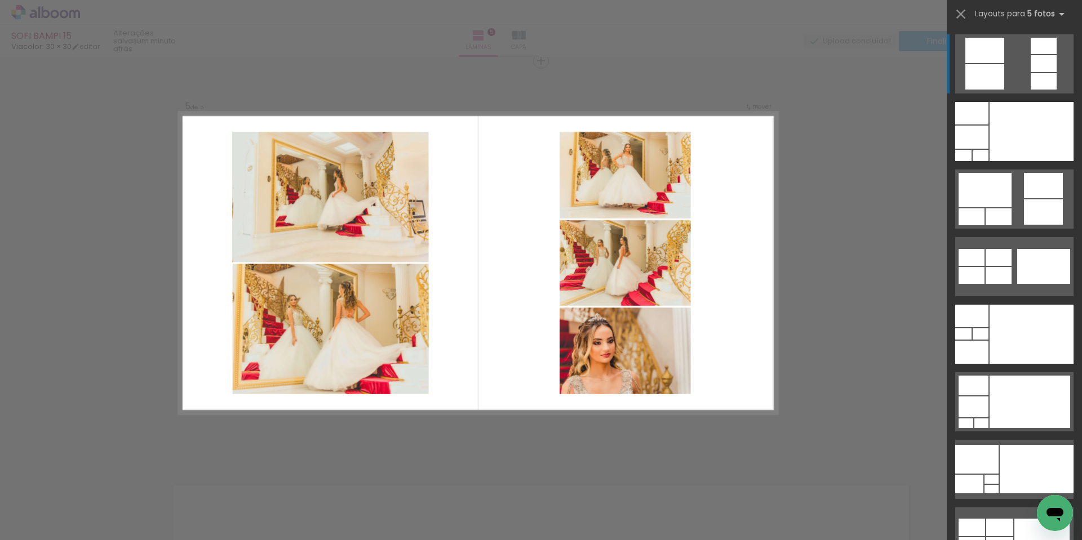
click at [157, 482] on iron-icon at bounding box center [151, 480] width 12 height 12
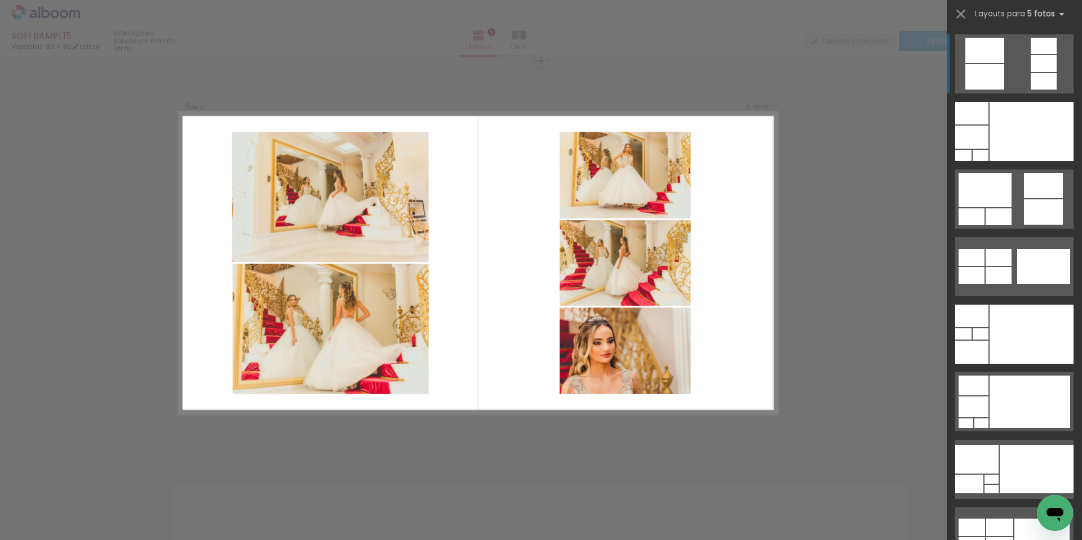
click at [157, 482] on iron-icon at bounding box center [151, 480] width 12 height 12
click at [156, 482] on iron-icon at bounding box center [151, 480] width 12 height 12
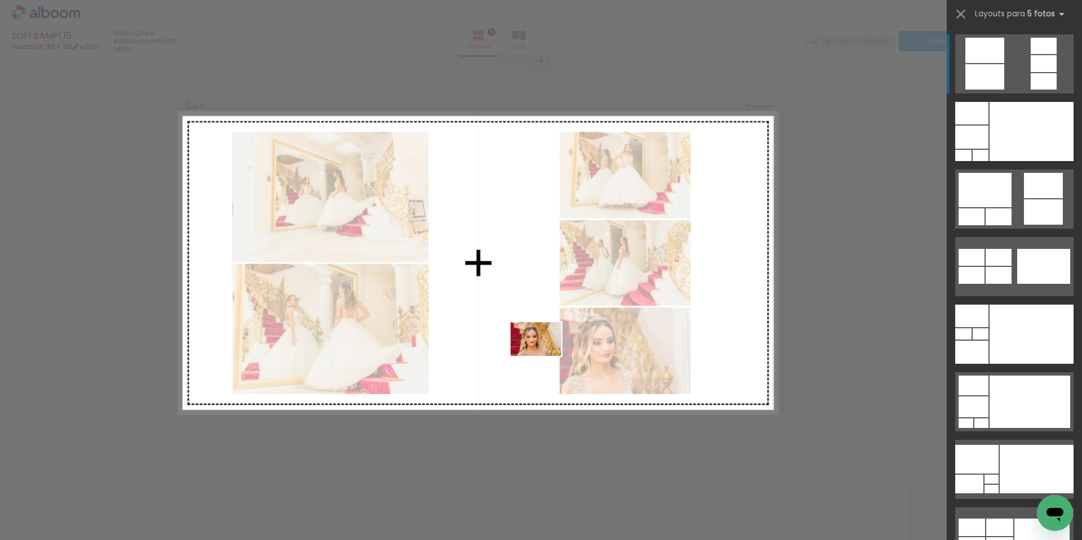
drag, startPoint x: 424, startPoint y: 511, endPoint x: 518, endPoint y: 331, distance: 202.9
click at [518, 331] on quentale-workspace at bounding box center [541, 270] width 1082 height 540
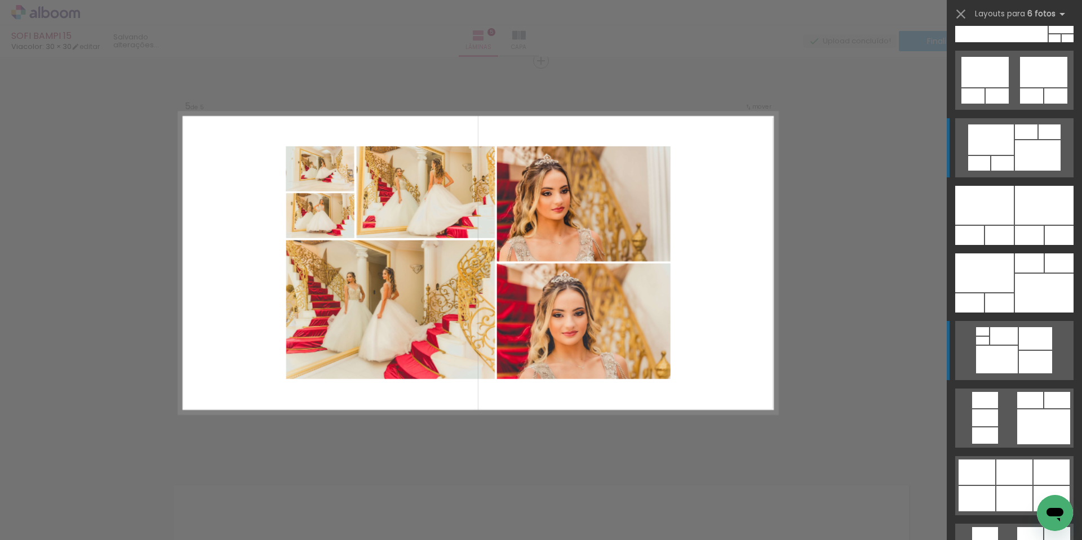
scroll to position [733, 0]
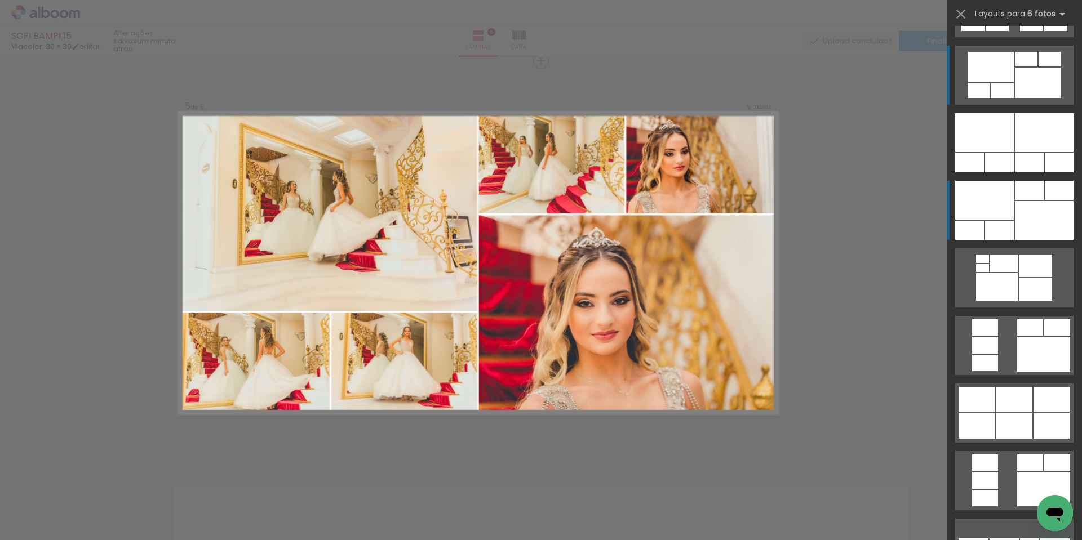
click at [1029, 226] on div at bounding box center [1044, 220] width 59 height 39
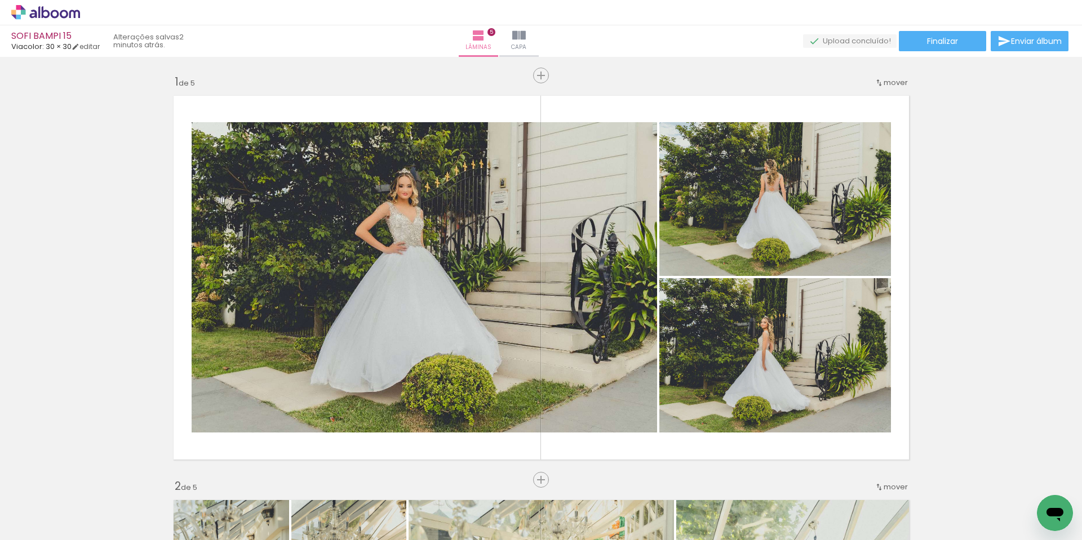
scroll to position [733, 0]
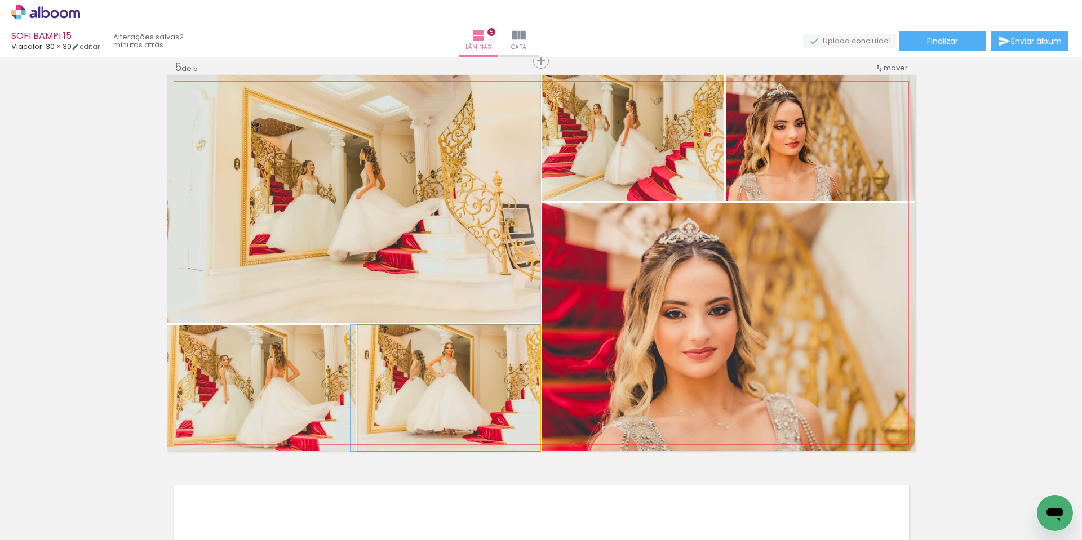
drag, startPoint x: 443, startPoint y: 394, endPoint x: 358, endPoint y: 239, distance: 176.5
click at [0, 0] on slot at bounding box center [0, 0] width 0 height 0
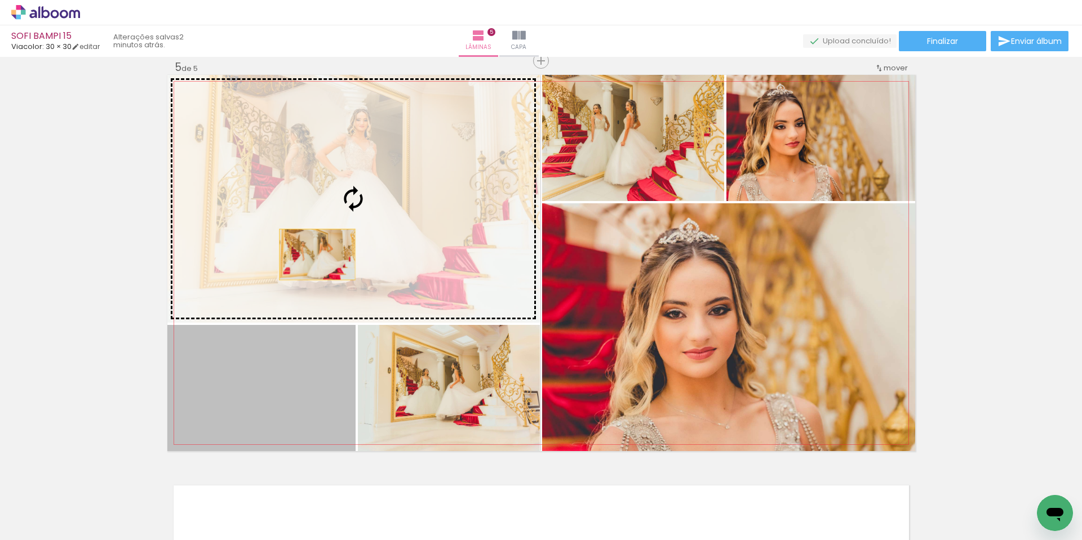
drag, startPoint x: 271, startPoint y: 401, endPoint x: 333, endPoint y: 209, distance: 201.4
click at [0, 0] on slot at bounding box center [0, 0] width 0 height 0
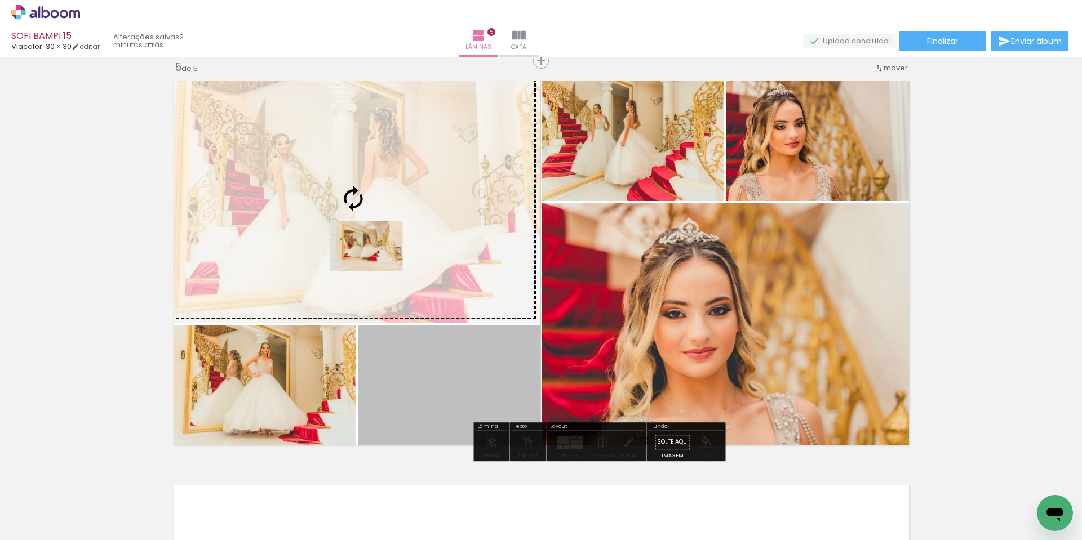
drag, startPoint x: 469, startPoint y: 410, endPoint x: 354, endPoint y: 219, distance: 223.5
click at [0, 0] on slot at bounding box center [0, 0] width 0 height 0
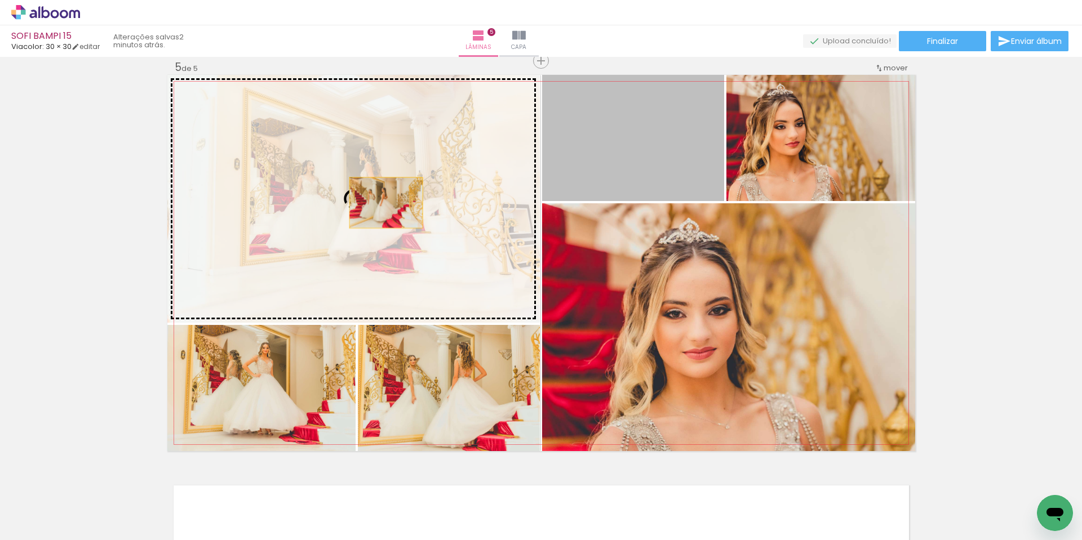
drag, startPoint x: 636, startPoint y: 160, endPoint x: 369, endPoint y: 205, distance: 270.9
click at [0, 0] on slot at bounding box center [0, 0] width 0 height 0
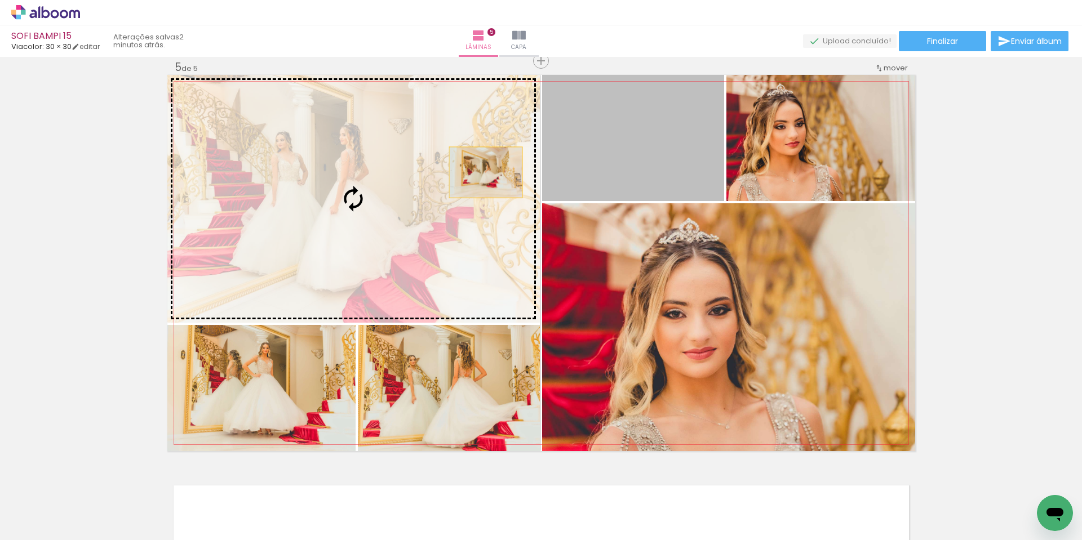
drag, startPoint x: 481, startPoint y: 172, endPoint x: 371, endPoint y: 188, distance: 110.9
click at [0, 0] on slot at bounding box center [0, 0] width 0 height 0
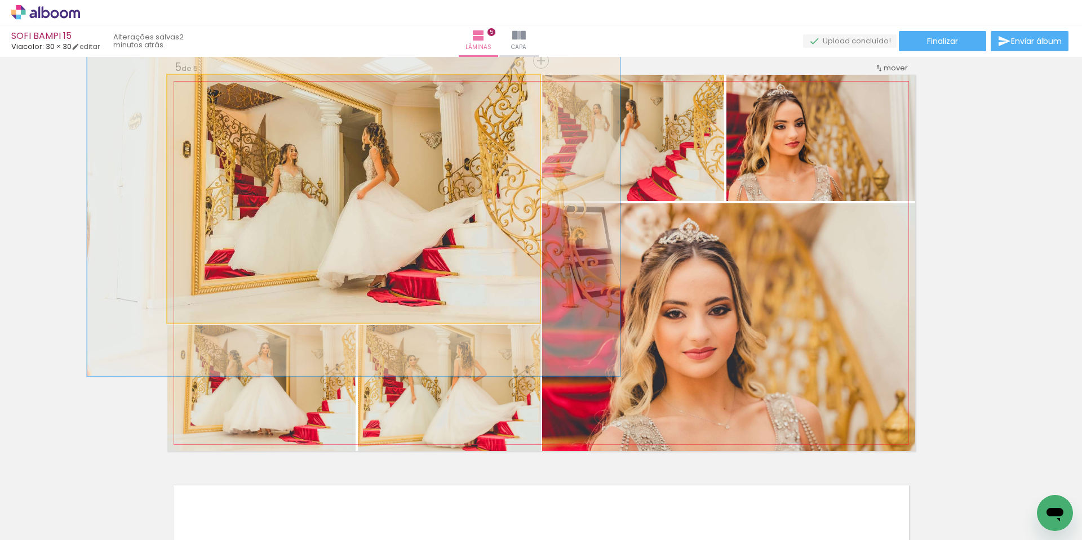
drag, startPoint x: 187, startPoint y: 85, endPoint x: 204, endPoint y: 88, distance: 17.4
type paper-slider "143"
click at [205, 88] on div at bounding box center [210, 87] width 10 height 10
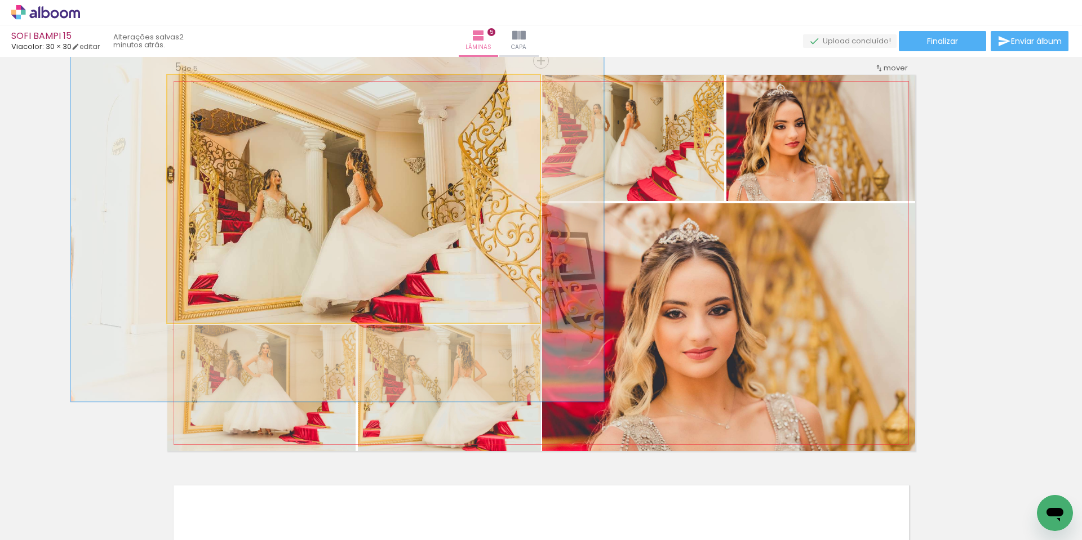
drag, startPoint x: 381, startPoint y: 200, endPoint x: 365, endPoint y: 225, distance: 30.2
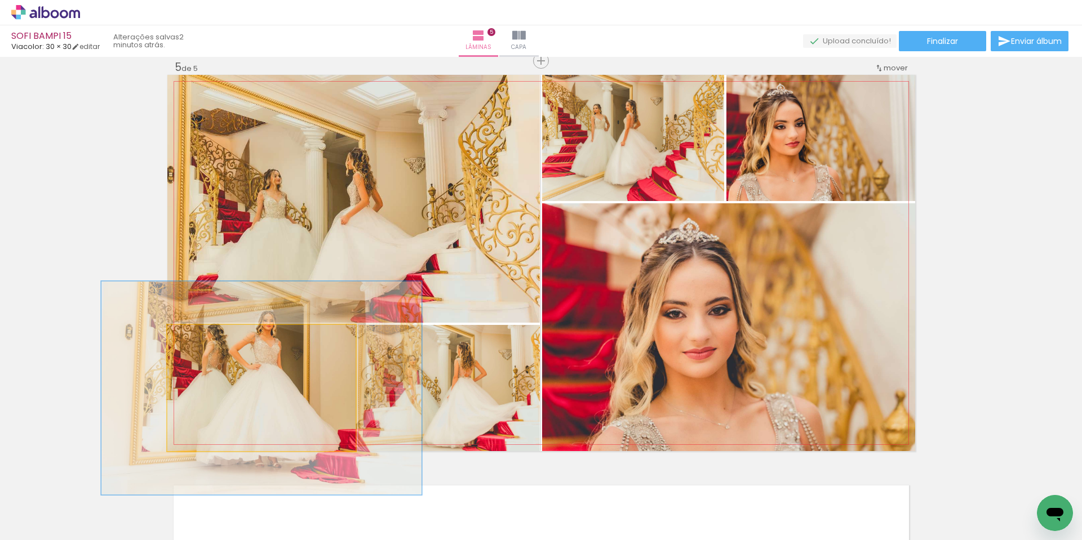
drag, startPoint x: 193, startPoint y: 339, endPoint x: 221, endPoint y: 342, distance: 27.8
type paper-slider "170"
click at [221, 342] on div at bounding box center [221, 337] width 18 height 18
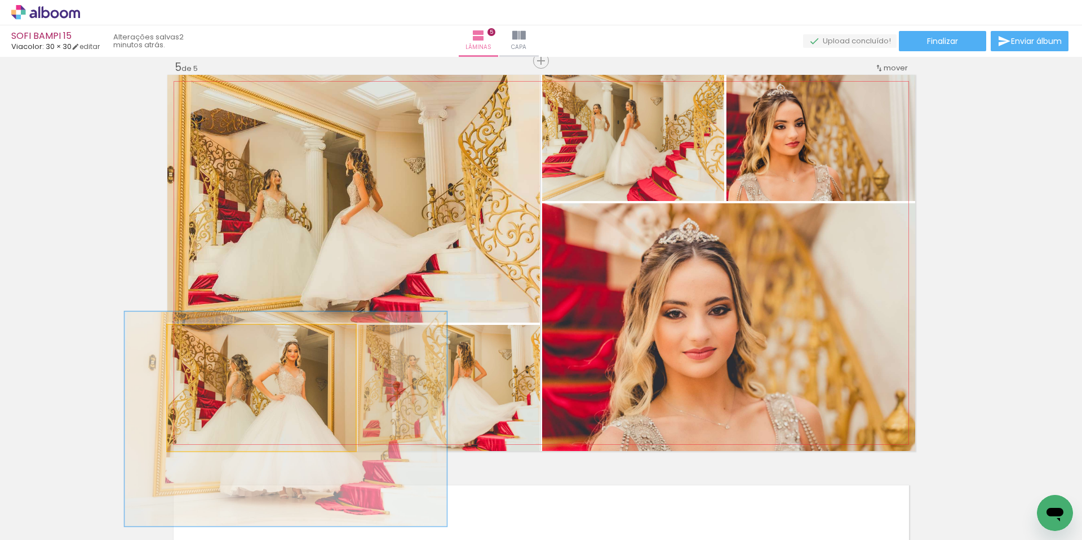
drag, startPoint x: 275, startPoint y: 382, endPoint x: 299, endPoint y: 413, distance: 38.9
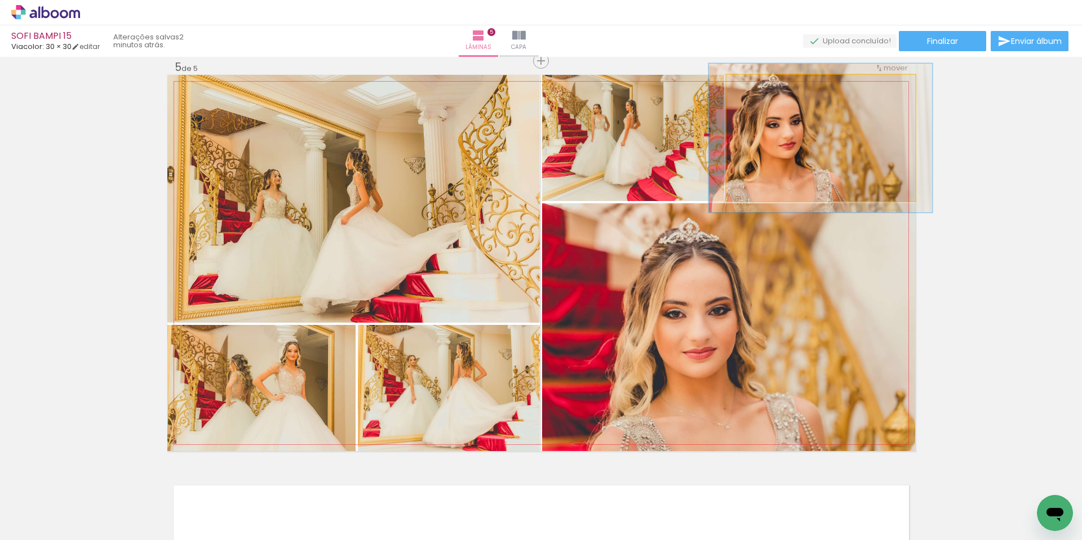
drag, startPoint x: 750, startPoint y: 86, endPoint x: 757, endPoint y: 86, distance: 7.3
type paper-slider "118"
click at [757, 86] on div at bounding box center [760, 87] width 10 height 10
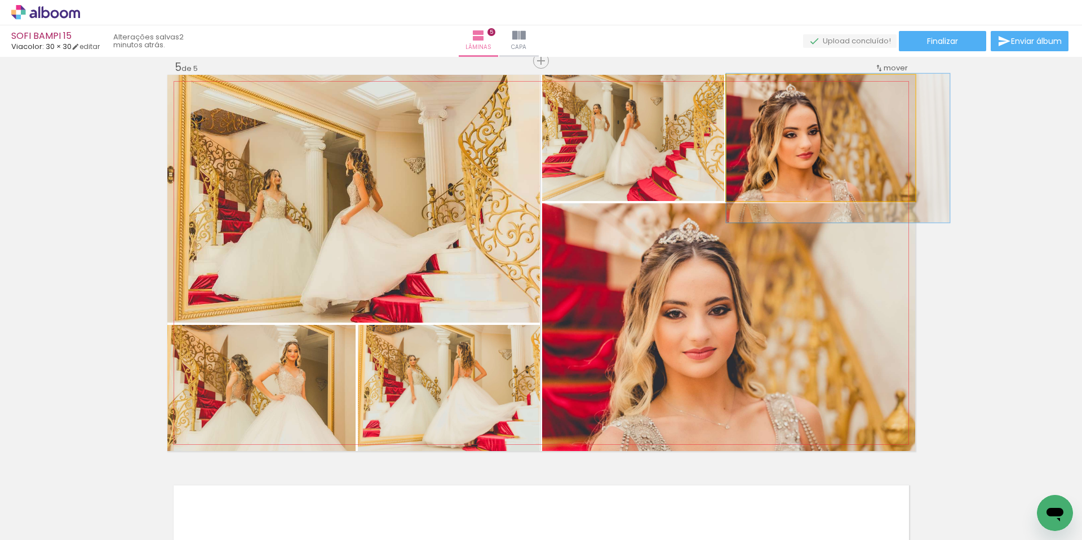
drag, startPoint x: 817, startPoint y: 146, endPoint x: 847, endPoint y: 156, distance: 32.1
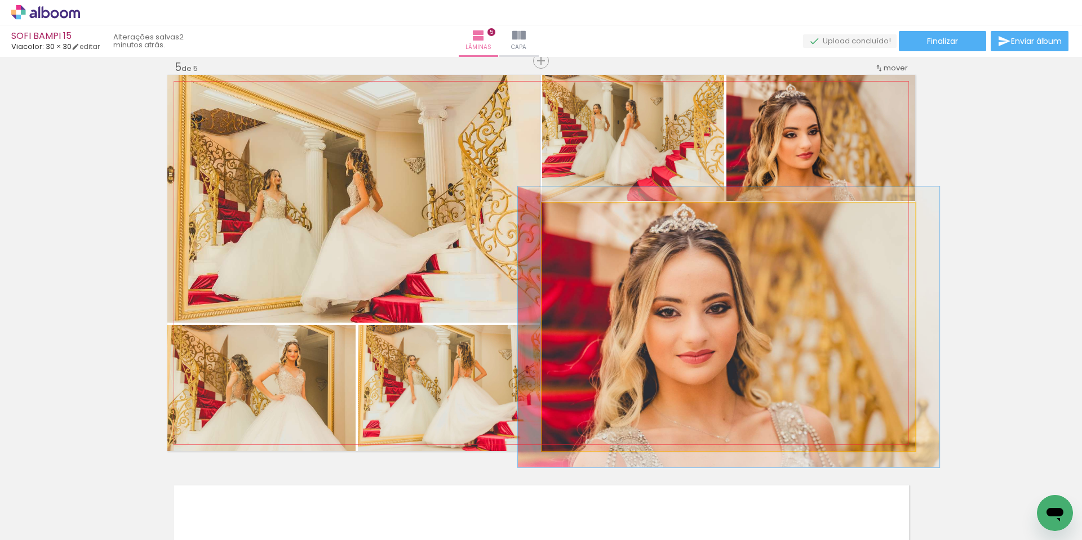
type paper-slider "113"
click at [571, 214] on div at bounding box center [574, 215] width 10 height 10
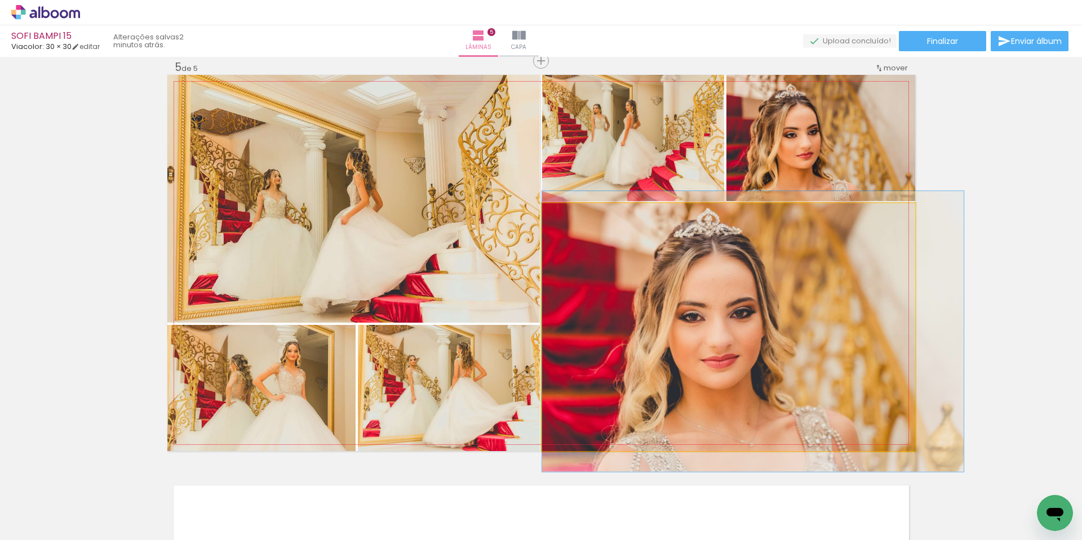
drag, startPoint x: 684, startPoint y: 261, endPoint x: 732, endPoint y: 265, distance: 47.5
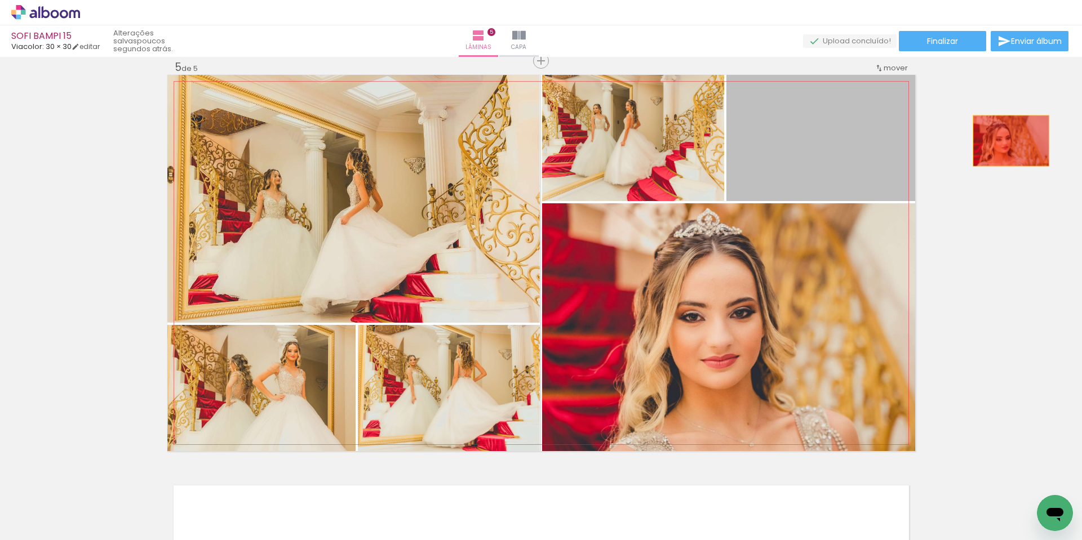
drag, startPoint x: 808, startPoint y: 148, endPoint x: 1007, endPoint y: 141, distance: 199.1
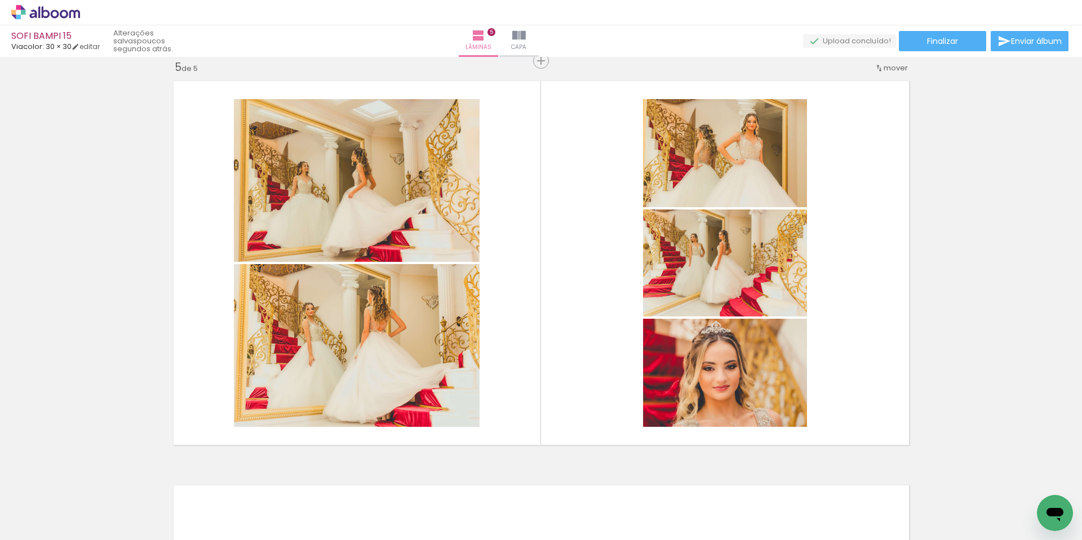
click at [1007, 511] on div at bounding box center [997, 502] width 56 height 37
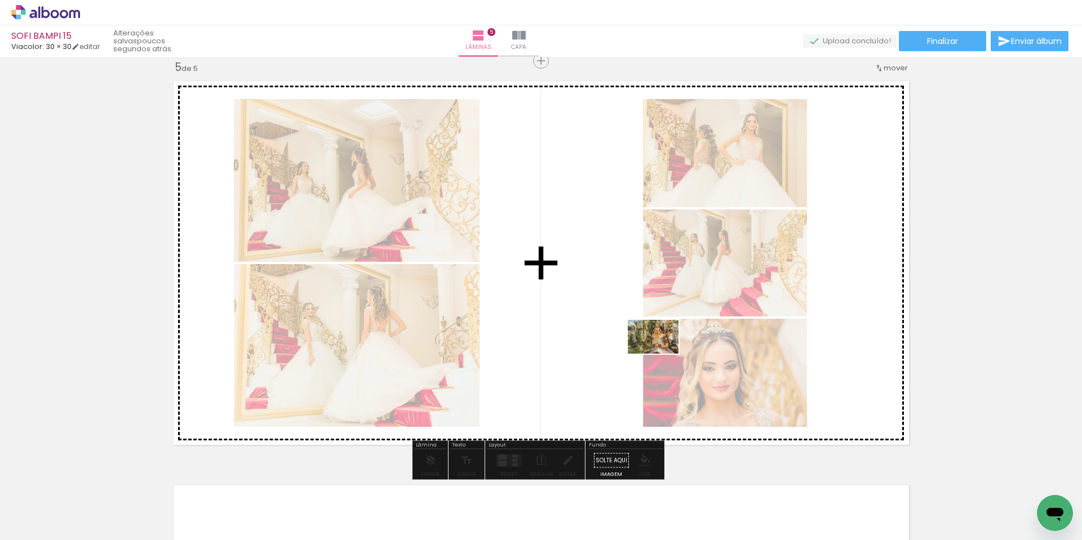
drag, startPoint x: 967, startPoint y: 508, endPoint x: 633, endPoint y: 320, distance: 383.4
click at [633, 320] on quentale-workspace at bounding box center [541, 270] width 1082 height 540
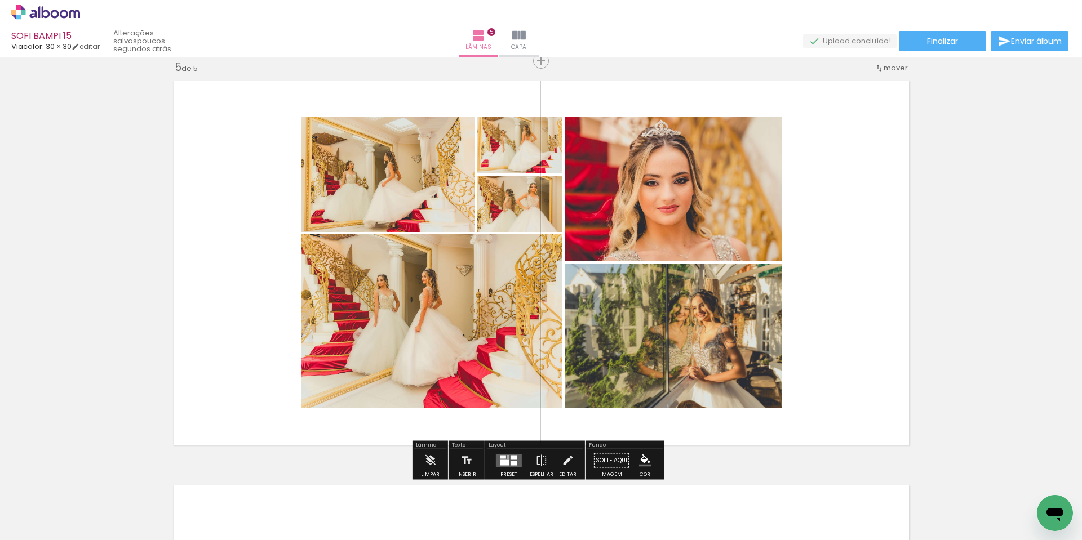
click at [507, 457] on quentale-layouter at bounding box center [509, 460] width 26 height 13
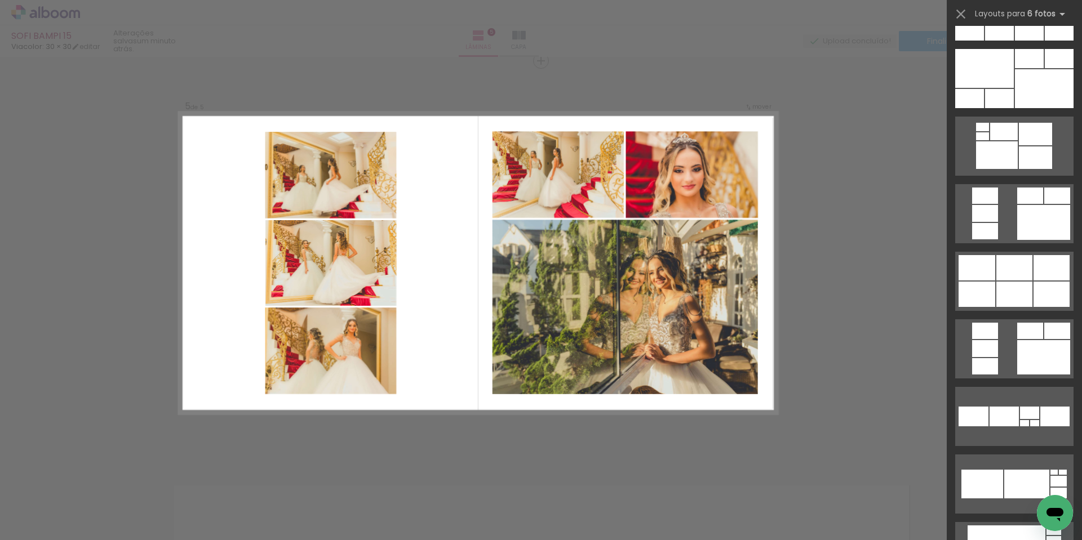
scroll to position [845, 0]
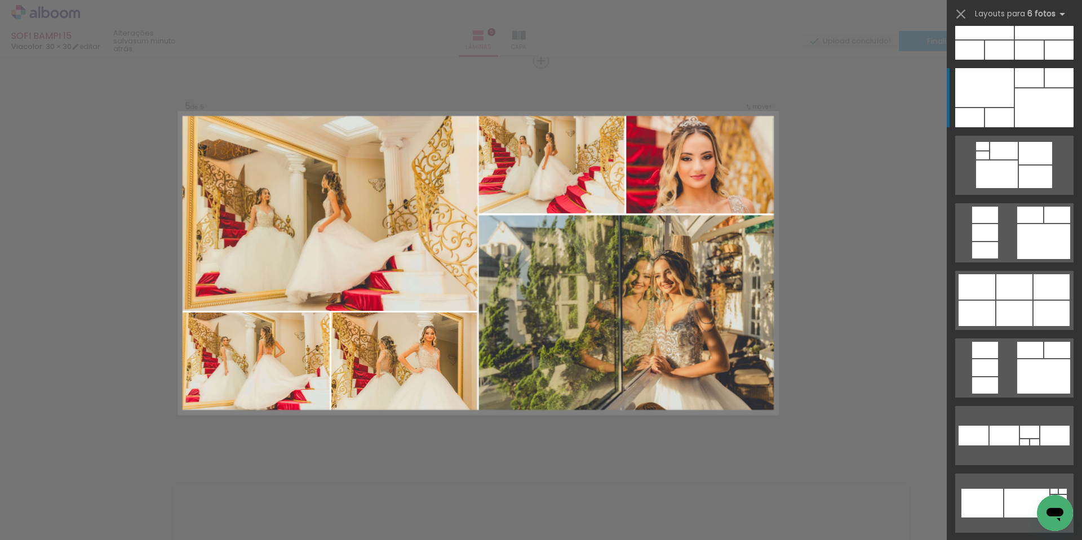
click at [1033, 112] on div at bounding box center [1044, 107] width 59 height 39
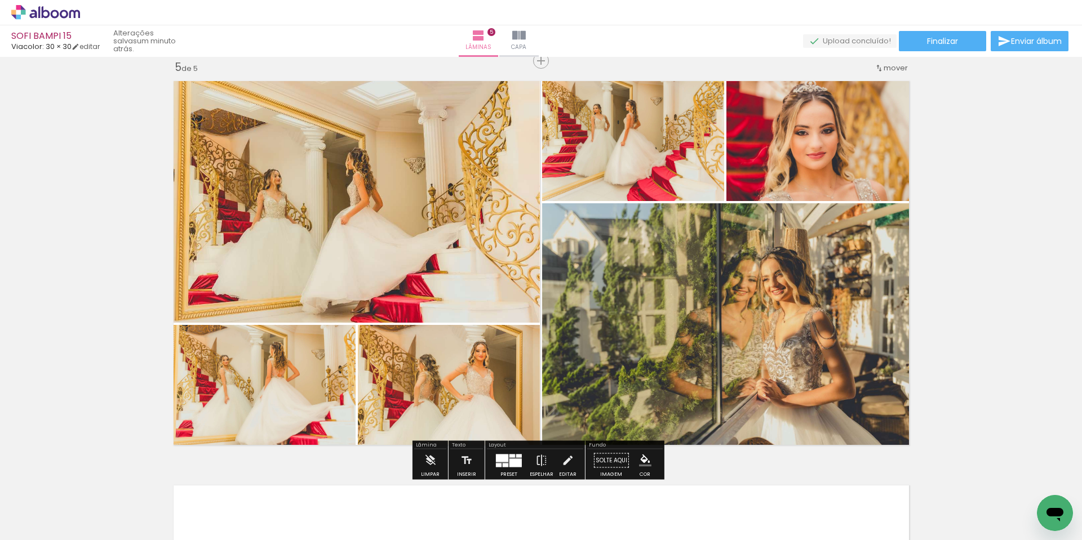
click at [504, 463] on div at bounding box center [506, 465] width 6 height 4
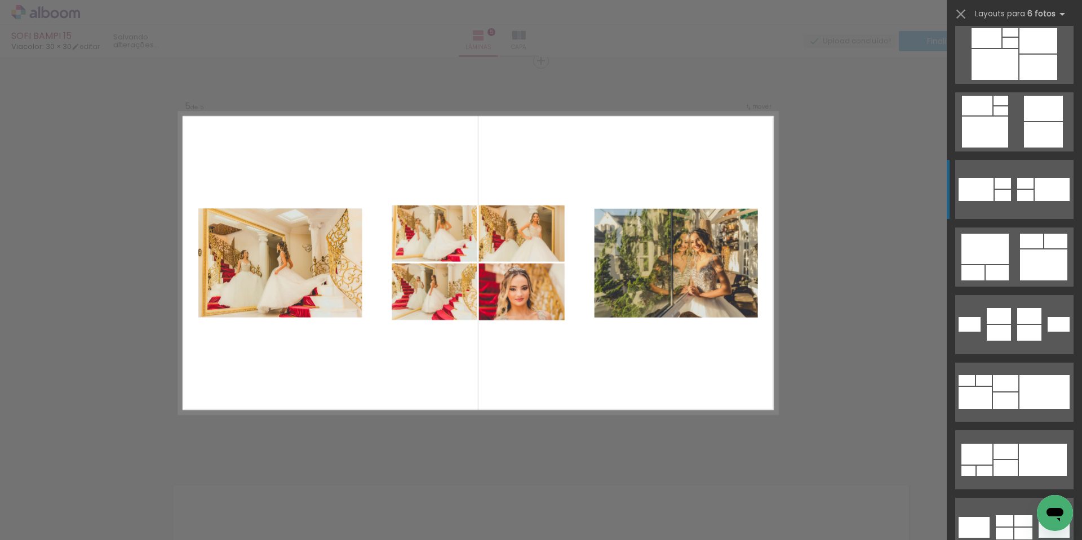
scroll to position [4599, 0]
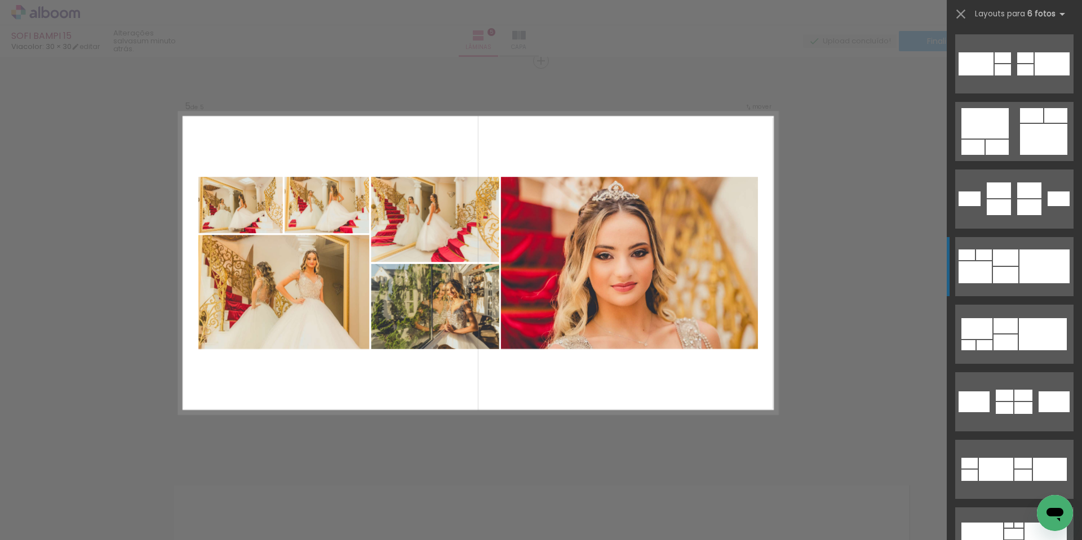
click at [1036, 270] on div at bounding box center [1045, 267] width 50 height 34
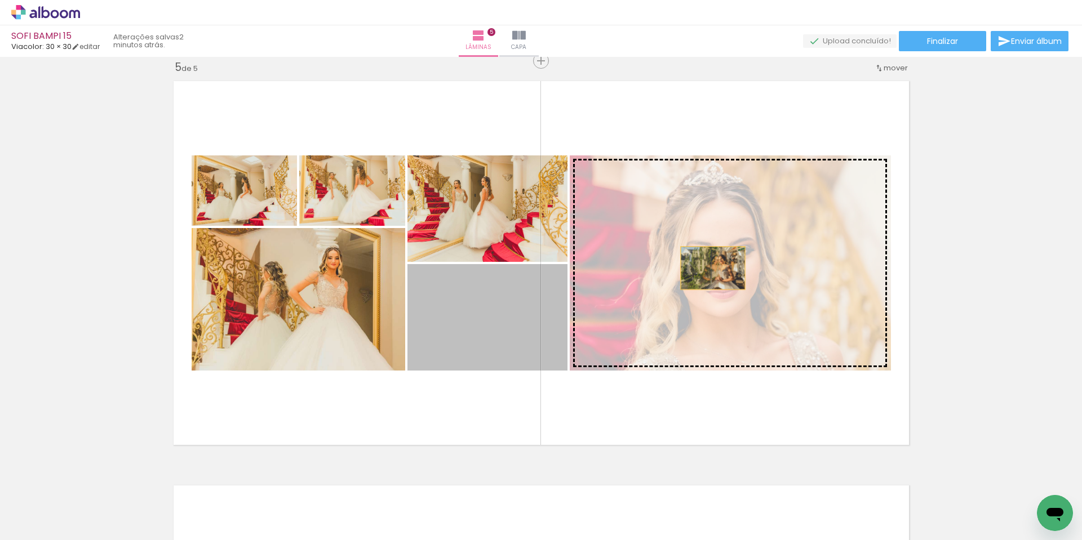
drag, startPoint x: 485, startPoint y: 328, endPoint x: 715, endPoint y: 264, distance: 239.3
click at [0, 0] on slot at bounding box center [0, 0] width 0 height 0
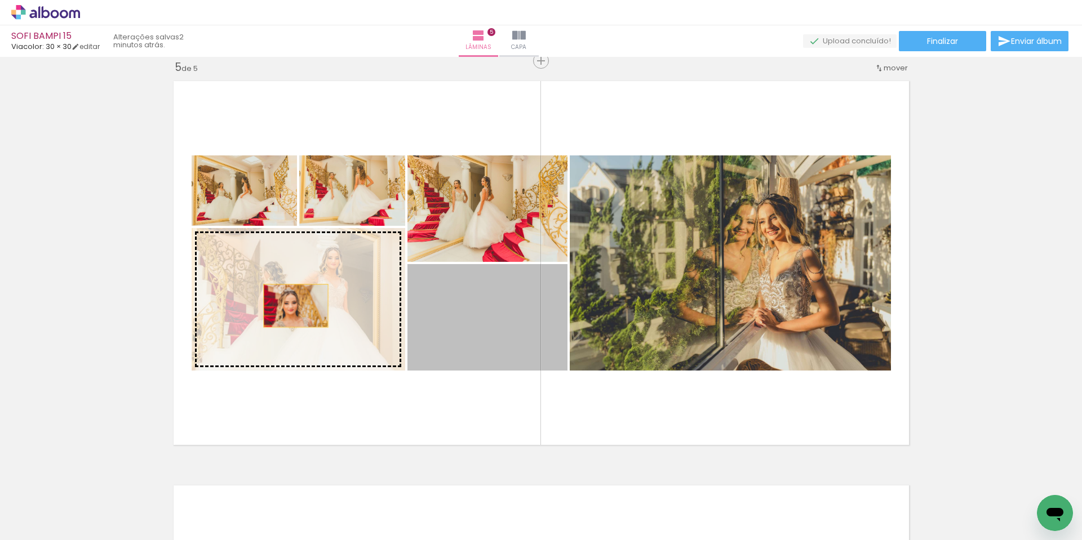
drag, startPoint x: 477, startPoint y: 325, endPoint x: 290, endPoint y: 305, distance: 188.1
click at [0, 0] on slot at bounding box center [0, 0] width 0 height 0
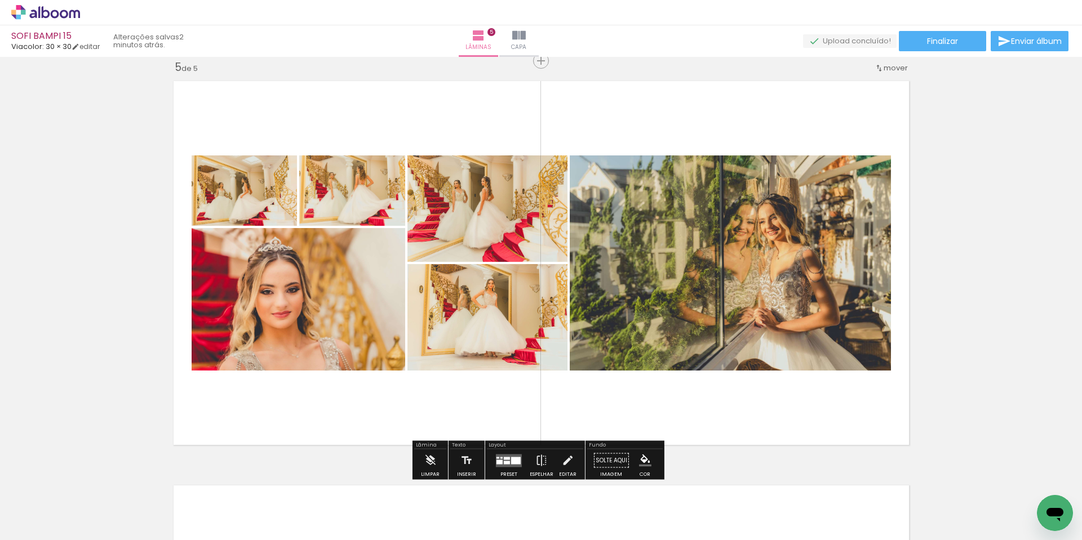
click at [507, 459] on div at bounding box center [507, 458] width 6 height 3
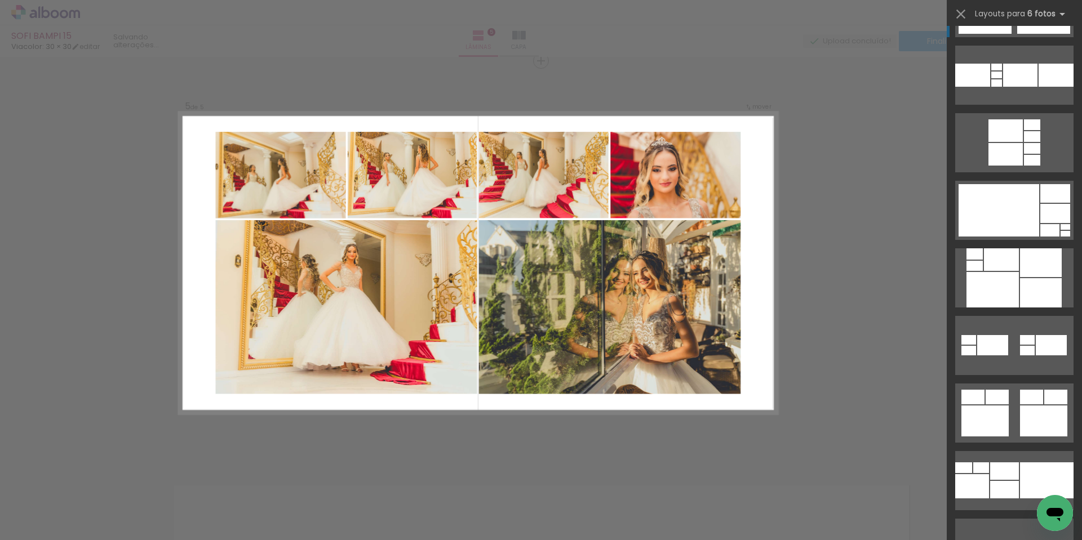
scroll to position [6774, 0]
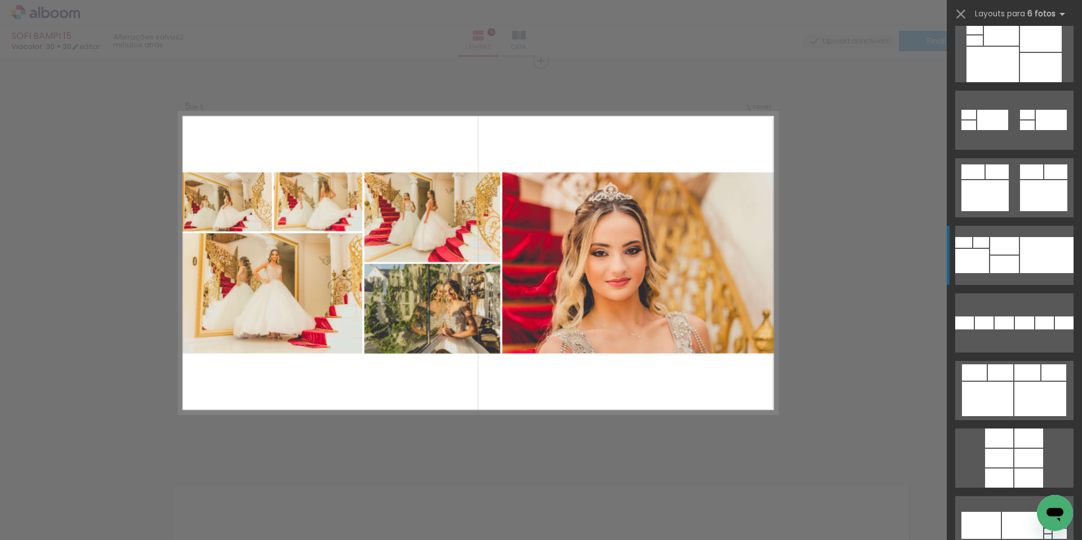
click at [1033, 260] on div at bounding box center [1047, 255] width 54 height 36
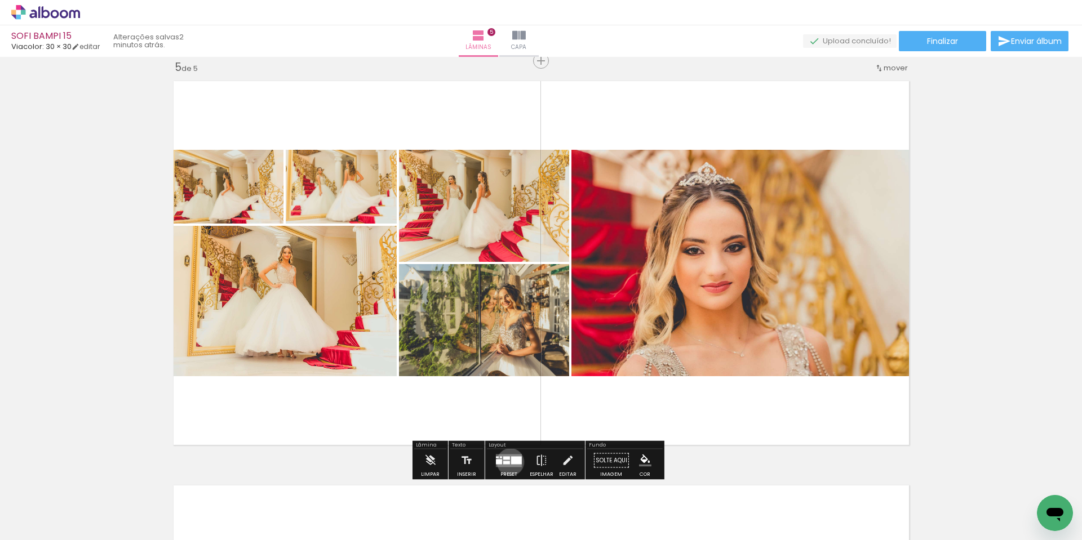
click at [508, 462] on quentale-layouter at bounding box center [509, 460] width 26 height 13
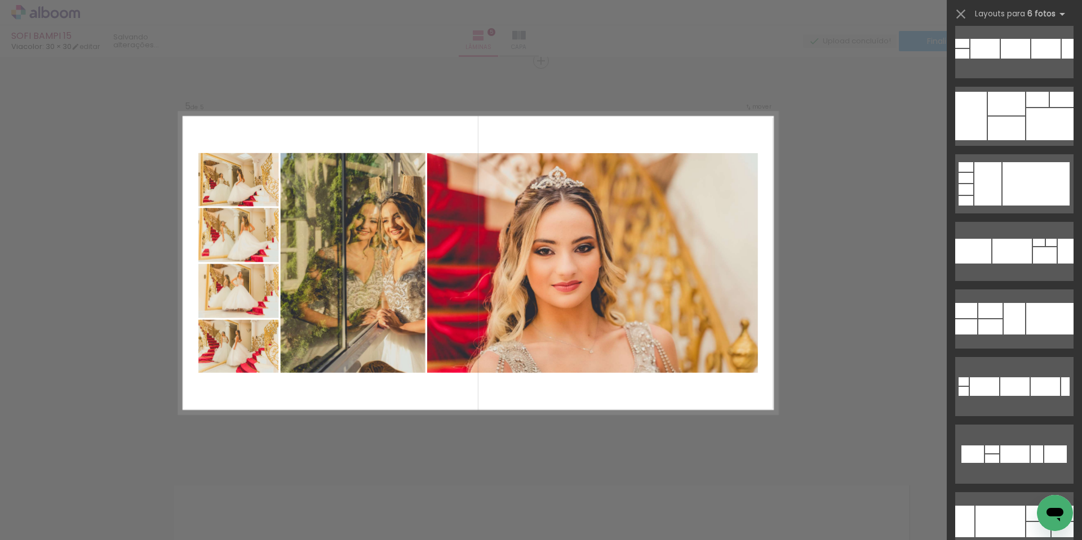
scroll to position [11193, 0]
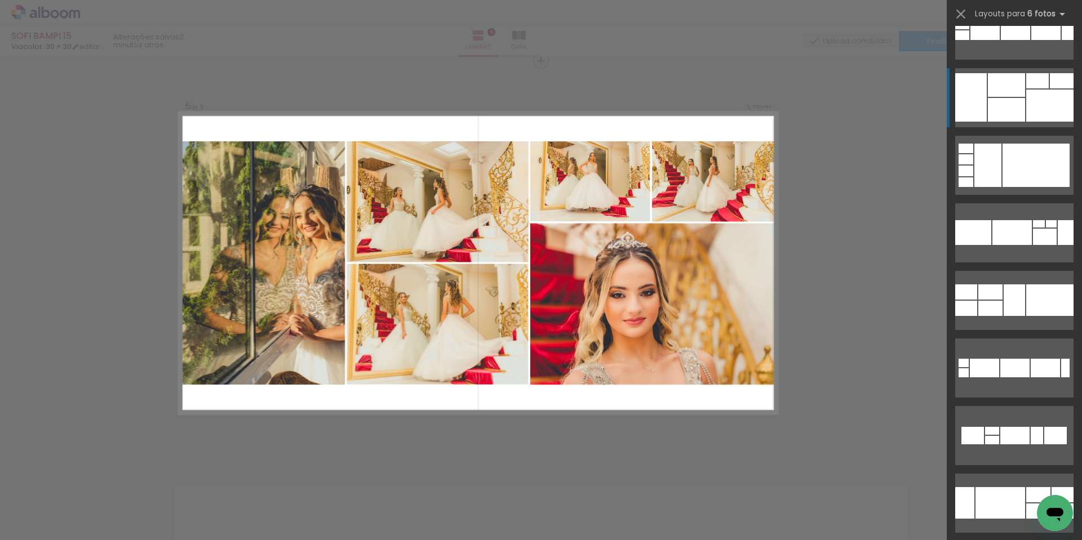
click at [1045, 110] on div at bounding box center [1049, 106] width 47 height 32
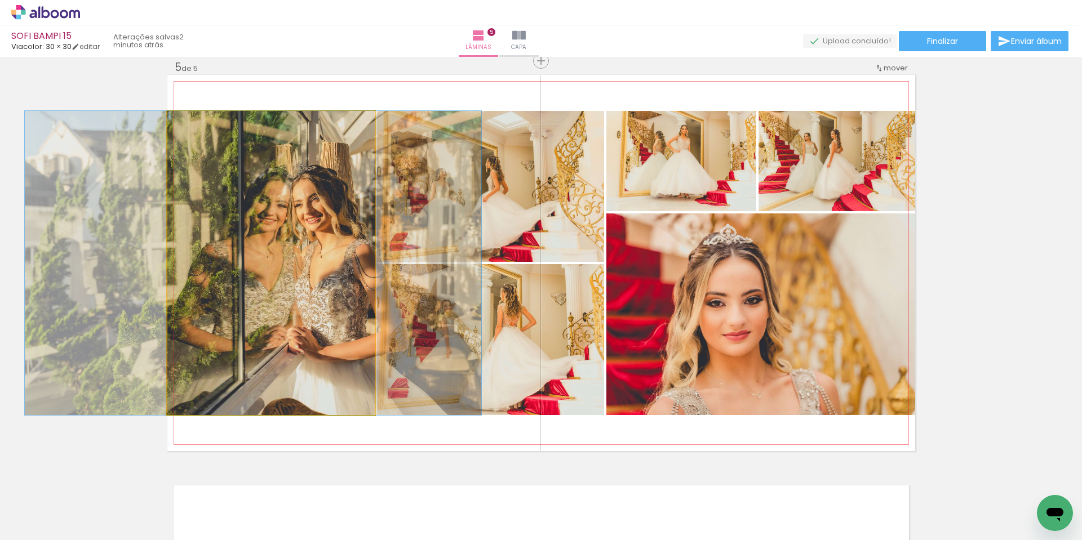
drag, startPoint x: 337, startPoint y: 283, endPoint x: 322, endPoint y: 287, distance: 15.0
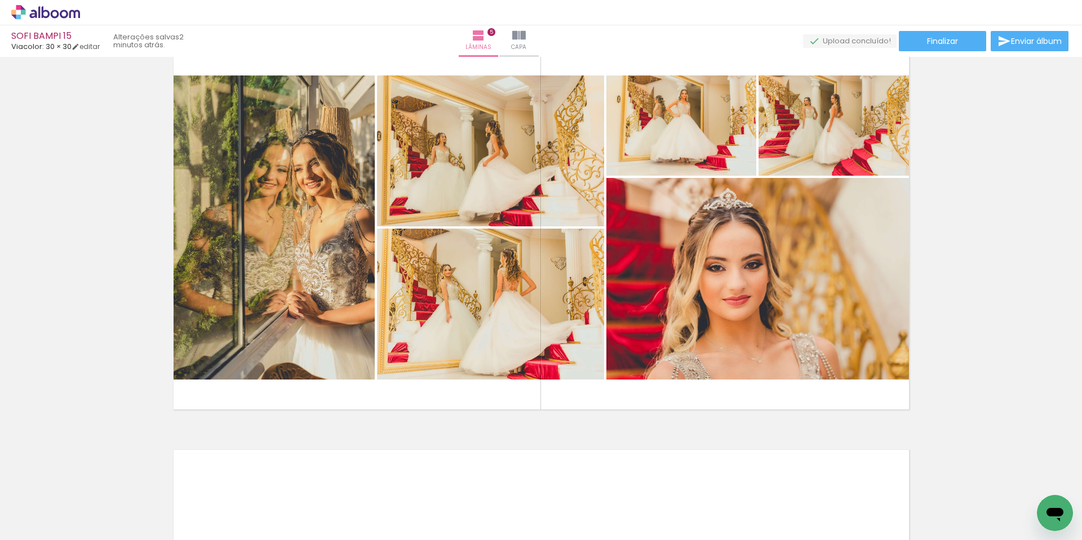
scroll to position [1690, 0]
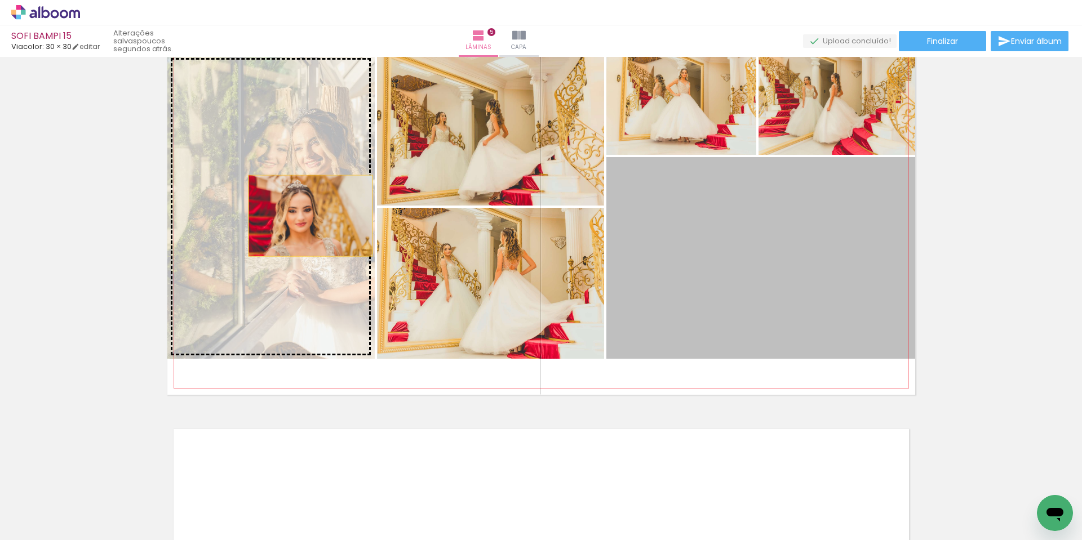
drag, startPoint x: 554, startPoint y: 264, endPoint x: 304, endPoint y: 215, distance: 254.9
click at [0, 0] on slot at bounding box center [0, 0] width 0 height 0
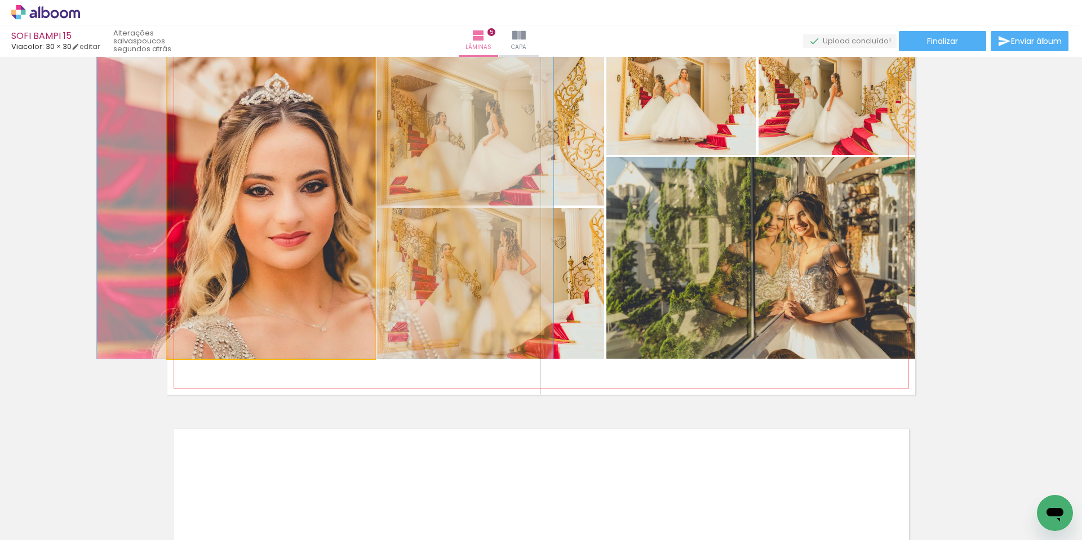
drag, startPoint x: 272, startPoint y: 216, endPoint x: 326, endPoint y: 214, distance: 54.2
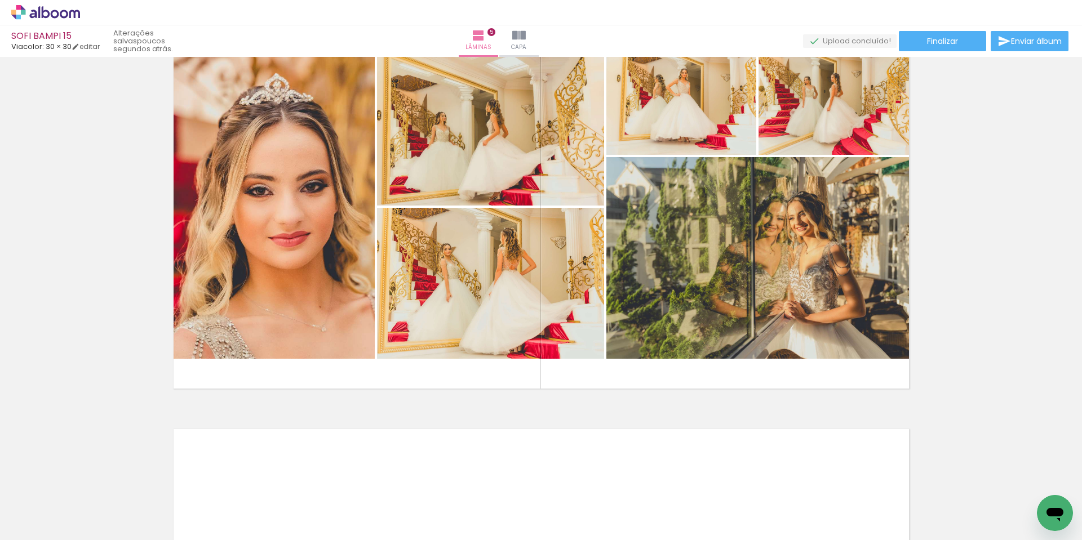
scroll to position [0, 582]
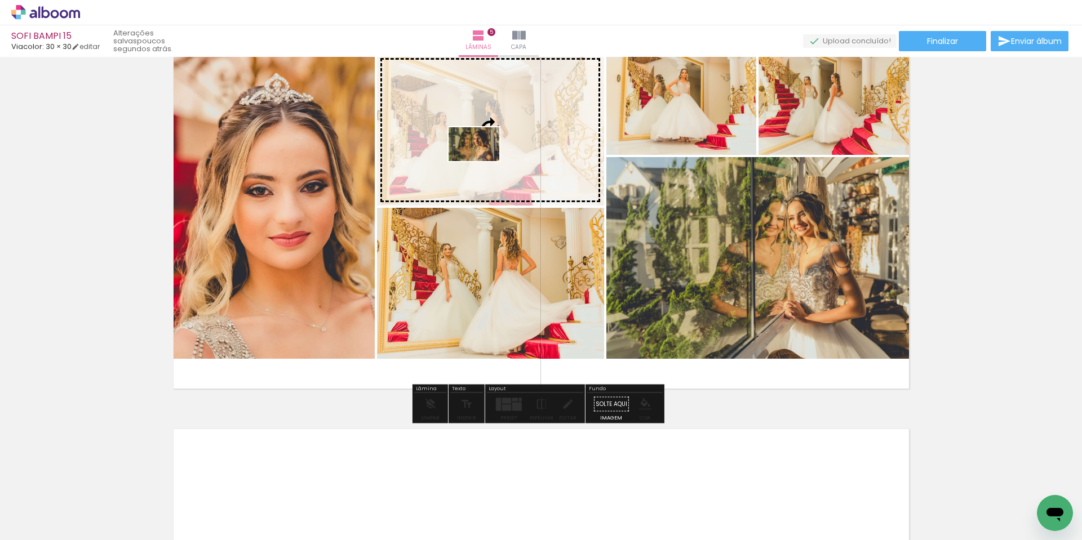
drag, startPoint x: 728, startPoint y: 507, endPoint x: 482, endPoint y: 161, distance: 424.4
click at [482, 161] on quentale-workspace at bounding box center [541, 270] width 1082 height 540
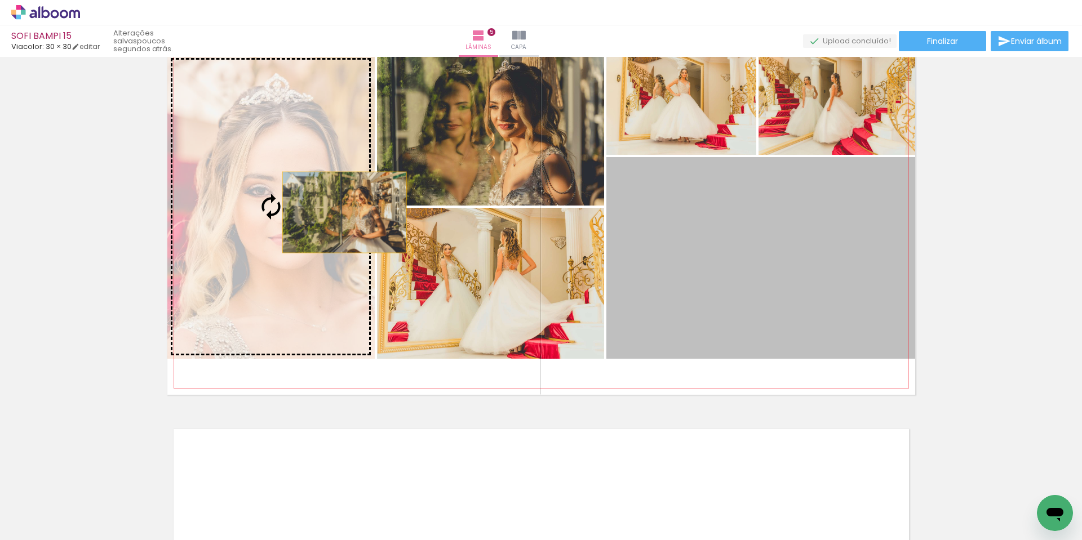
drag, startPoint x: 778, startPoint y: 246, endPoint x: 298, endPoint y: 202, distance: 482.8
click at [0, 0] on slot at bounding box center [0, 0] width 0 height 0
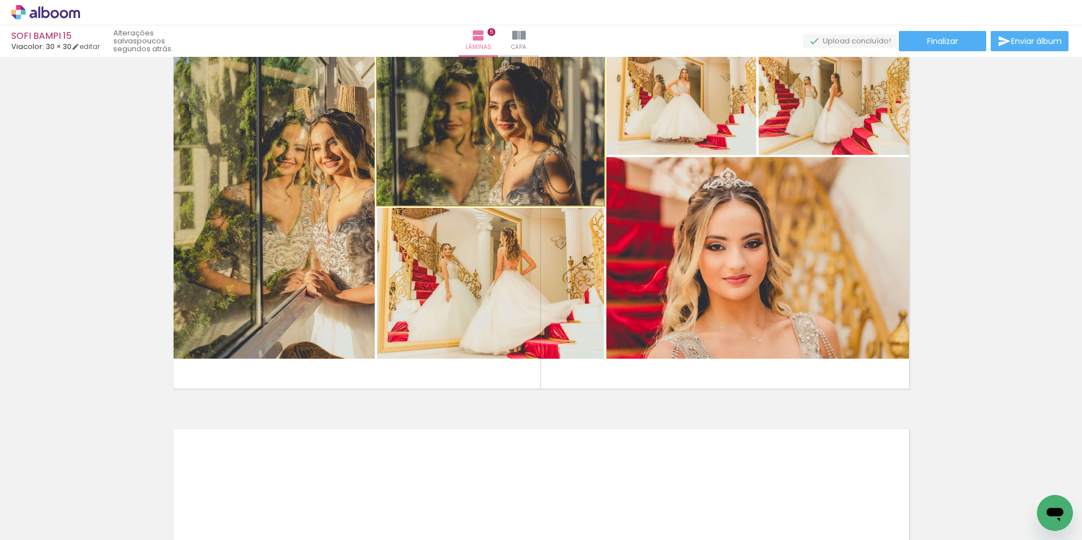
drag, startPoint x: 493, startPoint y: 166, endPoint x: 502, endPoint y: 165, distance: 8.5
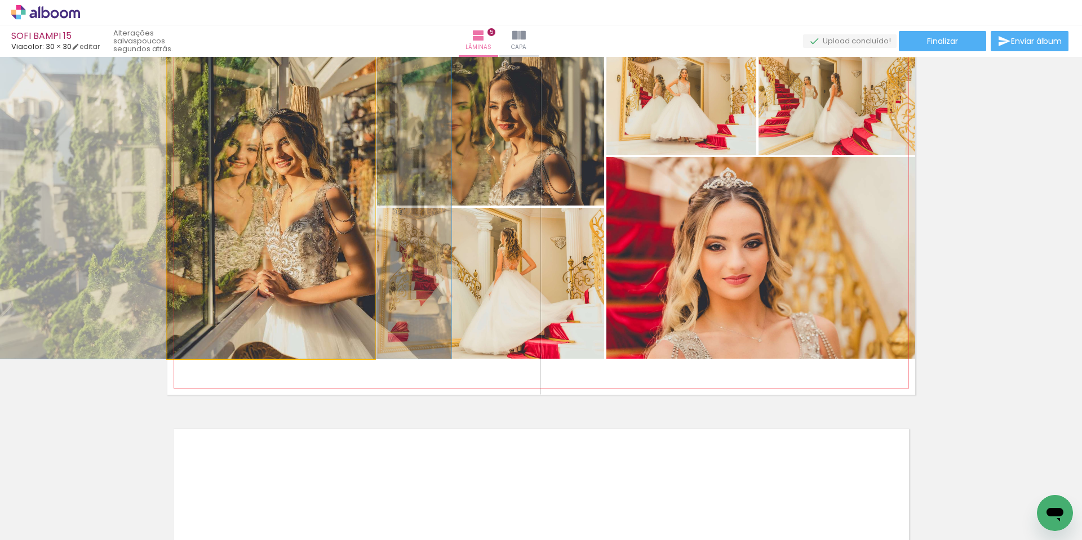
drag, startPoint x: 304, startPoint y: 198, endPoint x: 257, endPoint y: 198, distance: 47.3
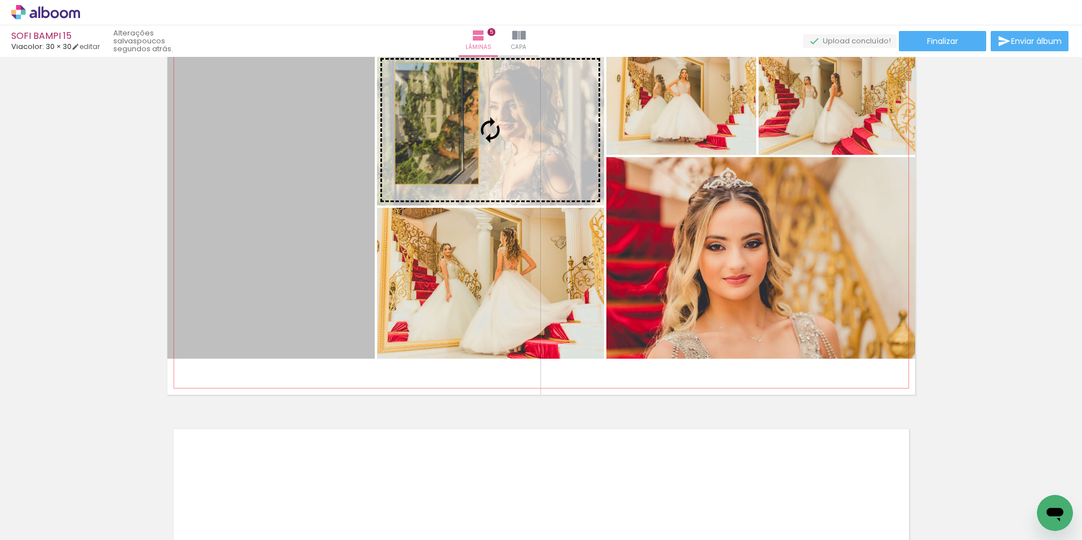
drag, startPoint x: 254, startPoint y: 209, endPoint x: 433, endPoint y: 123, distance: 198.1
click at [0, 0] on slot at bounding box center [0, 0] width 0 height 0
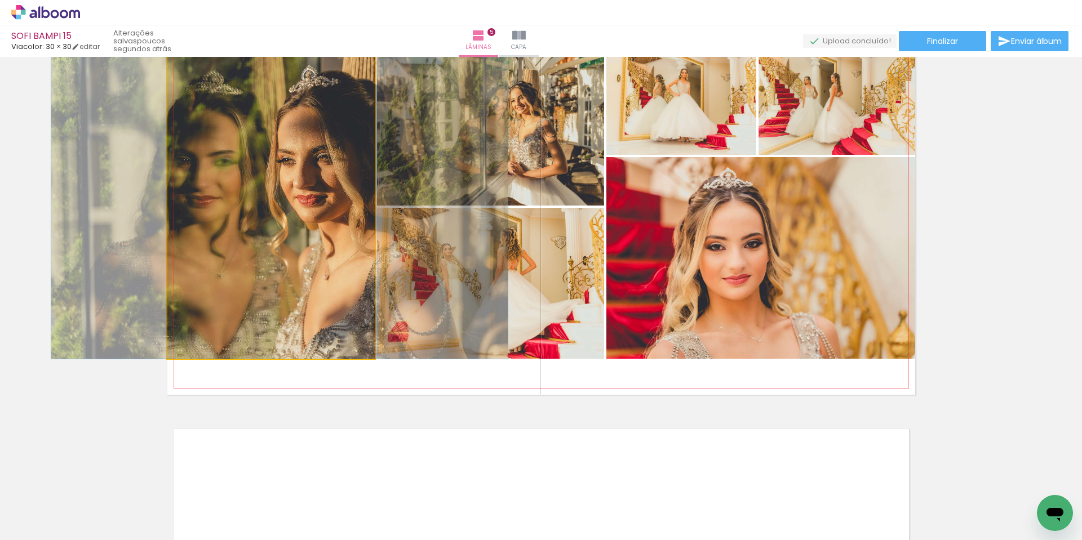
drag, startPoint x: 296, startPoint y: 222, endPoint x: 304, endPoint y: 221, distance: 8.5
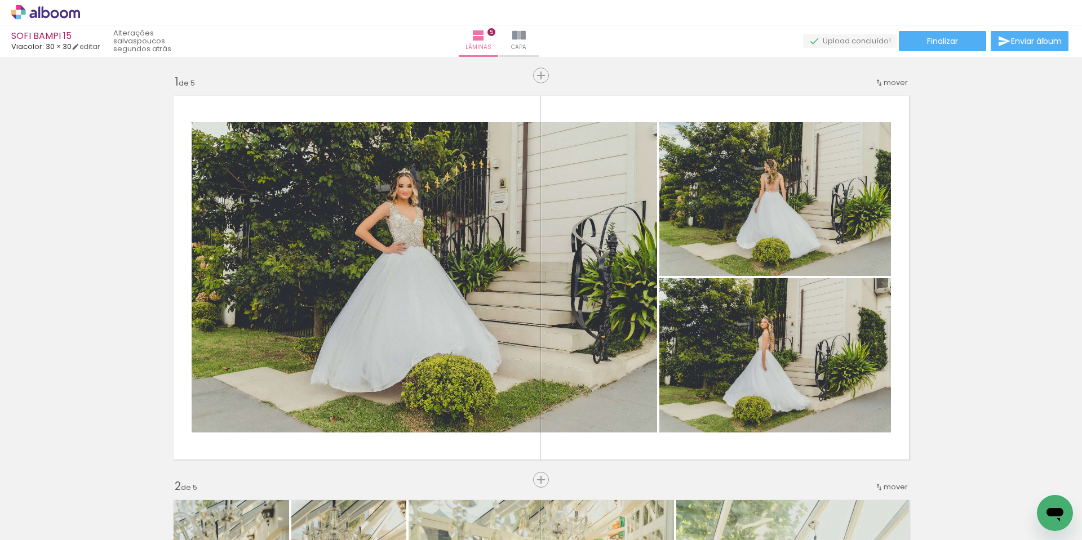
scroll to position [0, 582]
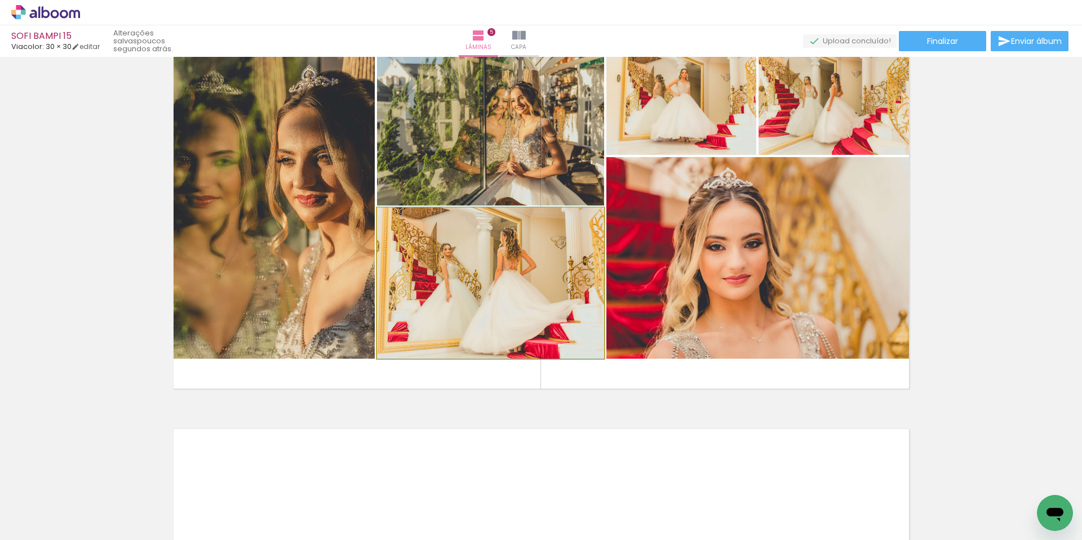
drag, startPoint x: 522, startPoint y: 309, endPoint x: 522, endPoint y: 295, distance: 14.7
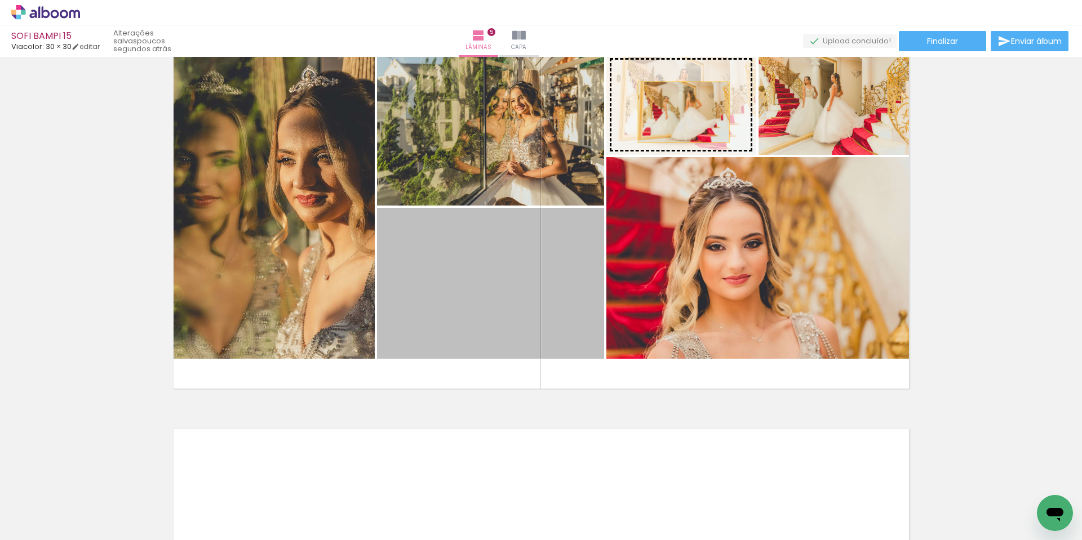
drag, startPoint x: 490, startPoint y: 304, endPoint x: 679, endPoint y: 112, distance: 269.8
click at [0, 0] on slot at bounding box center [0, 0] width 0 height 0
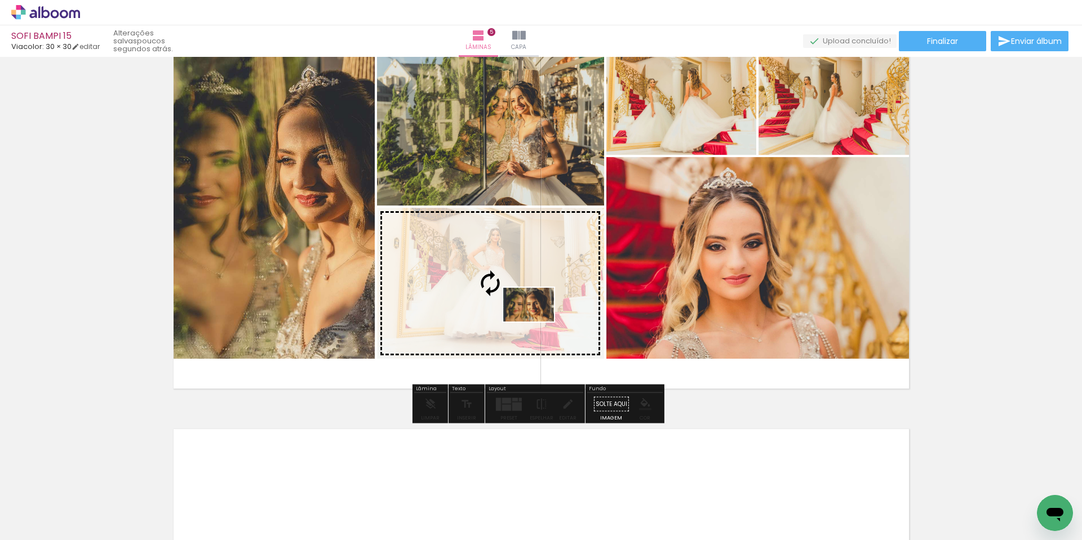
drag, startPoint x: 763, startPoint y: 506, endPoint x: 537, endPoint y: 322, distance: 291.2
click at [537, 322] on quentale-workspace at bounding box center [541, 270] width 1082 height 540
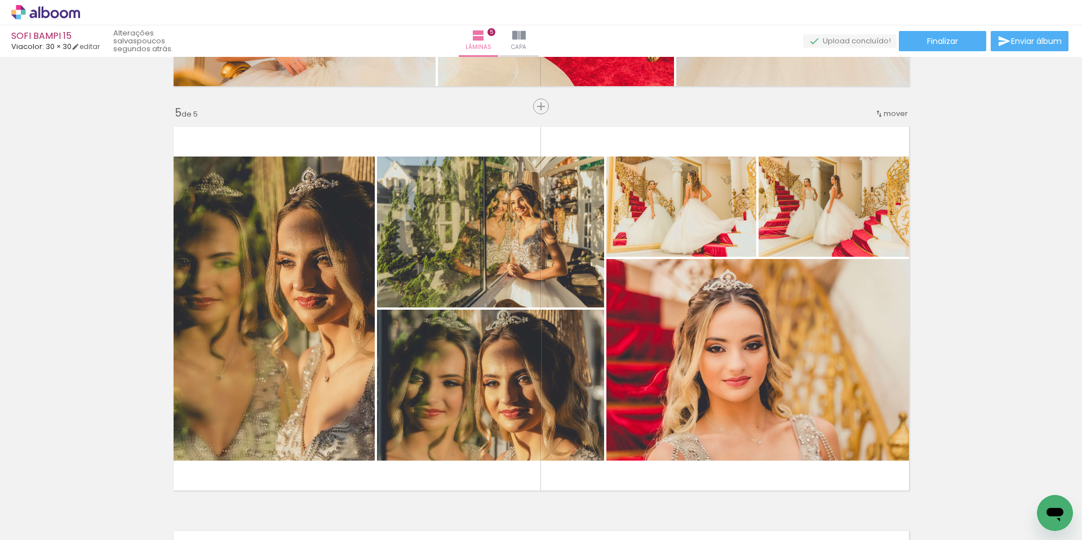
scroll to position [1577, 0]
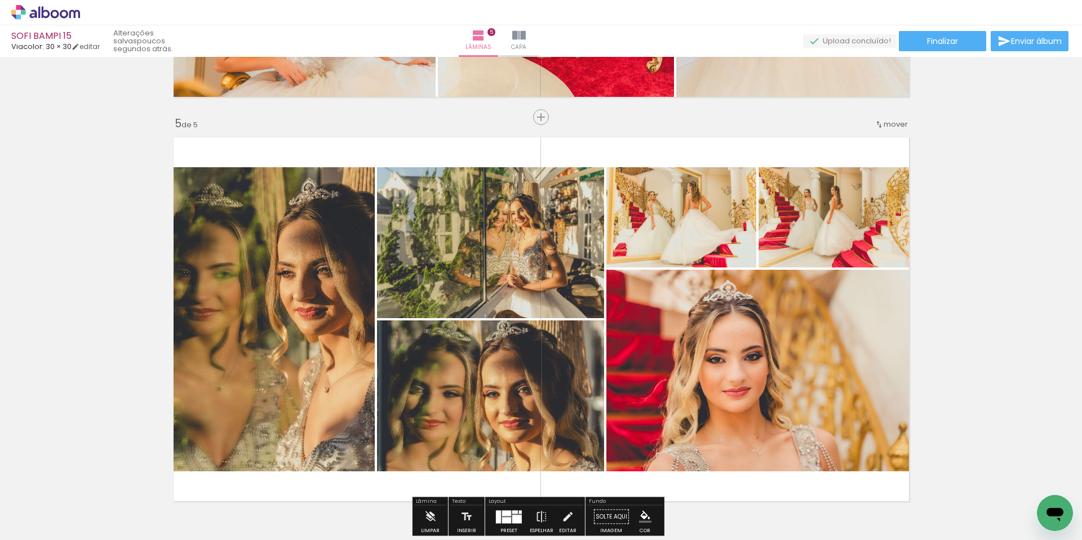
click at [888, 130] on div "mover" at bounding box center [891, 124] width 33 height 19
click at [867, 156] on span "3" at bounding box center [864, 159] width 6 height 19
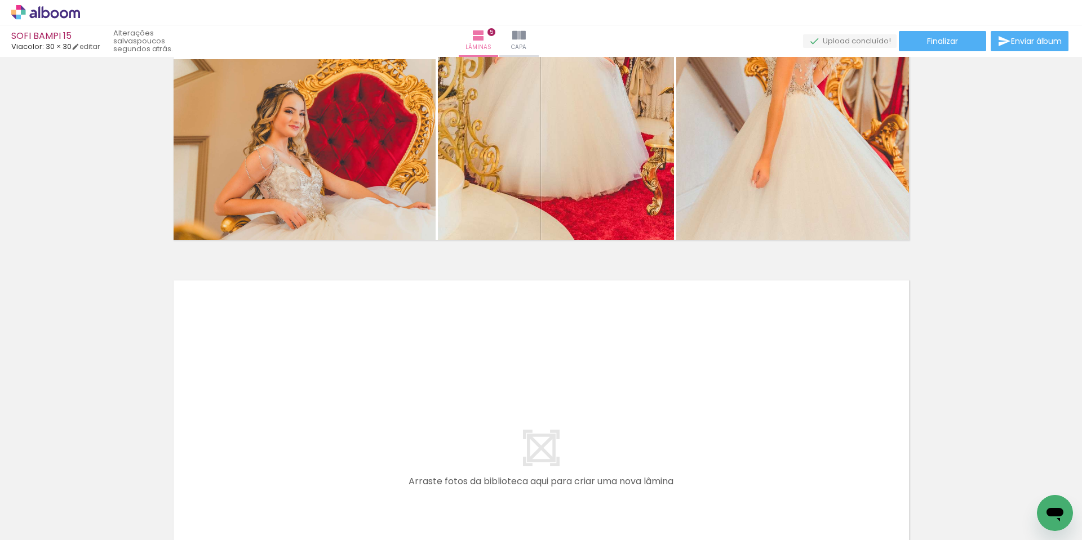
scroll to position [0, 1501]
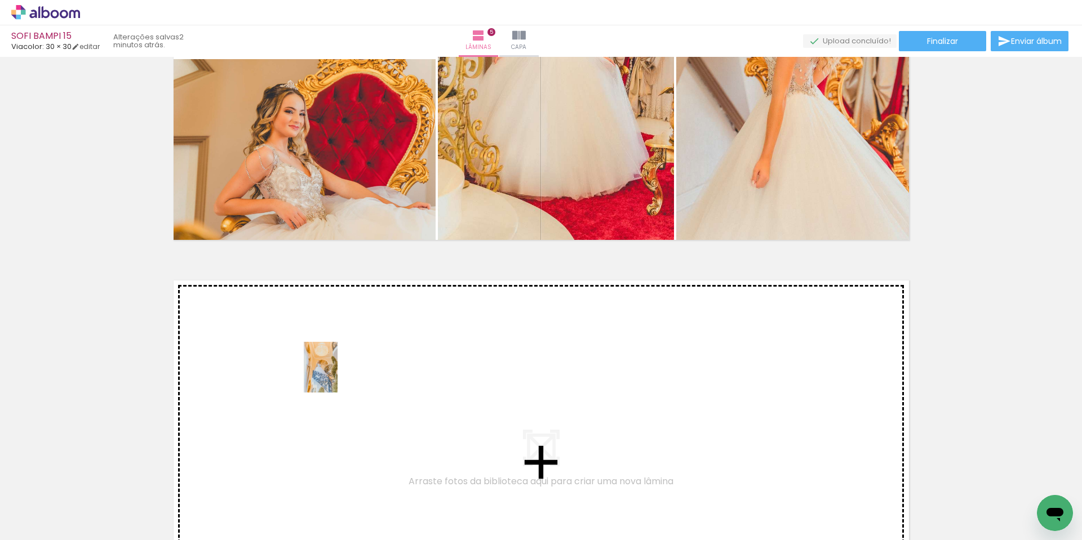
drag, startPoint x: 376, startPoint y: 493, endPoint x: 338, endPoint y: 376, distance: 122.8
click at [338, 376] on quentale-workspace at bounding box center [541, 270] width 1082 height 540
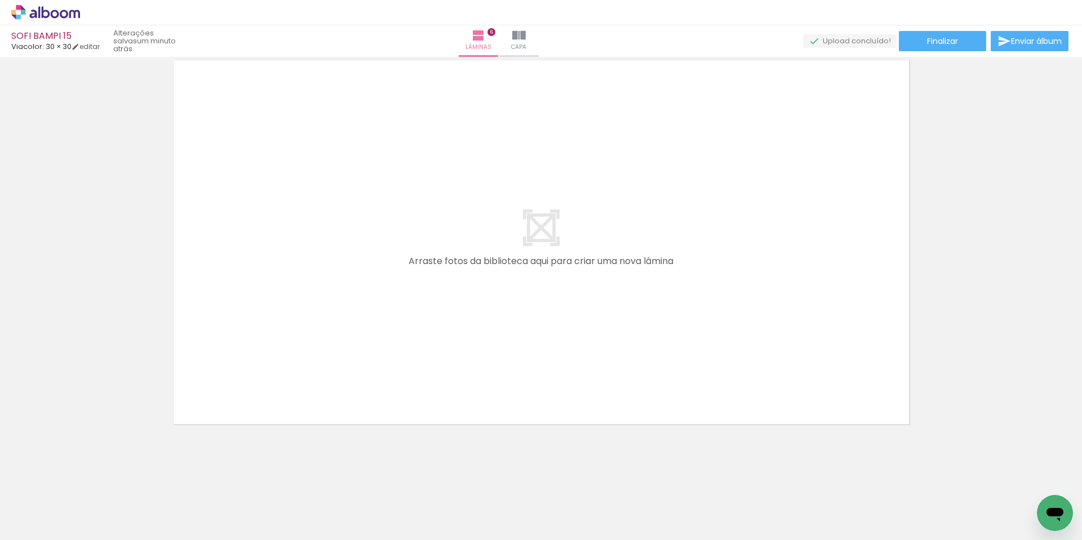
click at [156, 482] on iron-icon at bounding box center [151, 480] width 12 height 12
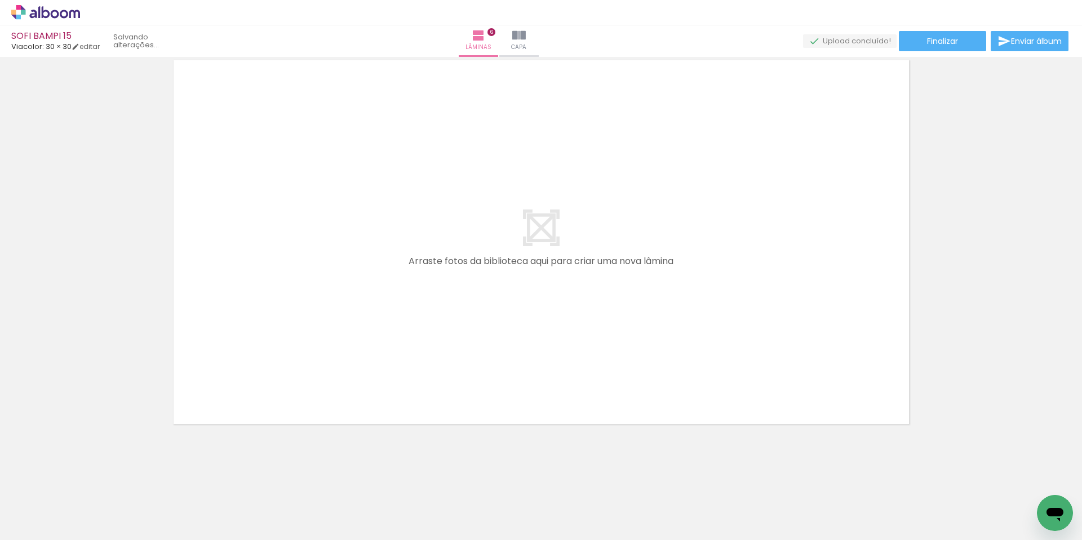
click at [156, 482] on iron-icon at bounding box center [151, 480] width 12 height 12
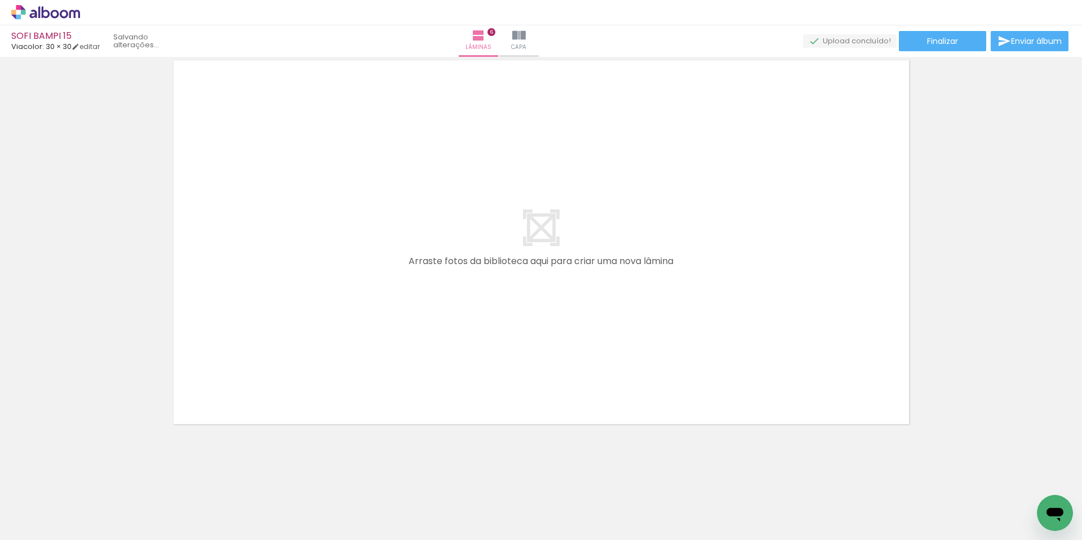
click at [156, 482] on iron-icon at bounding box center [151, 480] width 12 height 12
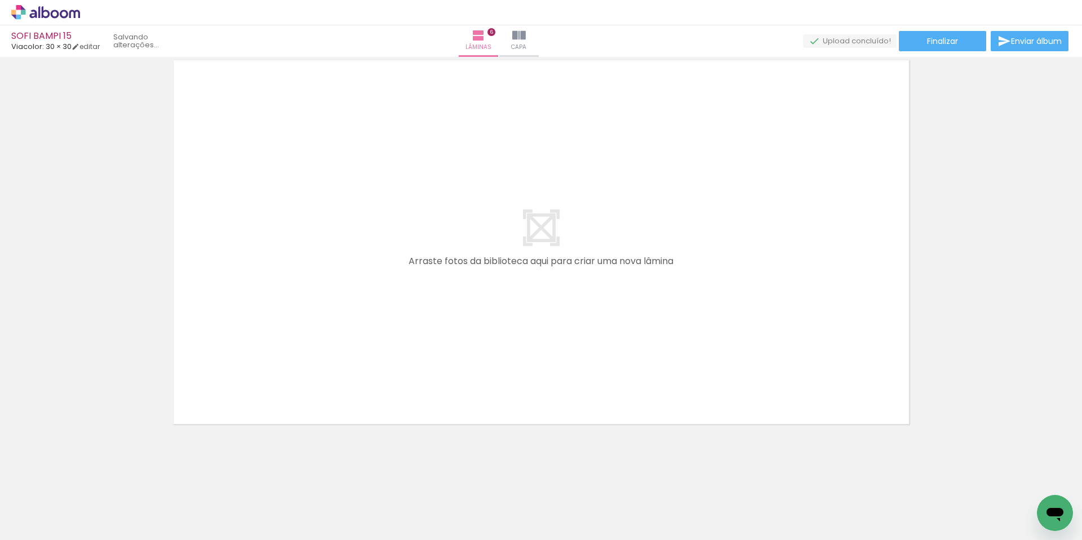
click at [156, 482] on iron-icon at bounding box center [151, 480] width 12 height 12
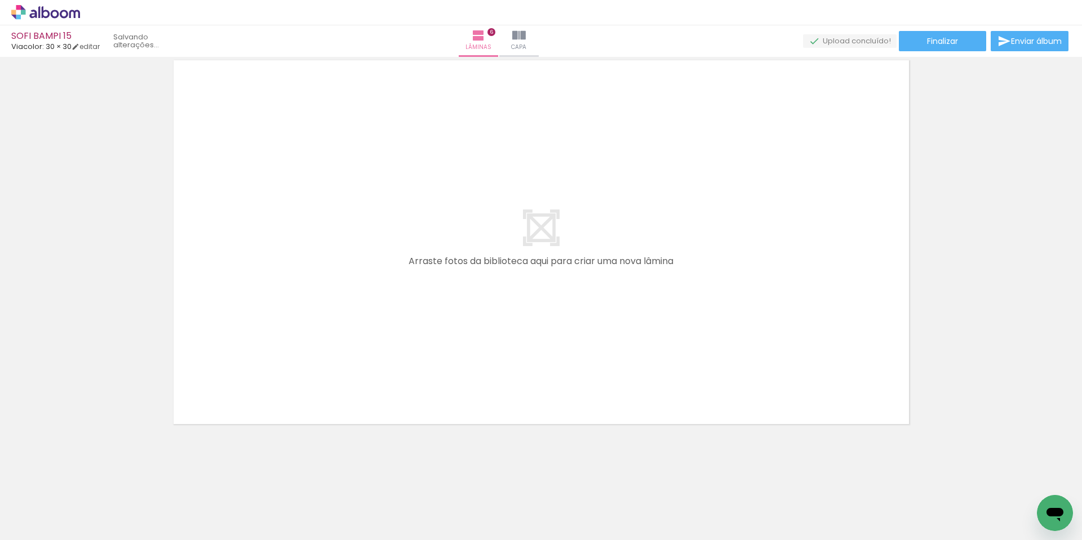
click at [156, 482] on iron-icon at bounding box center [151, 480] width 12 height 12
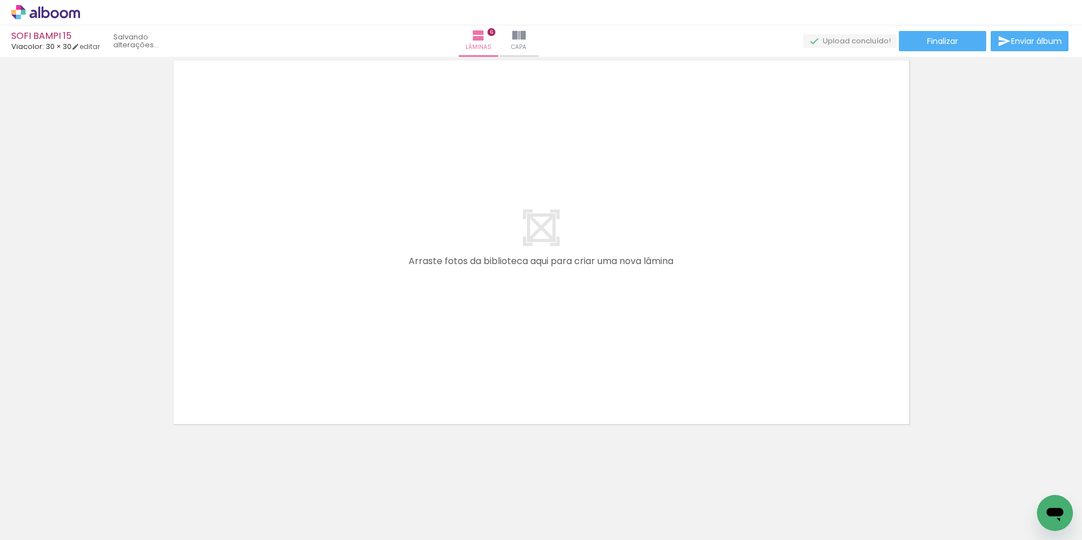
click at [156, 482] on iron-icon at bounding box center [151, 480] width 12 height 12
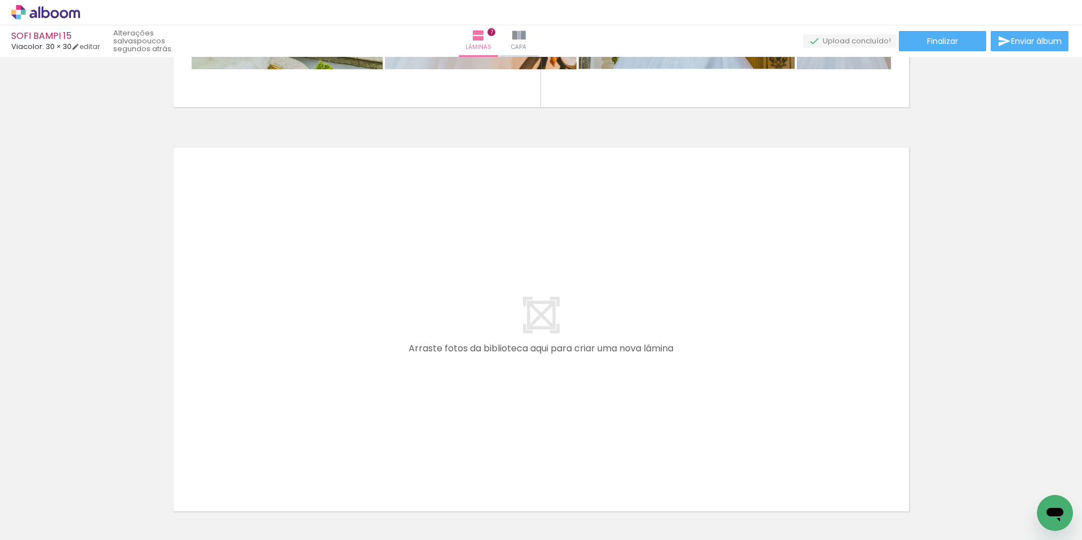
scroll to position [0, 715]
drag, startPoint x: 536, startPoint y: 507, endPoint x: 550, endPoint y: 470, distance: 39.2
click at [383, 353] on quentale-workspace at bounding box center [541, 270] width 1082 height 540
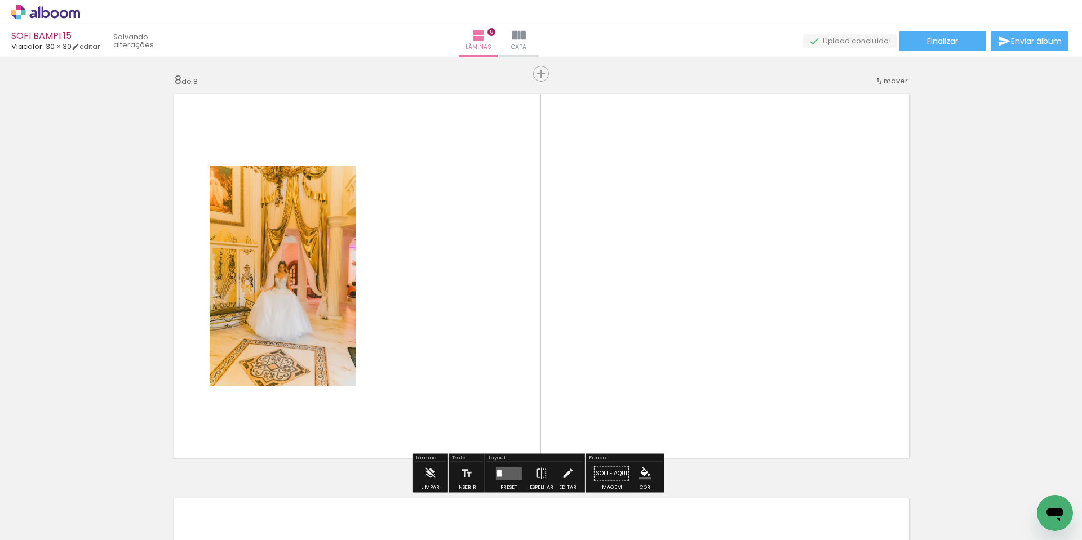
scroll to position [2847, 0]
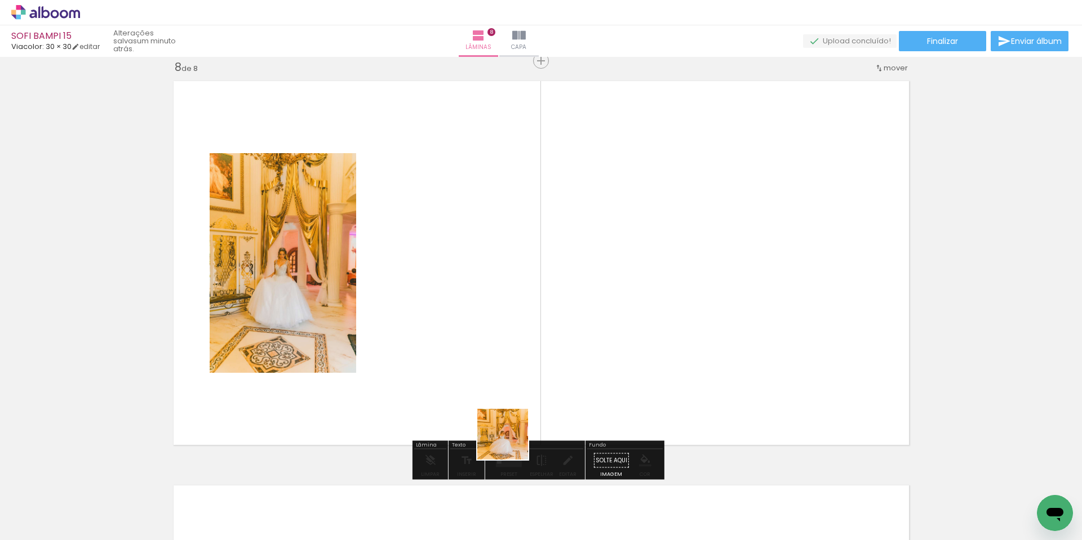
drag, startPoint x: 562, startPoint y: 511, endPoint x: 524, endPoint y: 361, distance: 154.7
click at [471, 325] on quentale-workspace at bounding box center [541, 270] width 1082 height 540
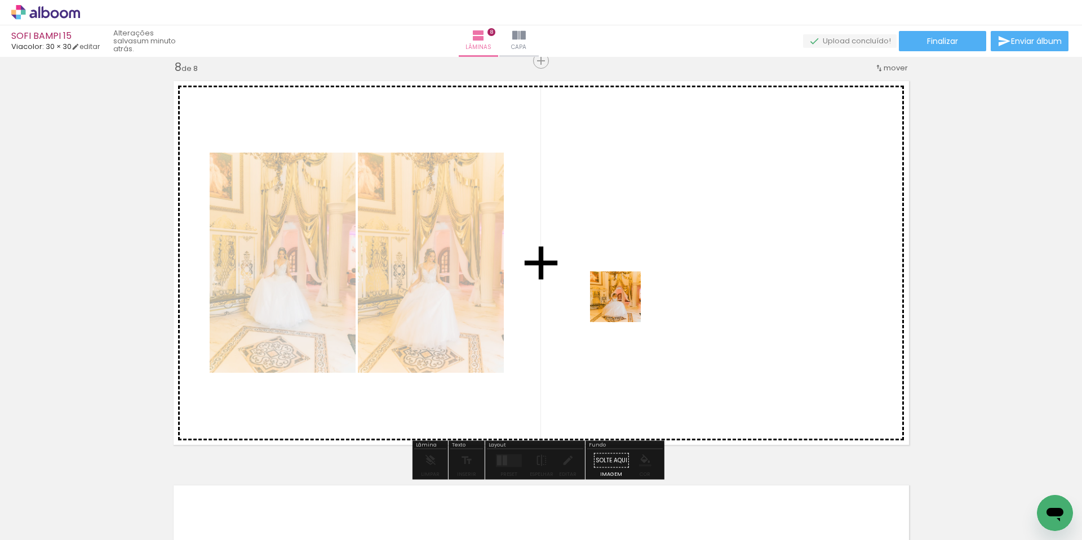
drag, startPoint x: 543, startPoint y: 504, endPoint x: 621, endPoint y: 362, distance: 161.7
click at [623, 302] on quentale-workspace at bounding box center [541, 270] width 1082 height 540
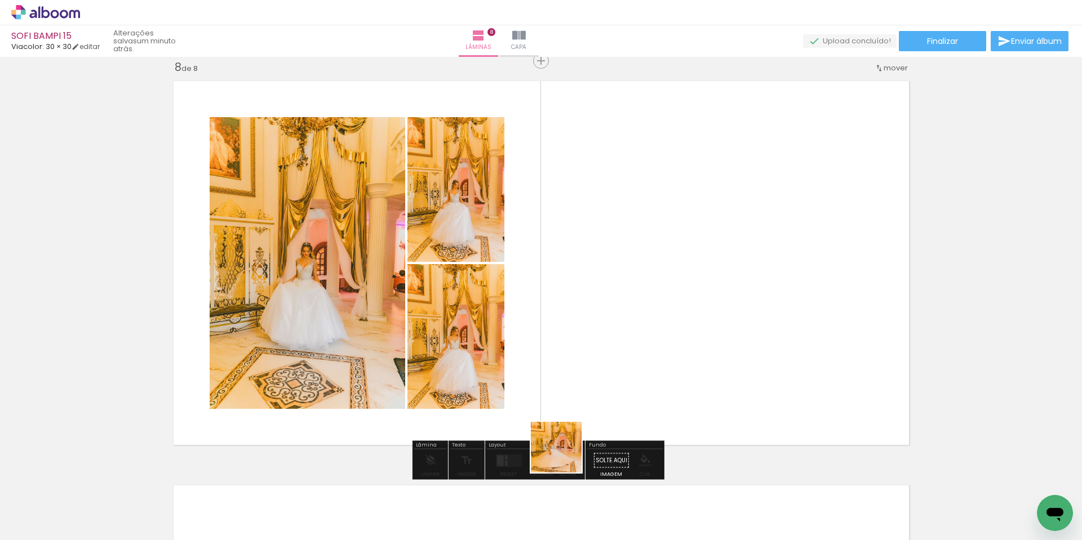
drag, startPoint x: 565, startPoint y: 456, endPoint x: 590, endPoint y: 338, distance: 120.4
click at [590, 338] on quentale-workspace at bounding box center [541, 270] width 1082 height 540
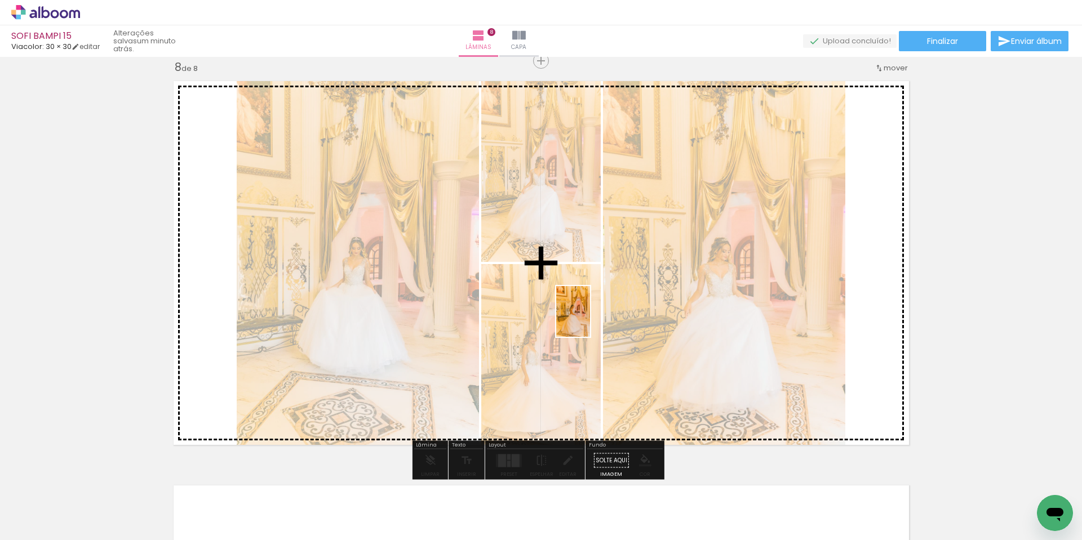
drag, startPoint x: 545, startPoint y: 509, endPoint x: 586, endPoint y: 290, distance: 223.6
click at [591, 305] on quentale-workspace at bounding box center [541, 270] width 1082 height 540
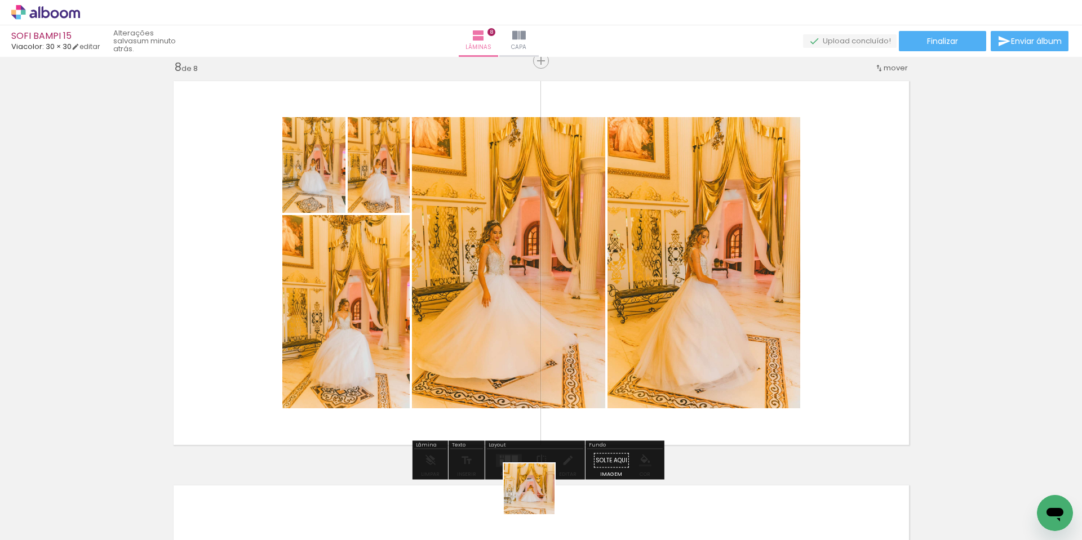
drag, startPoint x: 537, startPoint y: 504, endPoint x: 531, endPoint y: 344, distance: 160.1
click at [527, 326] on quentale-workspace at bounding box center [541, 270] width 1082 height 540
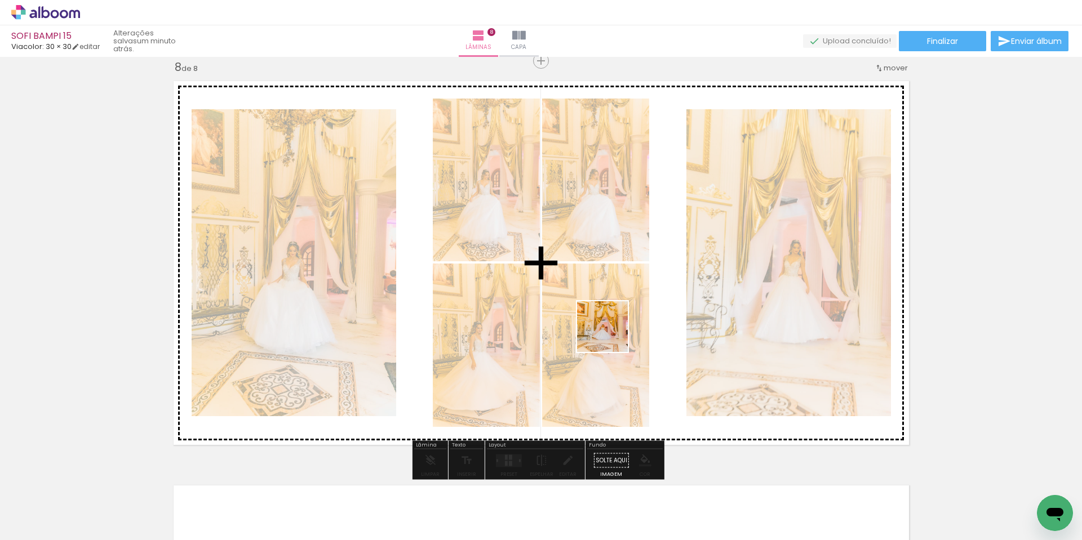
drag, startPoint x: 546, startPoint y: 512, endPoint x: 613, endPoint y: 327, distance: 196.7
click at [613, 329] on quentale-workspace at bounding box center [541, 270] width 1082 height 540
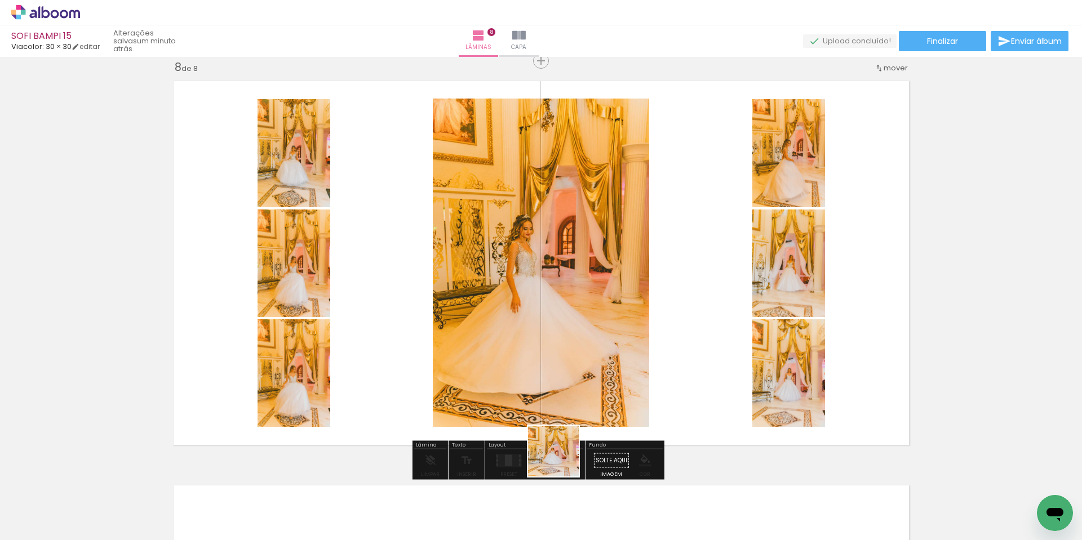
drag, startPoint x: 548, startPoint y: 494, endPoint x: 613, endPoint y: 373, distance: 137.7
click at [625, 331] on quentale-workspace at bounding box center [541, 270] width 1082 height 540
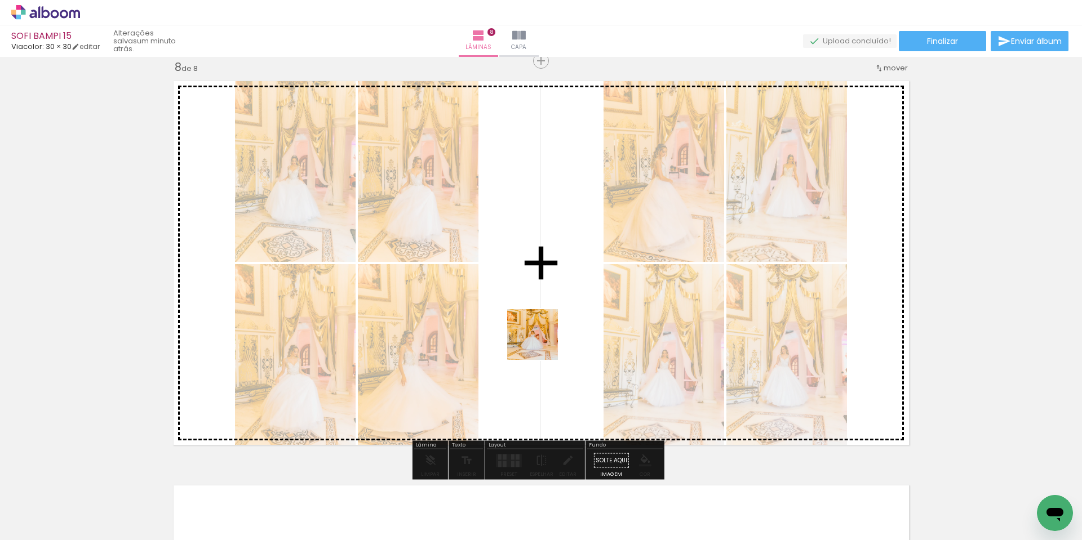
drag, startPoint x: 538, startPoint y: 386, endPoint x: 545, endPoint y: 322, distance: 64.0
click at [543, 330] on quentale-workspace at bounding box center [541, 270] width 1082 height 540
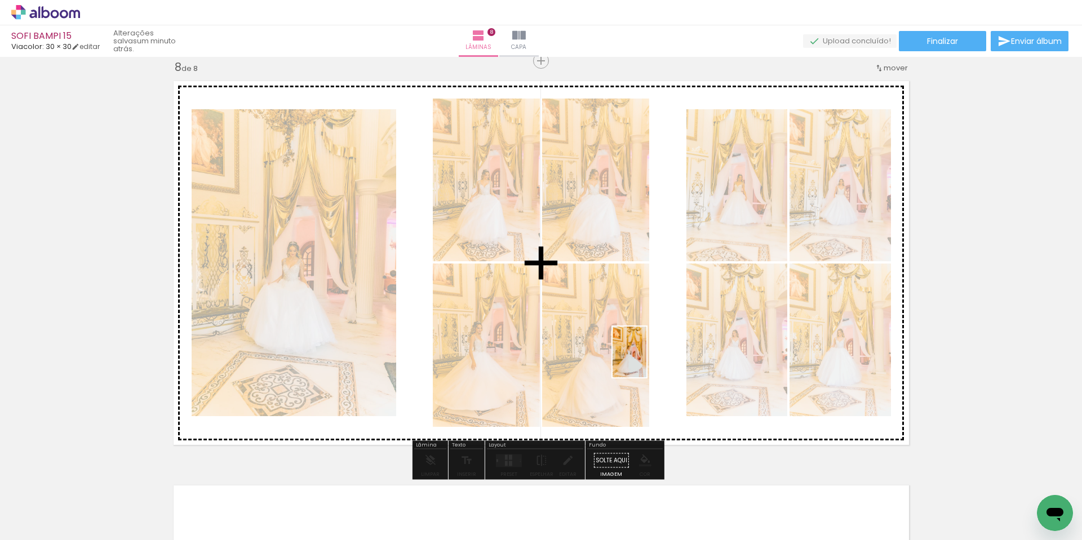
drag, startPoint x: 581, startPoint y: 507, endPoint x: 659, endPoint y: 301, distance: 220.1
click at [654, 321] on quentale-workspace at bounding box center [541, 270] width 1082 height 540
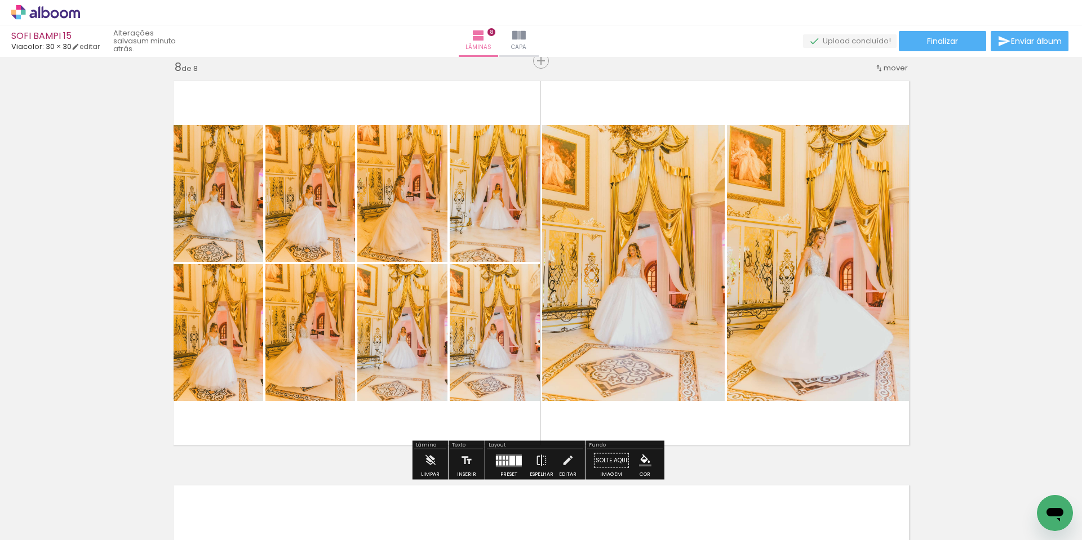
drag, startPoint x: 529, startPoint y: 516, endPoint x: 544, endPoint y: 308, distance: 208.5
click at [544, 311] on quentale-workspace at bounding box center [541, 270] width 1082 height 540
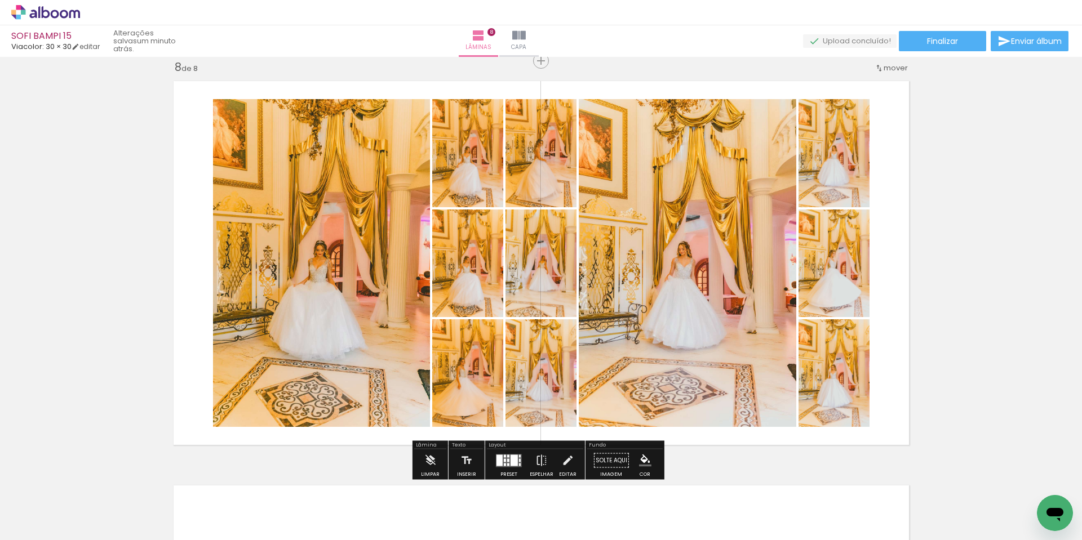
drag, startPoint x: 543, startPoint y: 506, endPoint x: 555, endPoint y: 277, distance: 229.1
click at [551, 291] on quentale-workspace at bounding box center [541, 270] width 1082 height 540
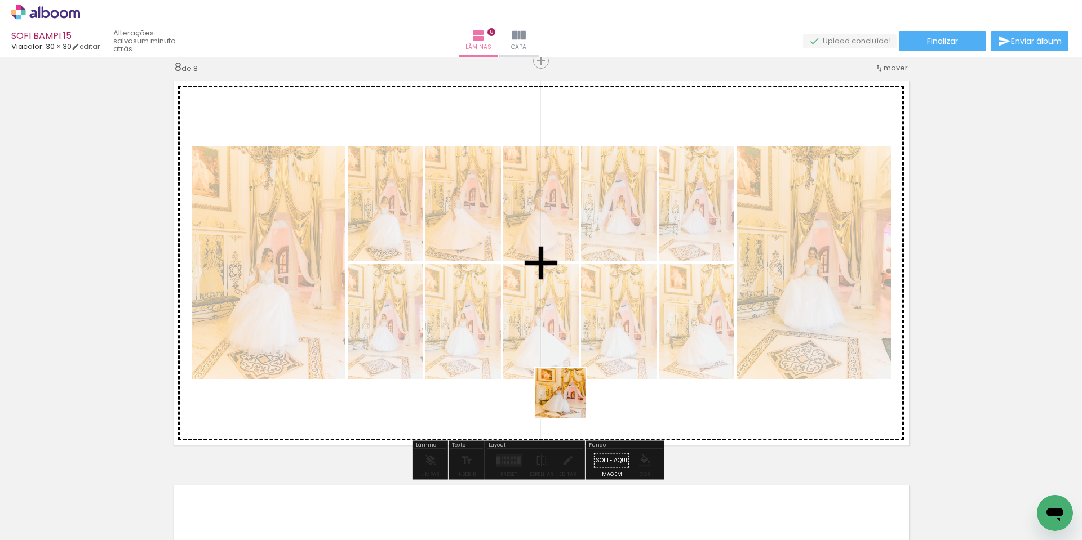
drag, startPoint x: 546, startPoint y: 482, endPoint x: 630, endPoint y: 326, distance: 177.3
click at [612, 312] on quentale-workspace at bounding box center [541, 270] width 1082 height 540
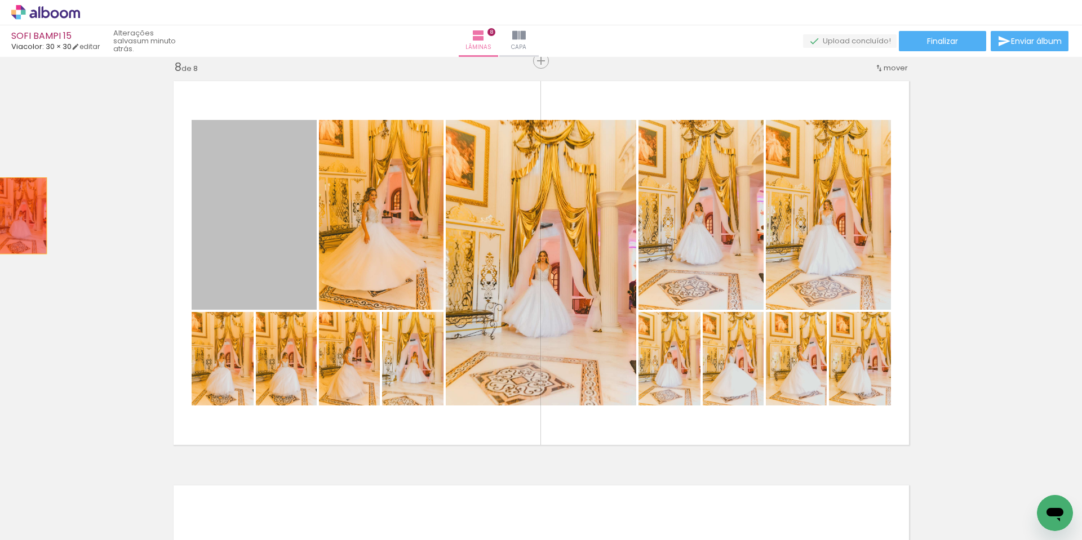
drag, startPoint x: 260, startPoint y: 253, endPoint x: 17, endPoint y: 216, distance: 246.3
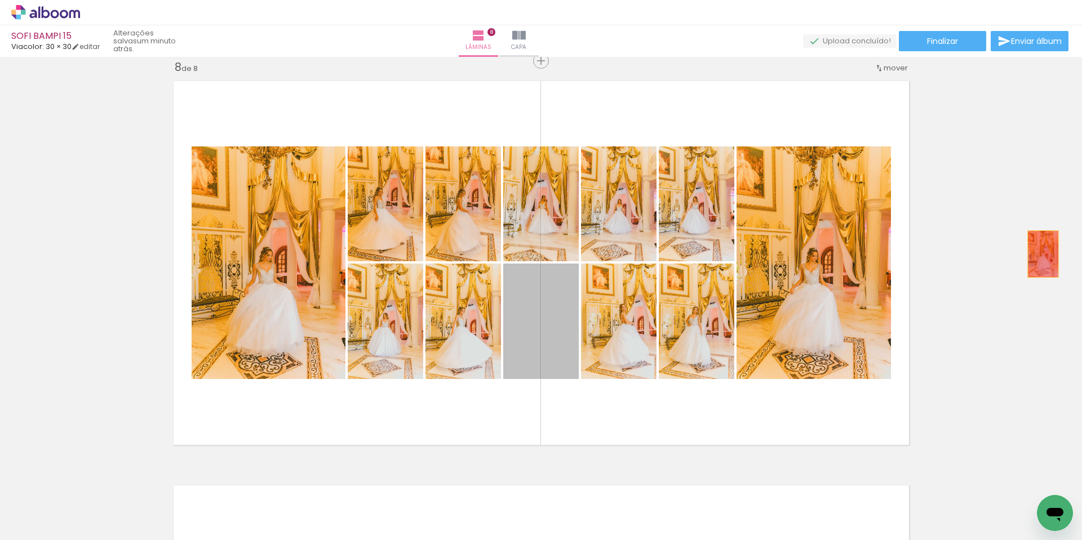
drag, startPoint x: 543, startPoint y: 335, endPoint x: 1039, endPoint y: 254, distance: 502.7
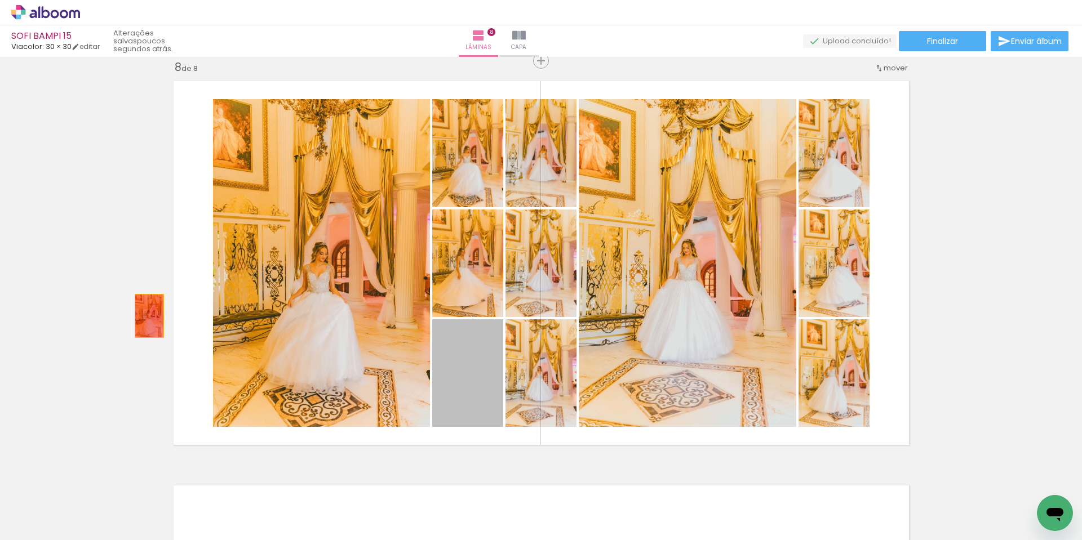
drag, startPoint x: 460, startPoint y: 397, endPoint x: 137, endPoint y: 309, distance: 334.5
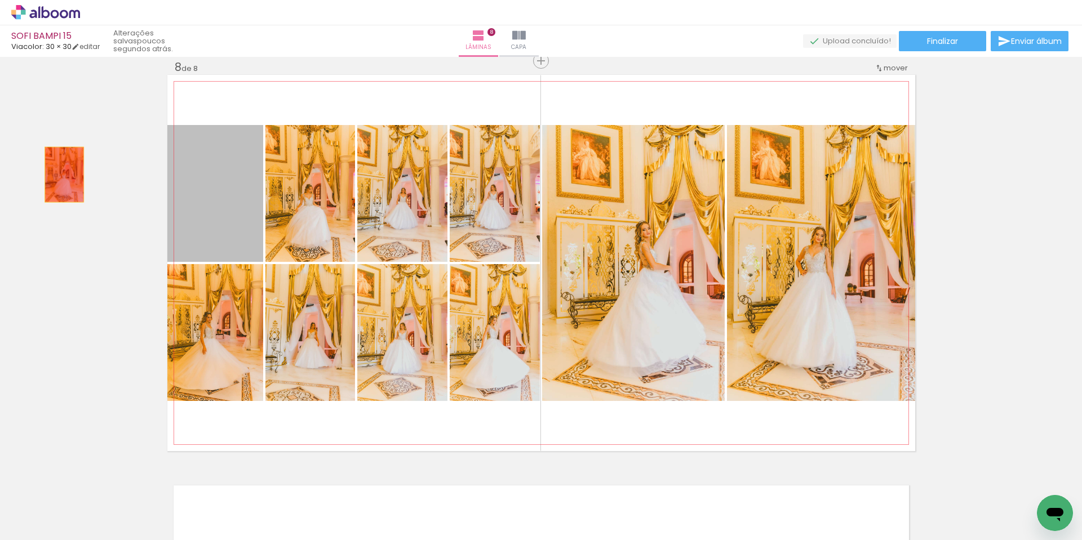
drag, startPoint x: 206, startPoint y: 216, endPoint x: 126, endPoint y: 185, distance: 86.6
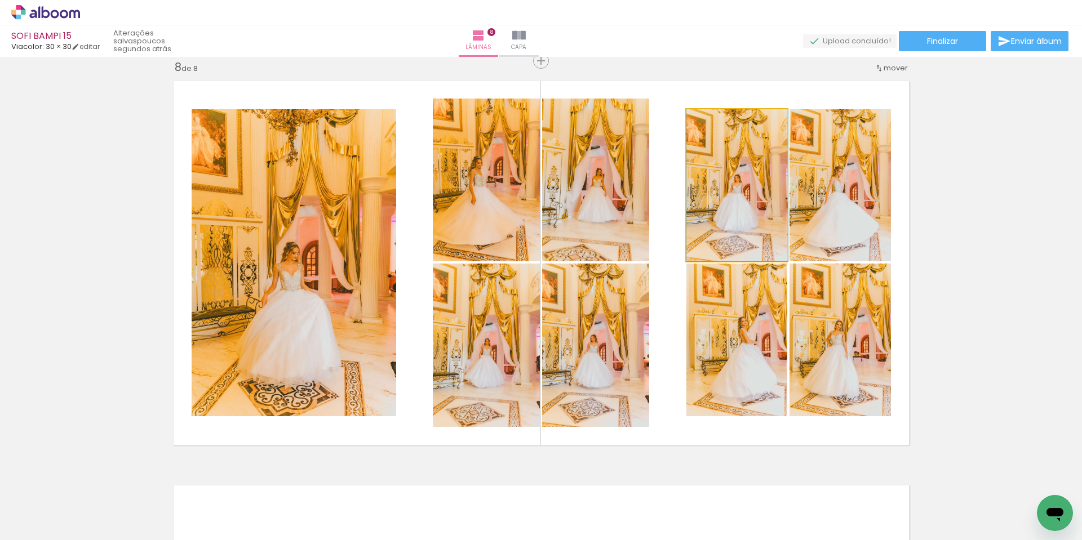
drag, startPoint x: 727, startPoint y: 214, endPoint x: 763, endPoint y: 206, distance: 36.8
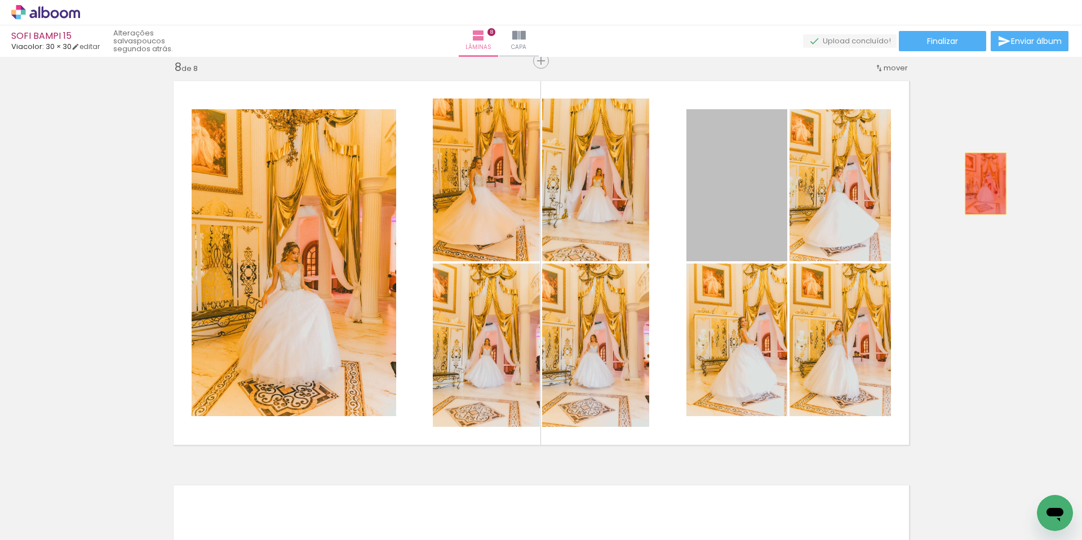
drag, startPoint x: 736, startPoint y: 207, endPoint x: 1044, endPoint y: 172, distance: 310.3
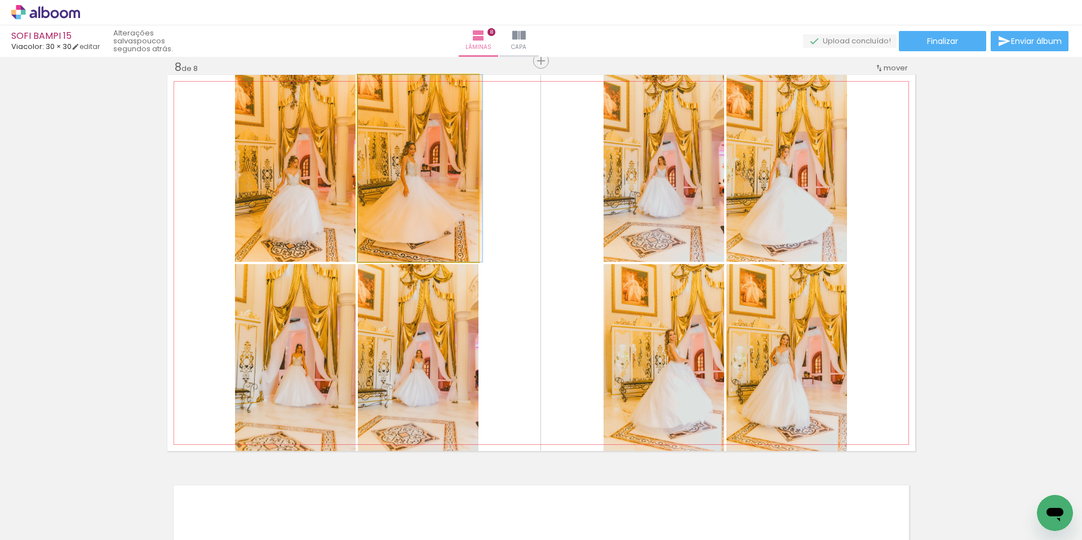
drag, startPoint x: 419, startPoint y: 201, endPoint x: 446, endPoint y: 200, distance: 27.6
